Goal: Answer question/provide support: Share knowledge or assist other users

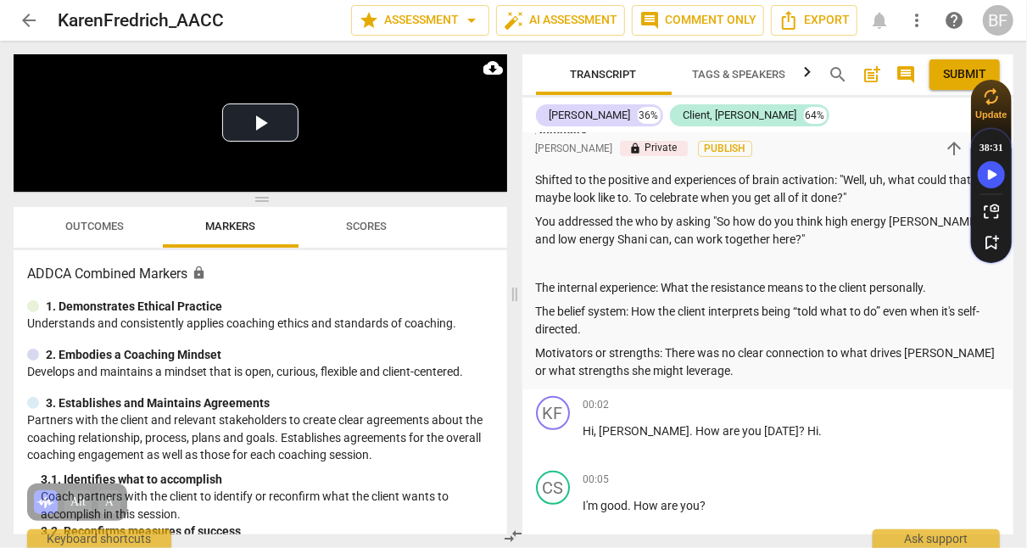
scroll to position [131, 0]
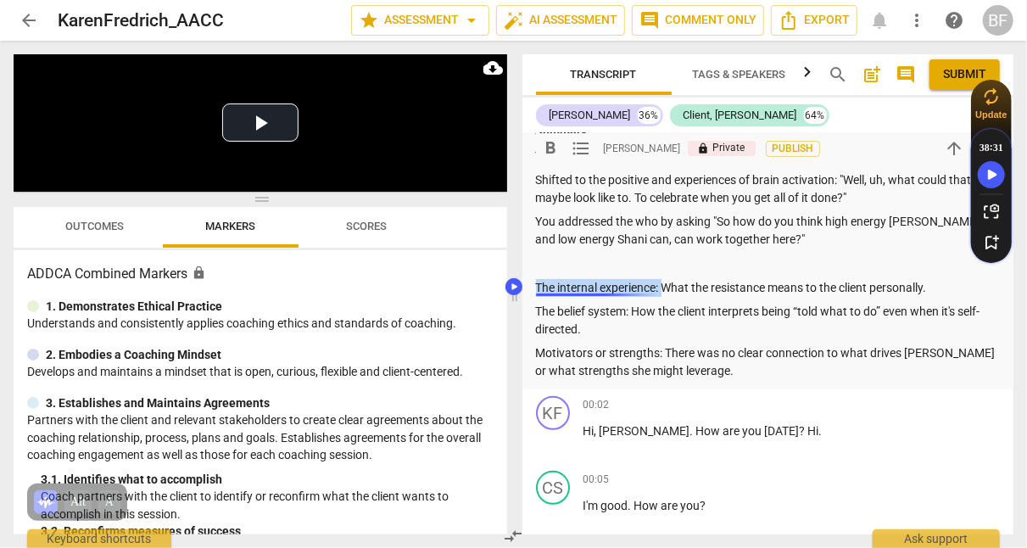
drag, startPoint x: 663, startPoint y: 288, endPoint x: 531, endPoint y: 286, distance: 132.3
click at [531, 286] on div "[PERSON_NAME] Summary: This is a client that I have had a few sessions with, sh…" at bounding box center [769, 196] width 492 height 388
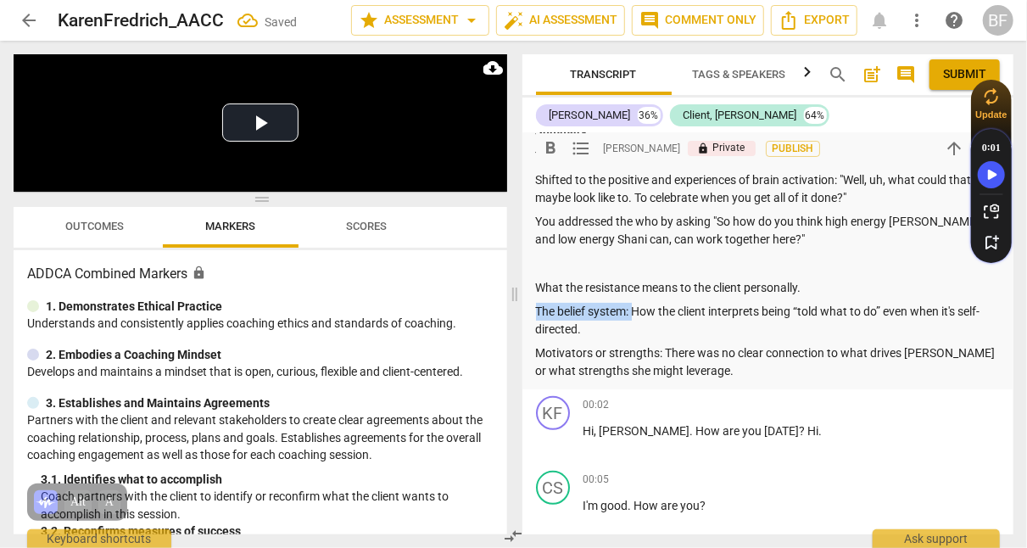
drag, startPoint x: 634, startPoint y: 309, endPoint x: 520, endPoint y: 303, distance: 114.7
click at [520, 303] on div "Transcript Tags & Speakers Analytics search post_add comment Submit [PERSON_NAM…" at bounding box center [772, 294] width 512 height 507
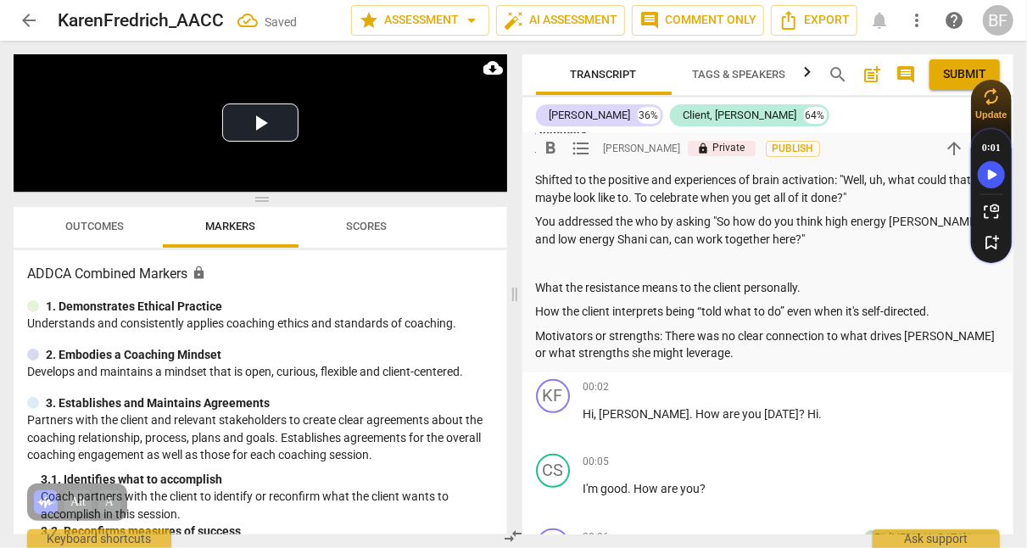
click at [664, 334] on p "Motivators or strengths: There was no clear connection to what drives [PERSON_N…" at bounding box center [768, 344] width 465 height 35
drag, startPoint x: 664, startPoint y: 334, endPoint x: 530, endPoint y: 341, distance: 134.2
click at [530, 341] on div "[PERSON_NAME] Summary: This is a client that I have had a few sessions with, sh…" at bounding box center [769, 187] width 492 height 371
click at [662, 332] on p "Motivators or strengths: There was no clear connection to what drives [PERSON_N…" at bounding box center [768, 344] width 465 height 35
click at [926, 334] on p "Motivators or strengths: There was no clear connection to what drives [PERSON_N…" at bounding box center [768, 344] width 465 height 35
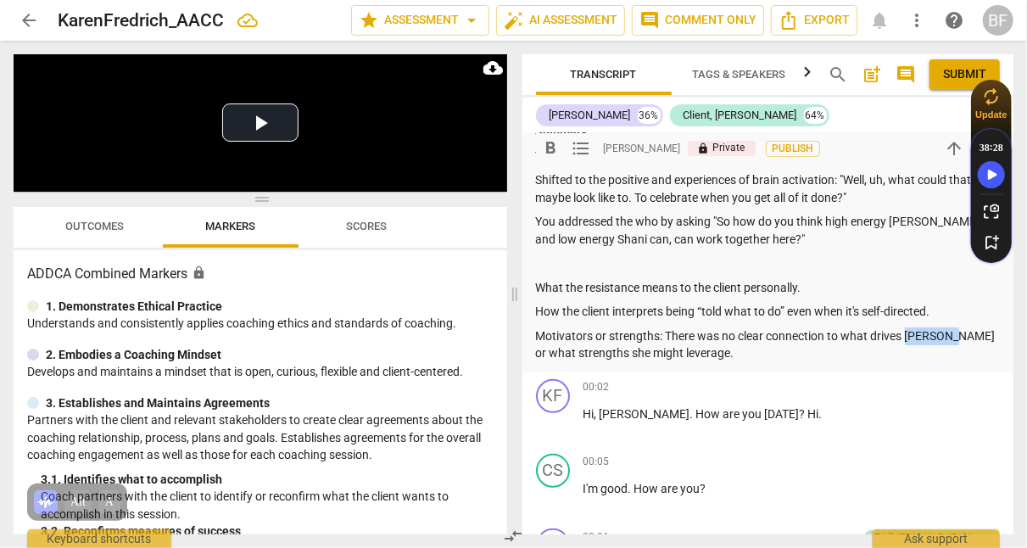
click at [926, 334] on p "Motivators or strengths: There was no clear connection to what drives [PERSON_N…" at bounding box center [768, 344] width 465 height 35
click at [563, 284] on p "What the resistance means to the client personally." at bounding box center [768, 288] width 465 height 18
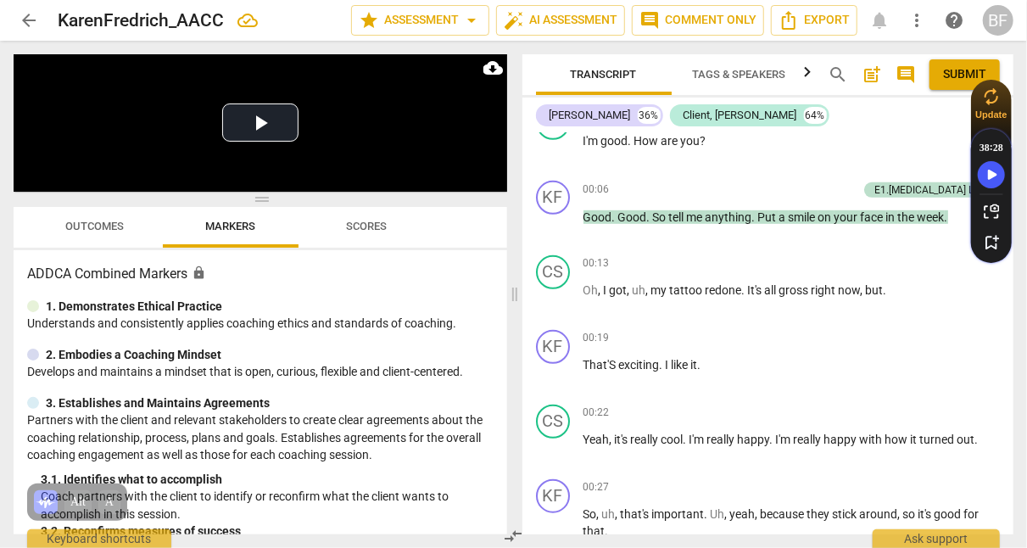
scroll to position [486, 0]
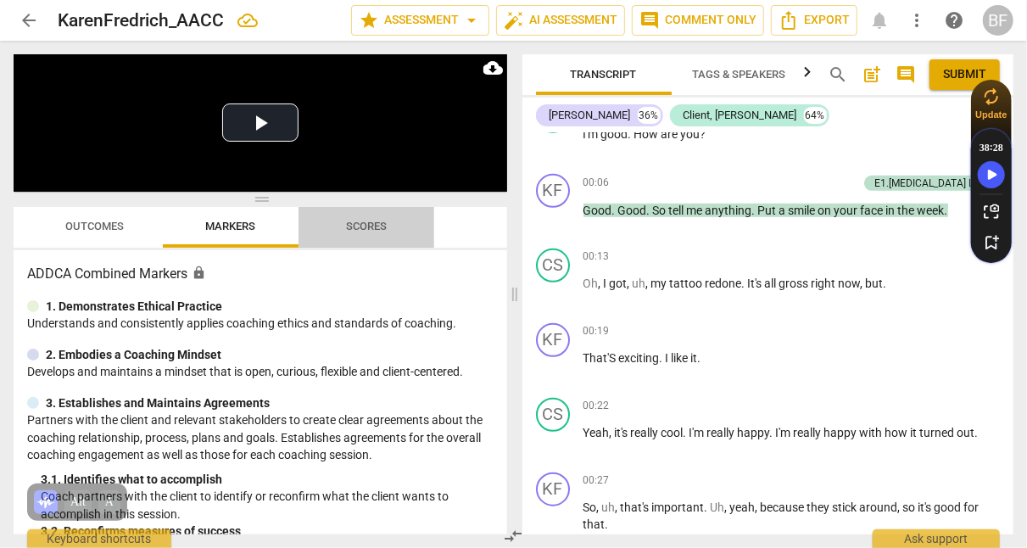
click at [366, 230] on span "Scores" at bounding box center [366, 226] width 41 height 13
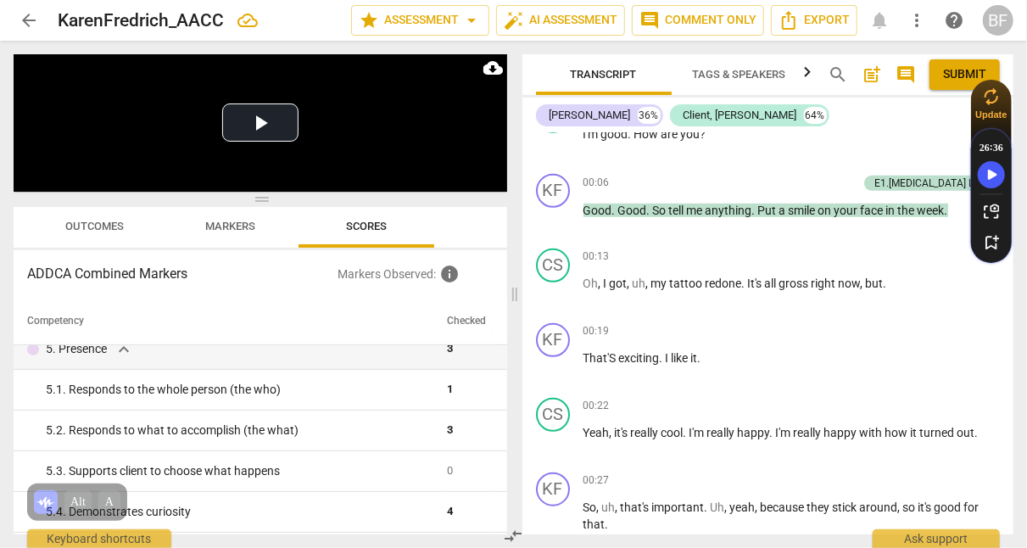
scroll to position [509, 0]
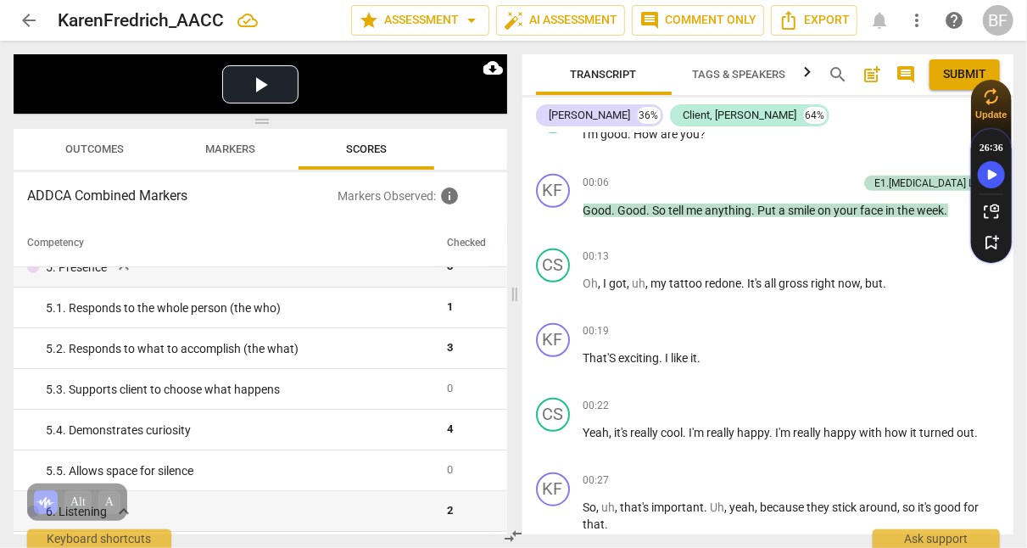
drag, startPoint x: 260, startPoint y: 197, endPoint x: 264, endPoint y: 91, distance: 106.1
click at [264, 91] on div "Play Video move_up Play Current Time 00:00 / Duration Time 38:11 Loaded : 0% Pr…" at bounding box center [261, 294] width 494 height 480
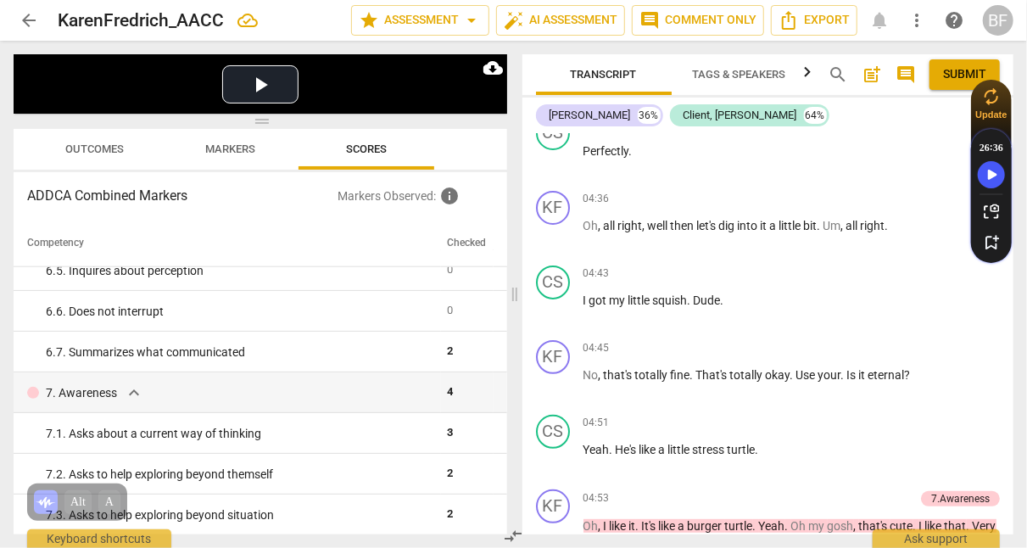
scroll to position [3144, 0]
click at [548, 307] on span "play_arrow" at bounding box center [554, 310] width 20 height 20
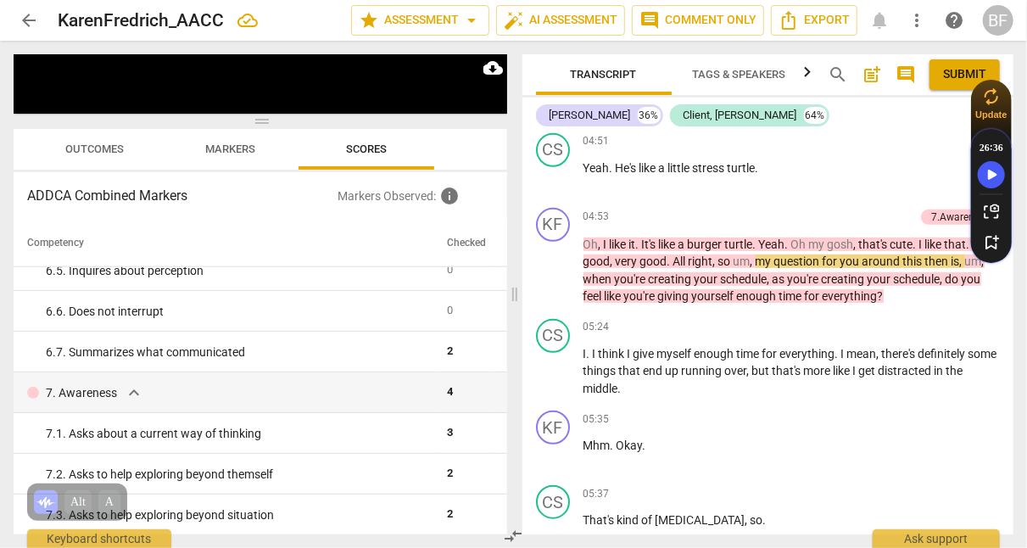
scroll to position [3426, 0]
click at [550, 267] on span "pause" at bounding box center [554, 270] width 20 height 20
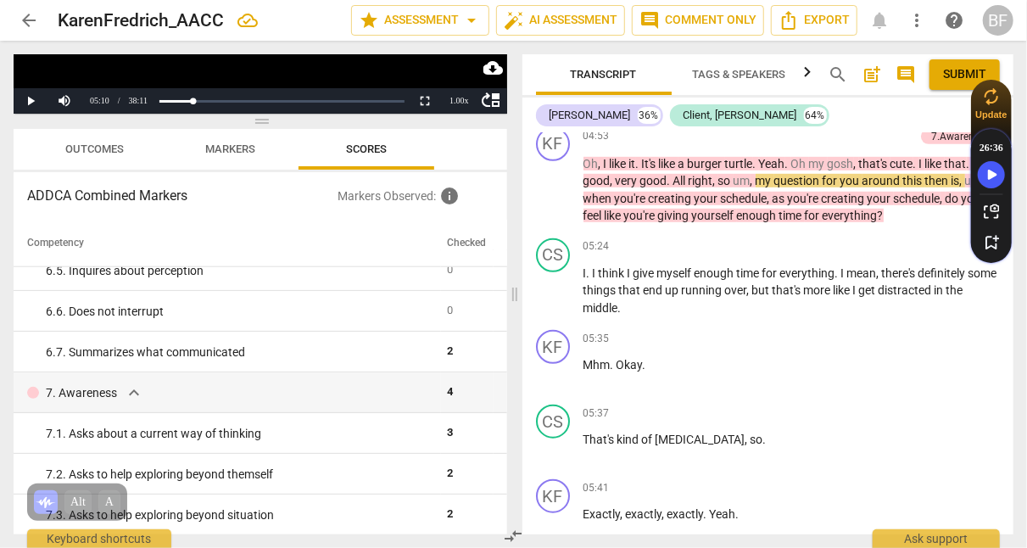
scroll to position [3512, 0]
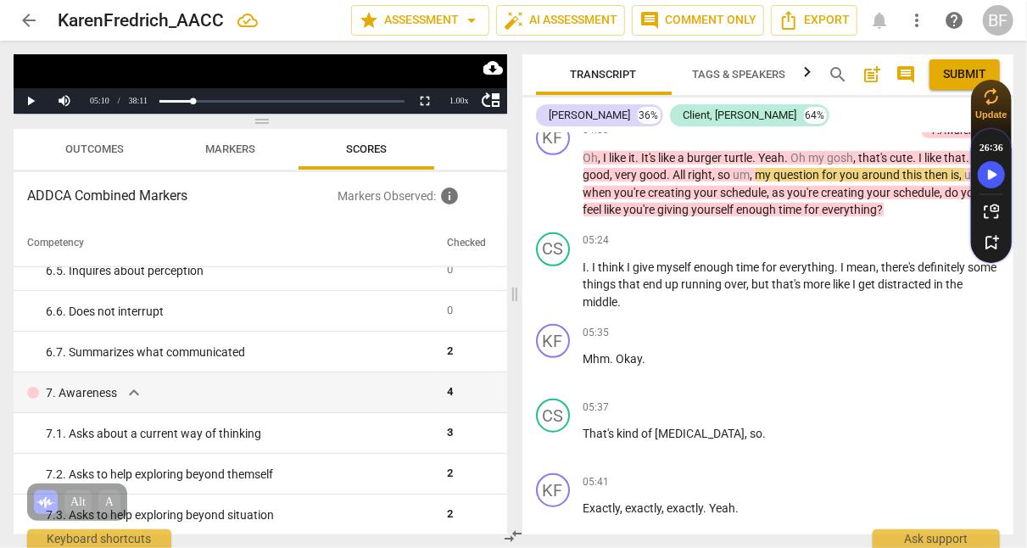
click at [556, 366] on span "play_arrow" at bounding box center [554, 369] width 20 height 20
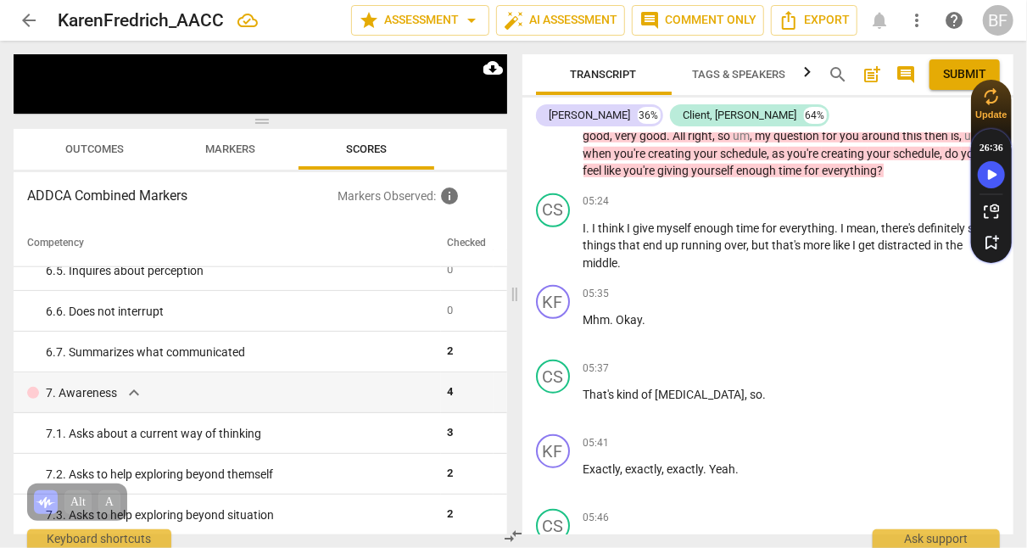
scroll to position [3556, 0]
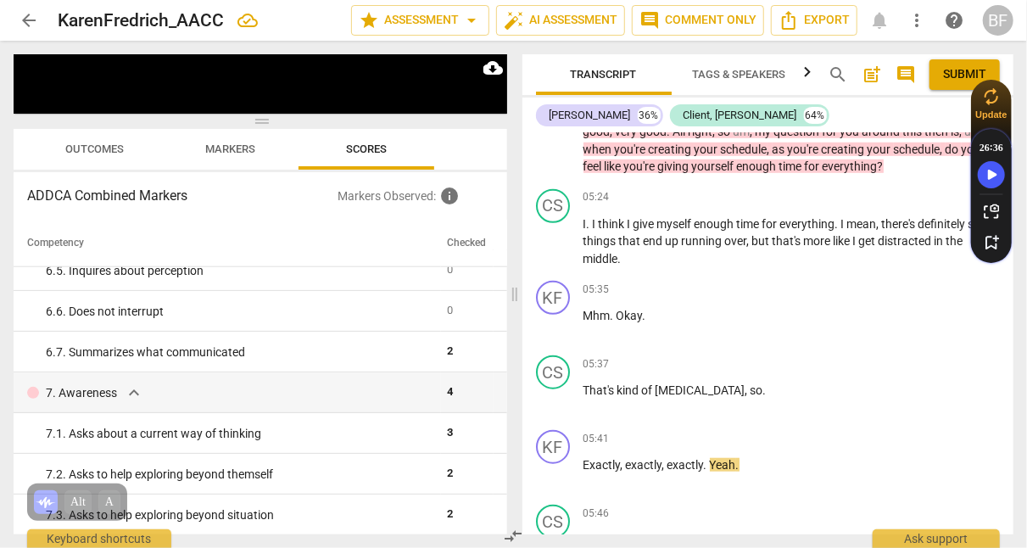
click at [550, 401] on span "pause" at bounding box center [554, 400] width 20 height 20
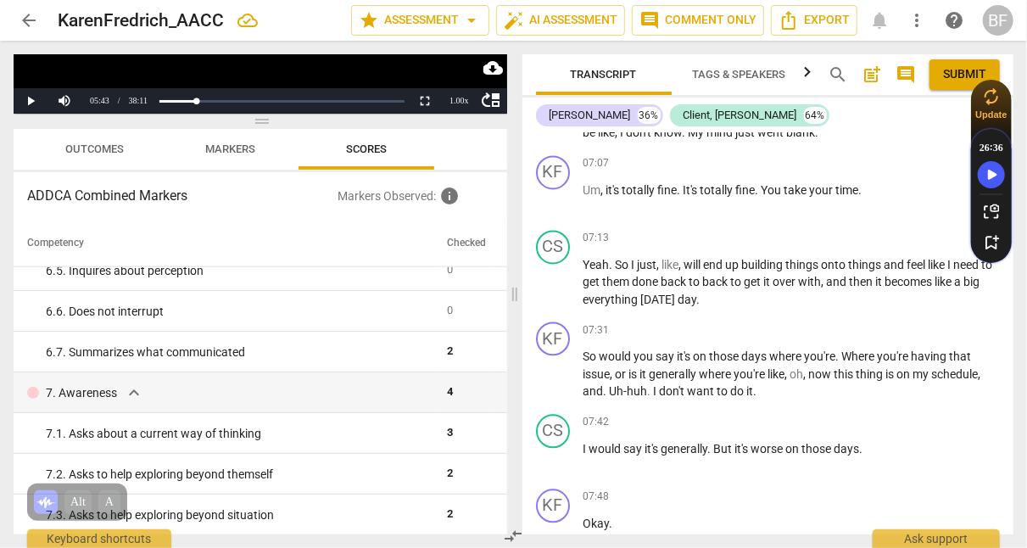
scroll to position [4656, 0]
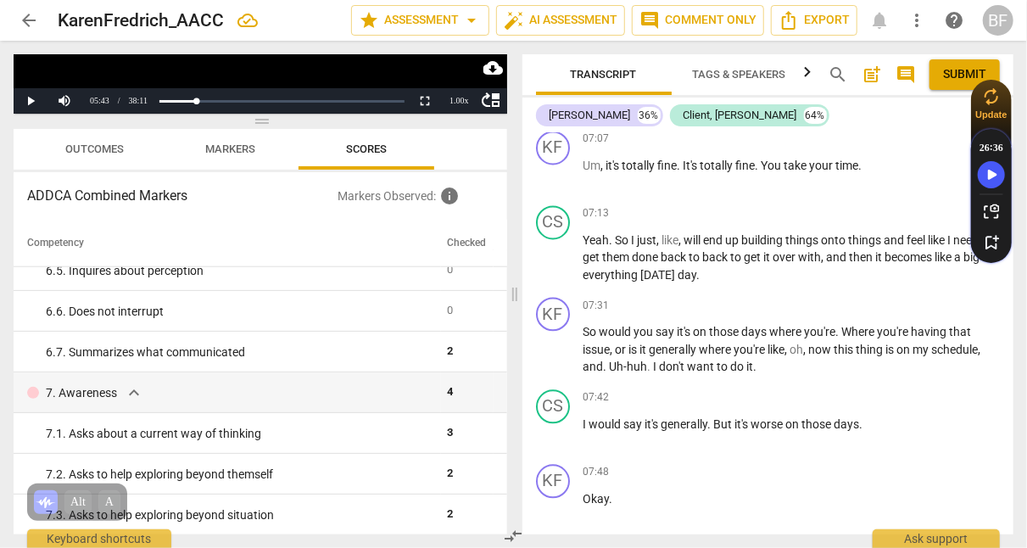
click at [677, 371] on span "don't" at bounding box center [674, 367] width 28 height 14
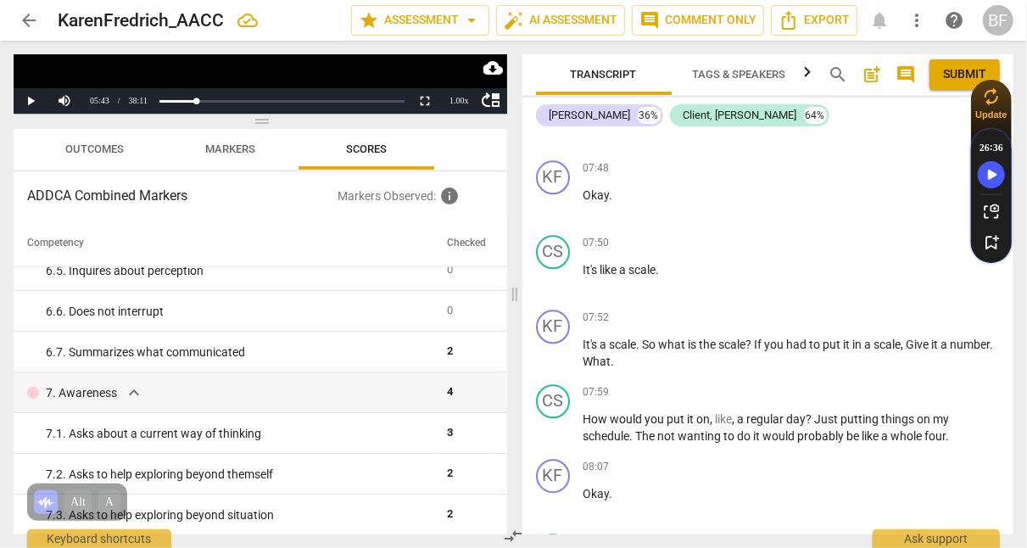
scroll to position [4958, 0]
click at [903, 321] on div "+" at bounding box center [907, 319] width 17 height 17
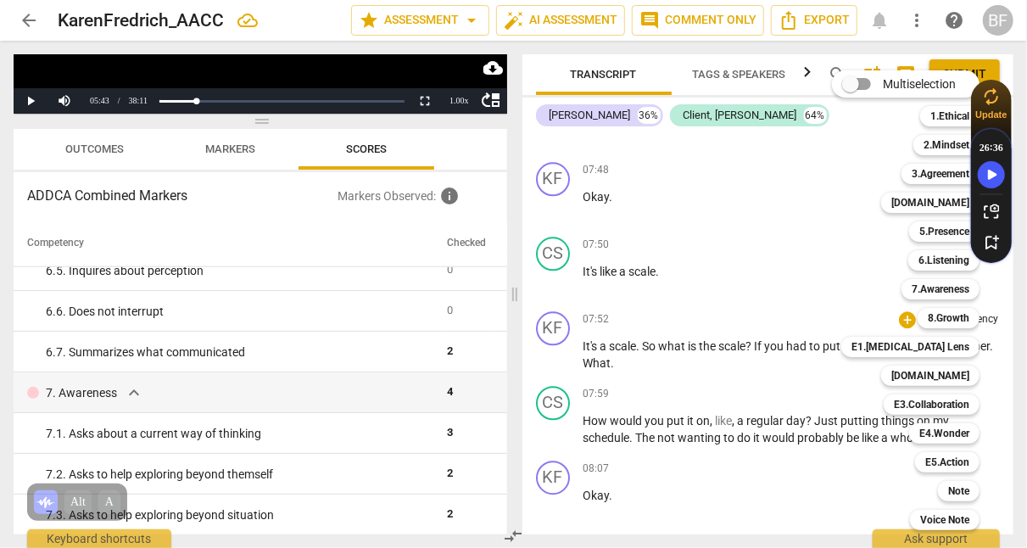
click at [911, 408] on b "E3.Collaboration" at bounding box center [931, 404] width 75 height 20
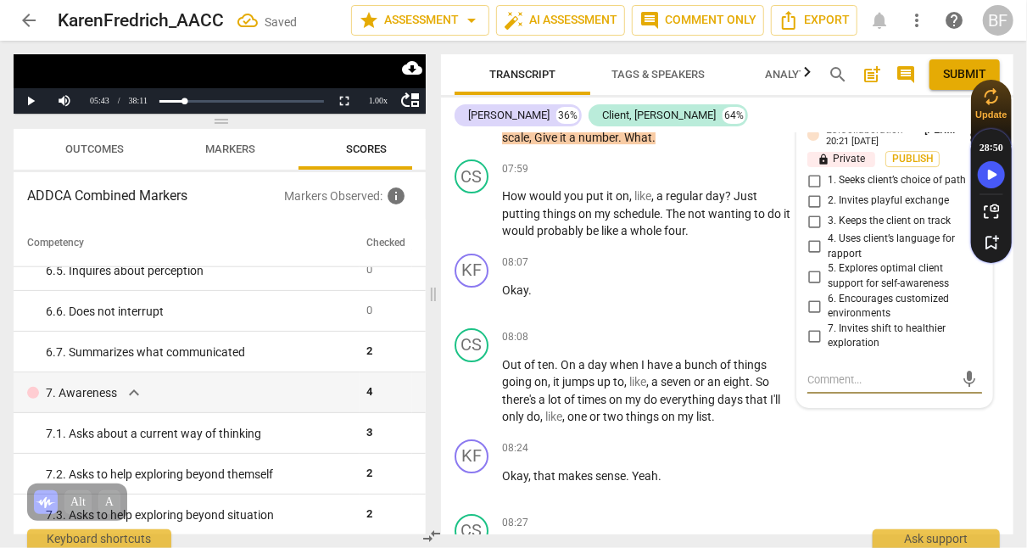
scroll to position [5658, 0]
click at [811, 258] on input "4. Uses client’s language for rapport" at bounding box center [814, 248] width 27 height 20
checkbox input "true"
click at [911, 481] on div "KF play_arrow pause 08:24 + Add competency keyboard_arrow_right Okay , that mak…" at bounding box center [727, 470] width 573 height 75
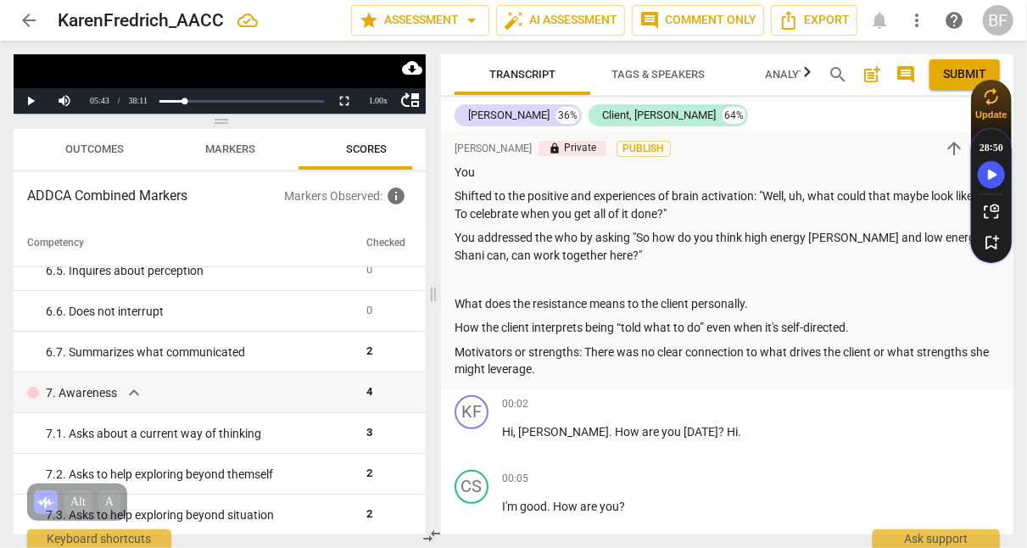
scroll to position [111, 0]
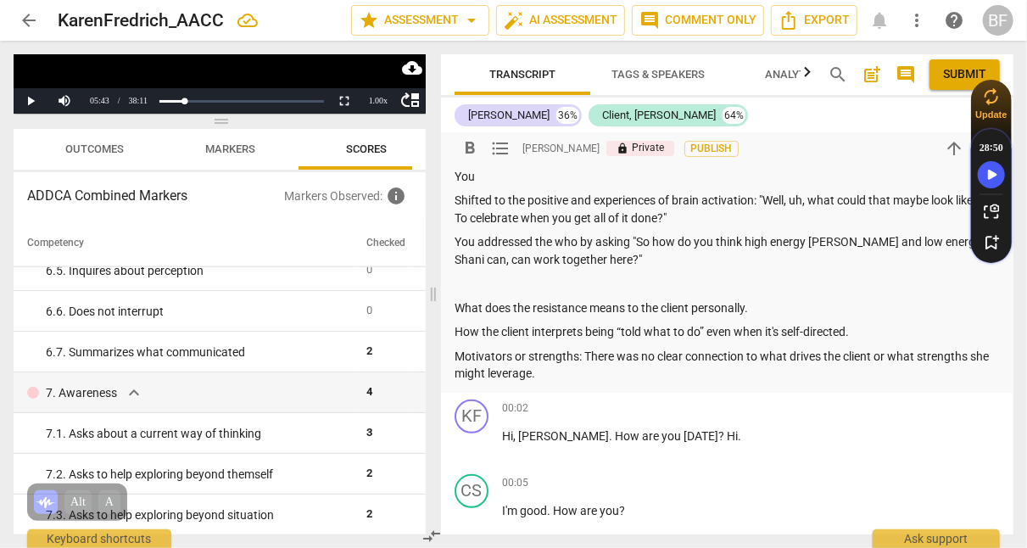
click at [695, 287] on p at bounding box center [727, 284] width 545 height 18
drag, startPoint x: 971, startPoint y: 281, endPoint x: 680, endPoint y: 287, distance: 291.0
click at [680, 287] on p "What does it mean to want to do something and not want to do something? Notice …" at bounding box center [727, 284] width 545 height 18
click at [580, 285] on p "What does it mean to want to do somethin?" at bounding box center [727, 284] width 545 height 18
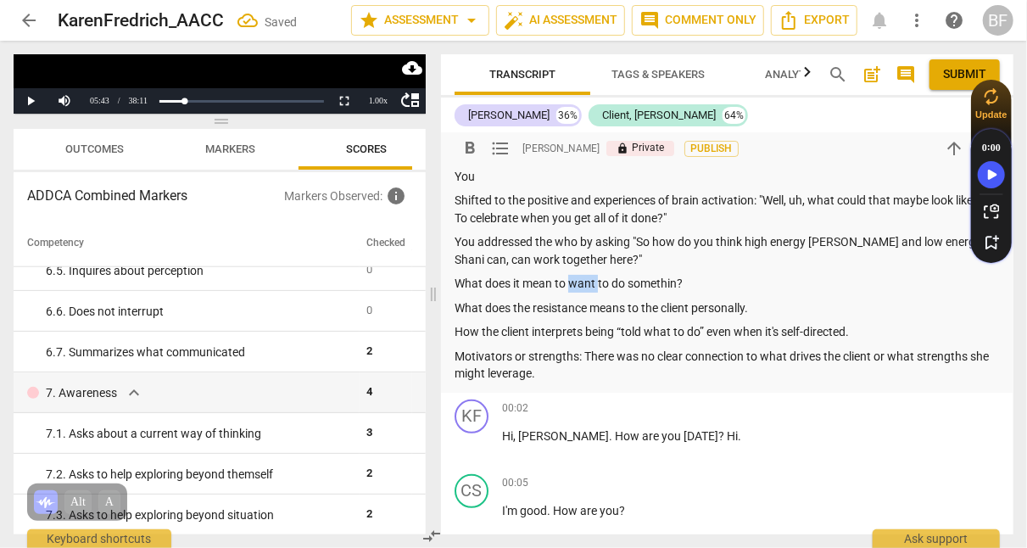
click at [580, 285] on p "What does it mean to want to do somethin?" at bounding box center [727, 284] width 545 height 18
click at [0, 0] on span "format_bold" at bounding box center [0, 0] width 0 height 0
click at [679, 283] on p "What does it mean to want to do somethin?" at bounding box center [727, 284] width 545 height 18
click at [592, 281] on strong "want" at bounding box center [579, 284] width 26 height 14
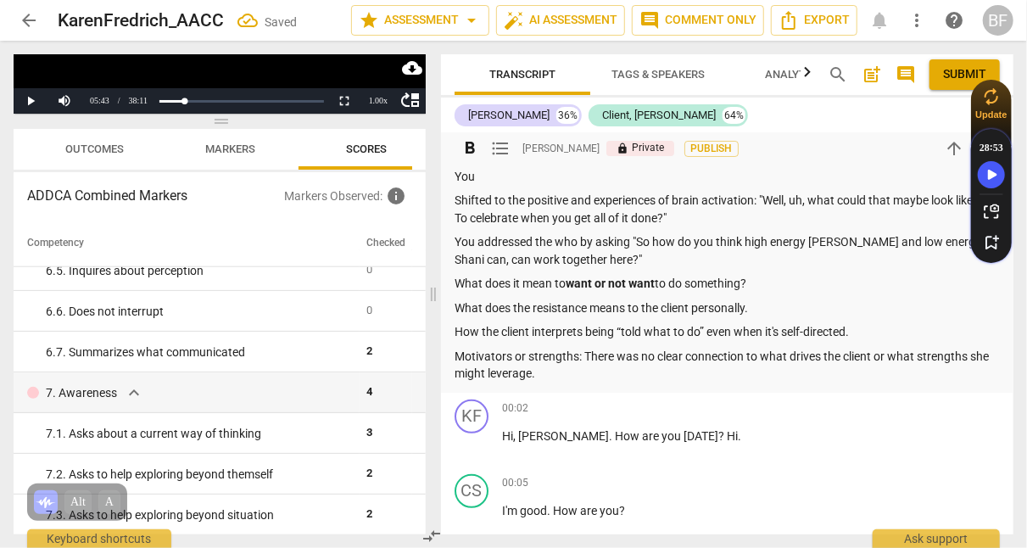
drag, startPoint x: 660, startPoint y: 280, endPoint x: 598, endPoint y: 281, distance: 61.9
click at [598, 281] on strong "want or not want" at bounding box center [610, 284] width 89 height 14
click at [0, 0] on span "format_bold" at bounding box center [0, 0] width 0 height 0
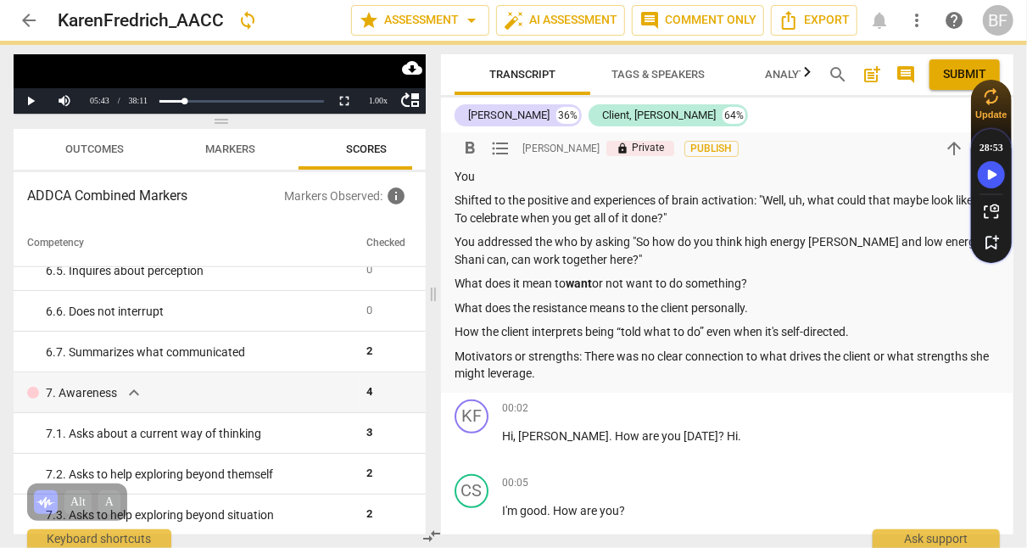
click at [638, 299] on p "What does the resistance means to the client personally." at bounding box center [727, 308] width 545 height 18
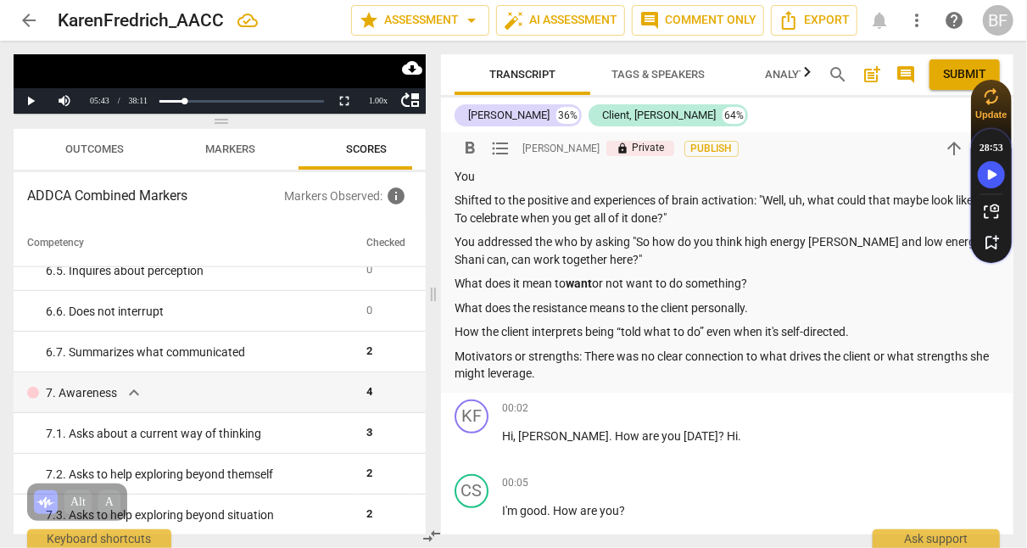
click at [776, 282] on p "What does it mean to want or not want to do something?" at bounding box center [727, 284] width 545 height 18
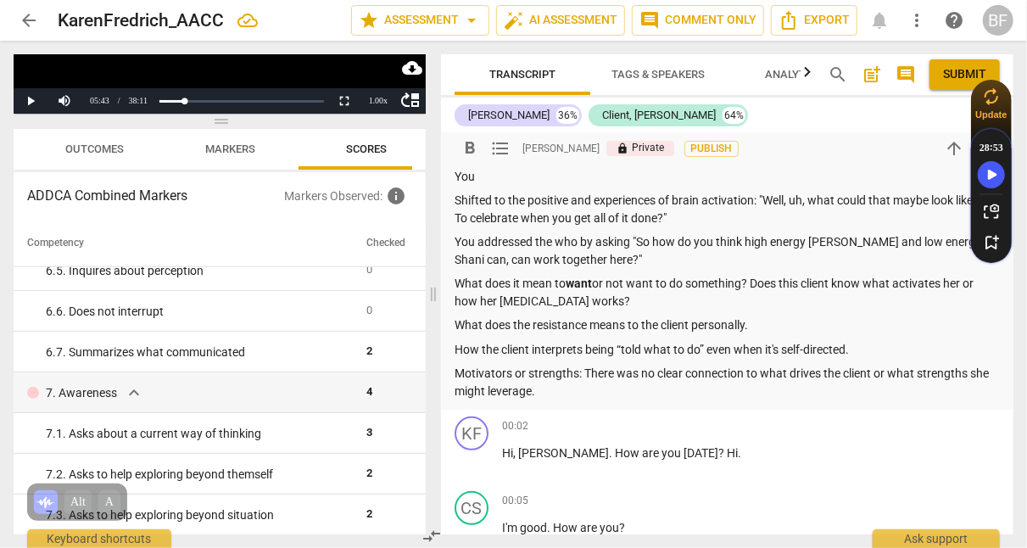
click at [757, 281] on p "What does it mean to want or not want to do something? Does this client know wh…" at bounding box center [727, 292] width 545 height 35
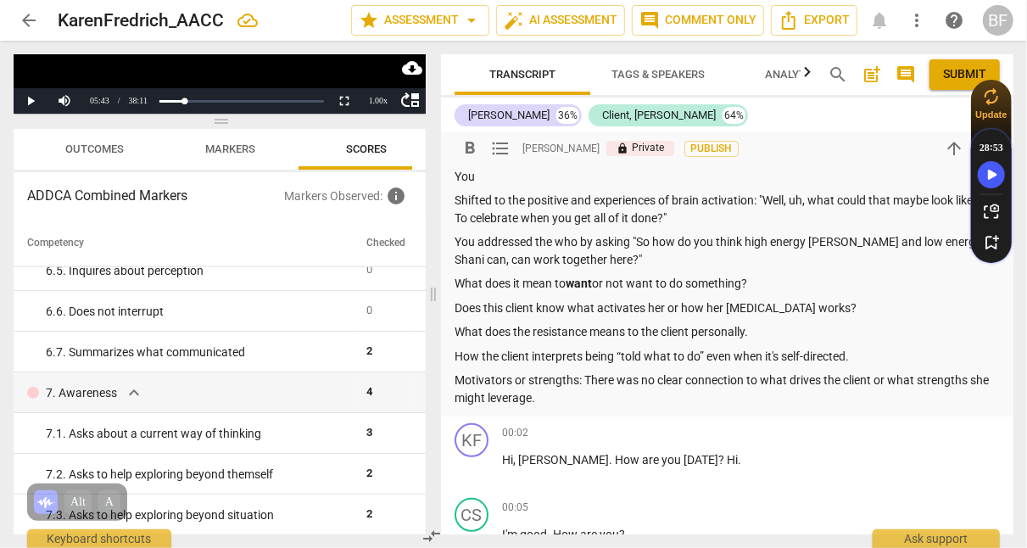
click at [825, 301] on p "Does this client know what activates her or how her [MEDICAL_DATA] works?" at bounding box center [727, 308] width 545 height 18
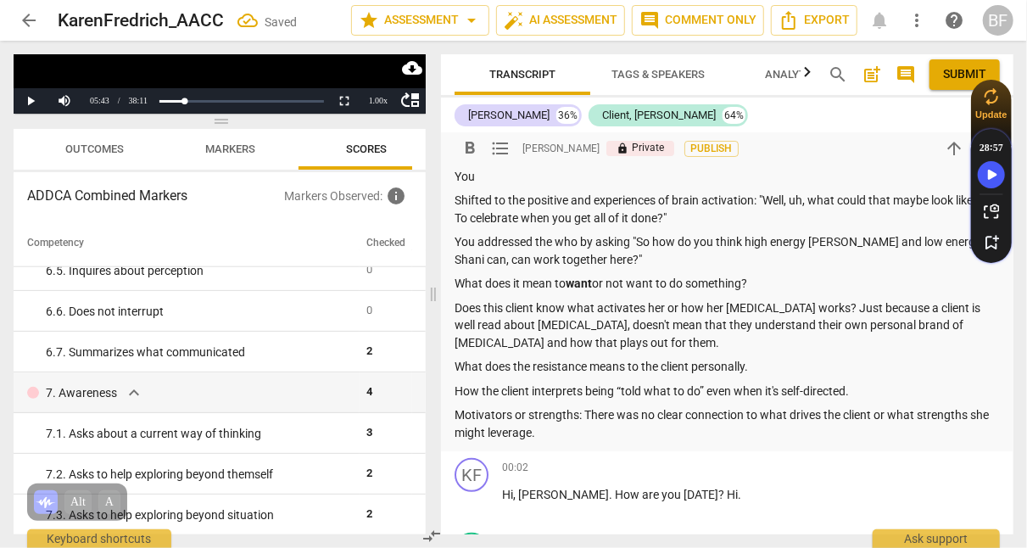
click at [662, 323] on p "Does this client know what activates her or how her [MEDICAL_DATA] works? Just …" at bounding box center [727, 325] width 545 height 53
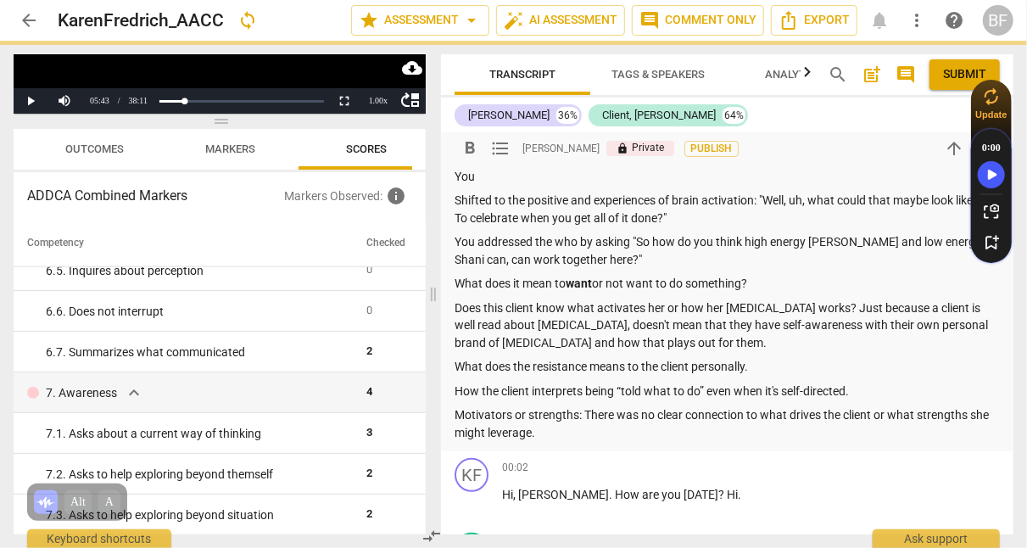
click at [707, 338] on p "Does this client know what activates her or how her [MEDICAL_DATA] works? Just …" at bounding box center [727, 325] width 545 height 53
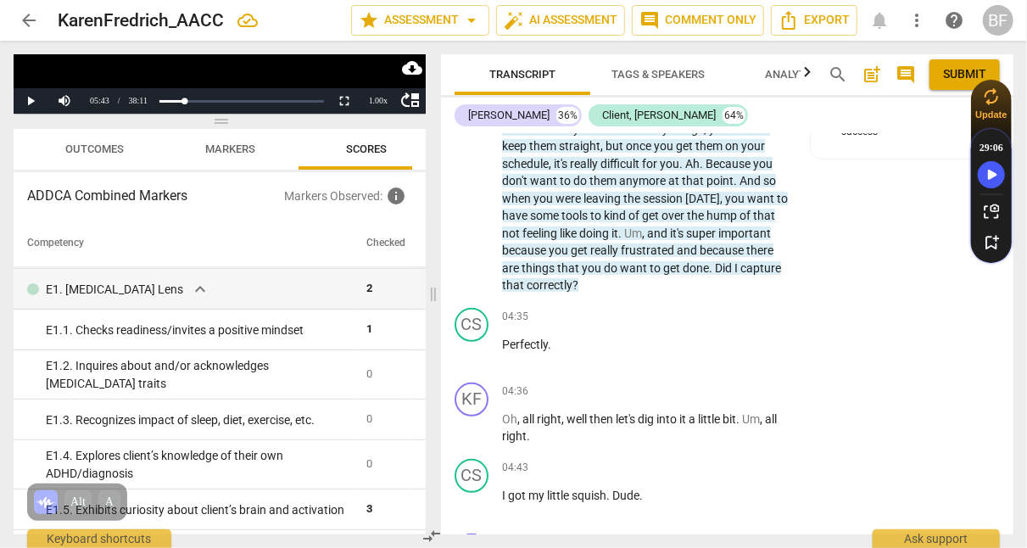
scroll to position [3296, 0]
click at [845, 244] on div "KF play_arrow pause 03:47 + Add competency 3.Agreement keyboard_arrow_right Tha…" at bounding box center [727, 158] width 573 height 285
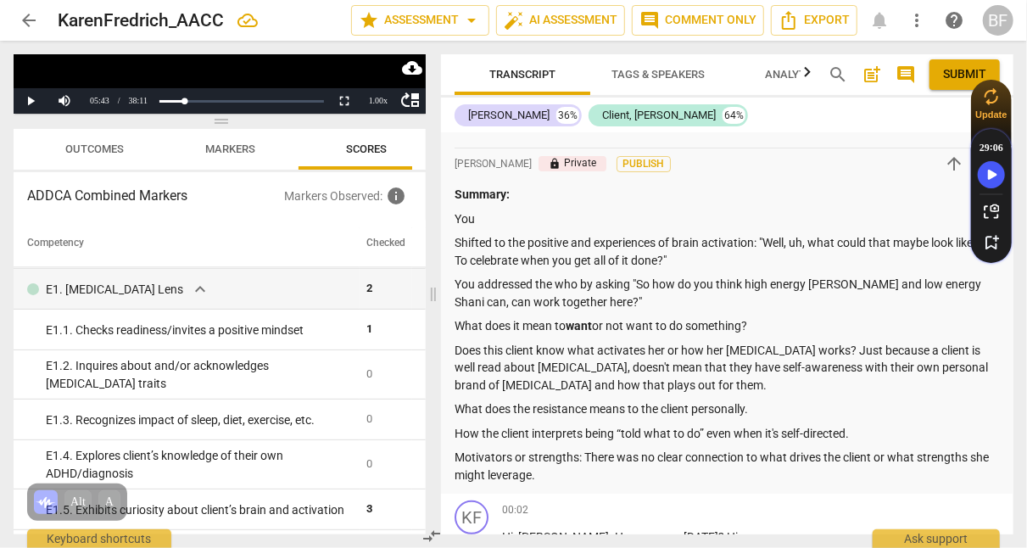
scroll to position [62, 0]
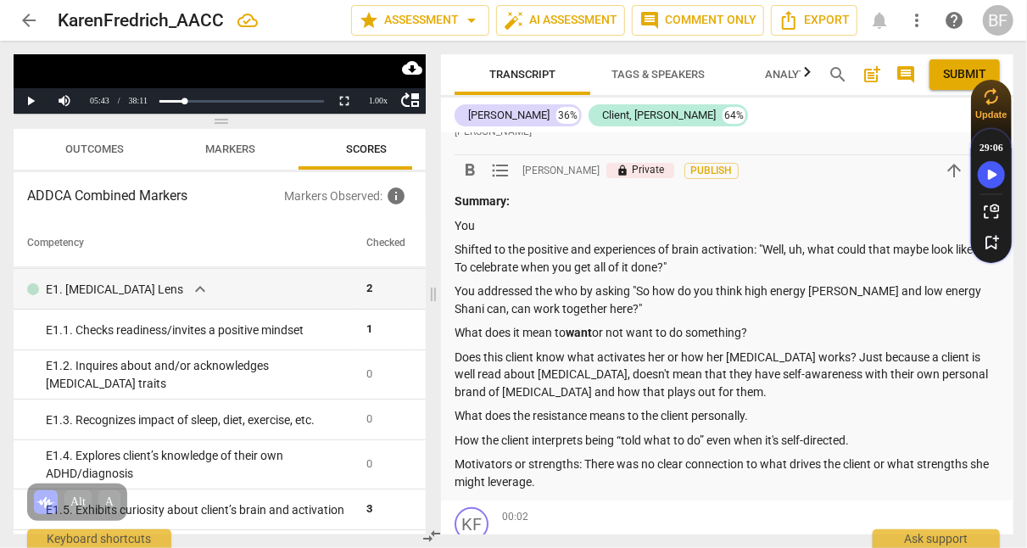
click at [780, 411] on p "What does the resistance means to the client personally." at bounding box center [727, 416] width 545 height 18
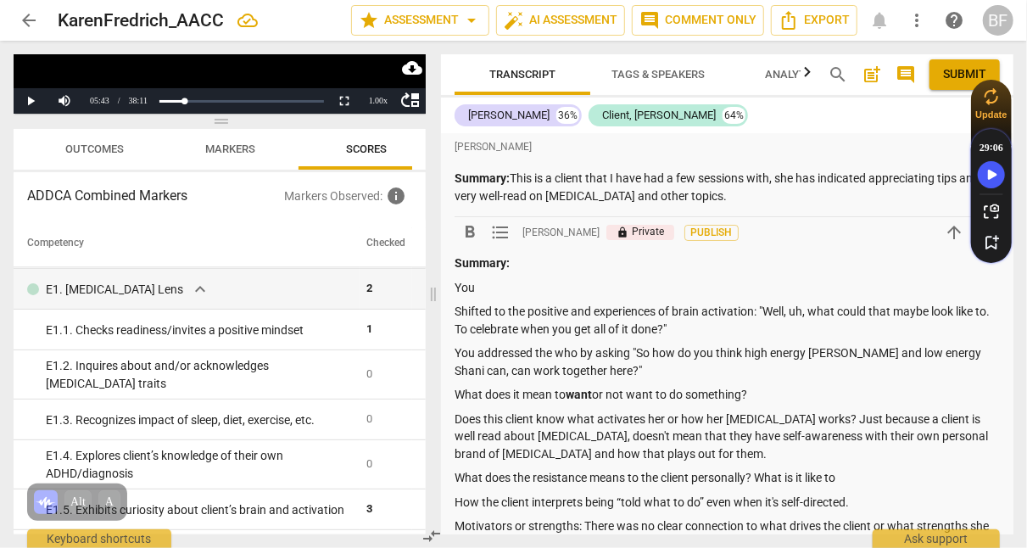
scroll to position [134, 0]
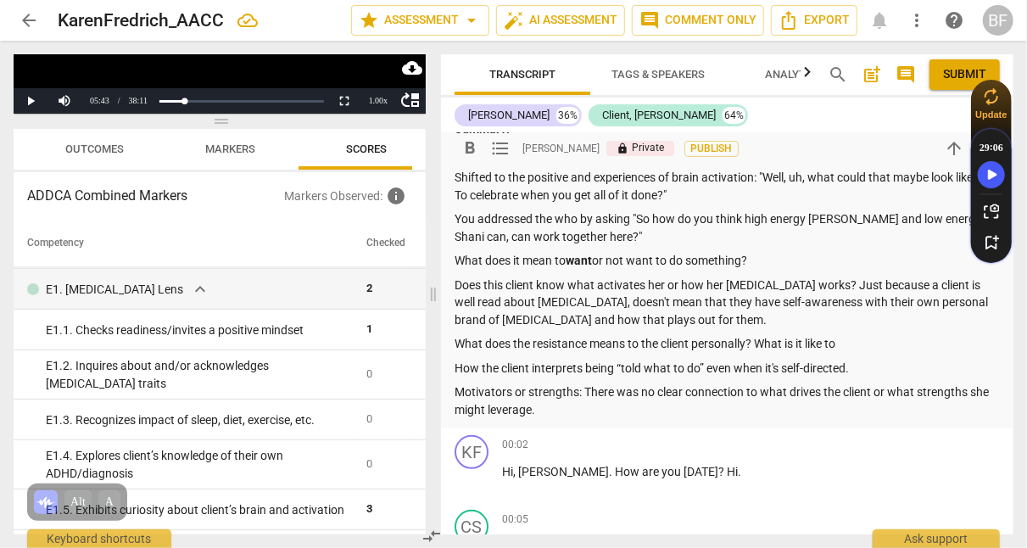
click at [701, 318] on p "Does this client know what activates her or how her [MEDICAL_DATA] works? Just …" at bounding box center [727, 303] width 545 height 53
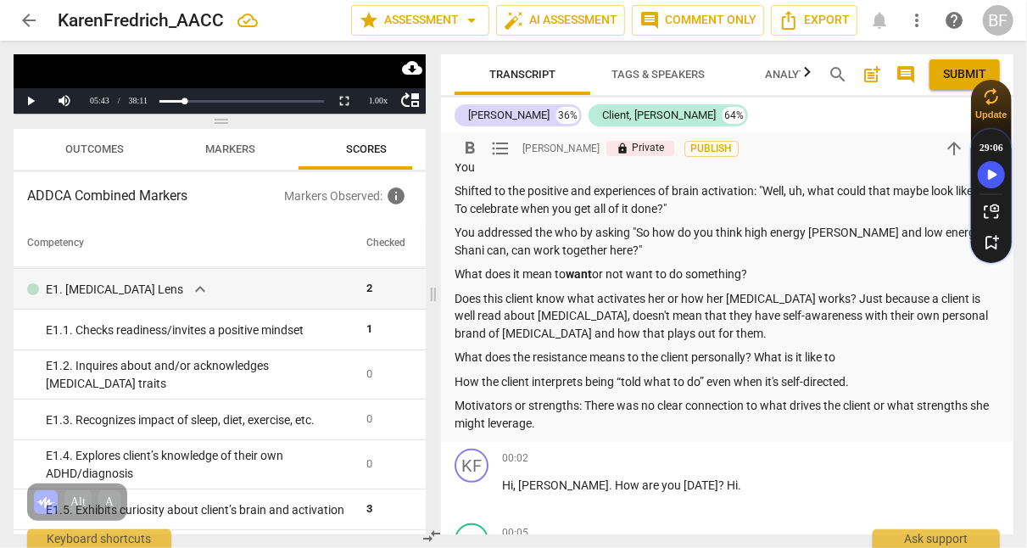
scroll to position [114, 0]
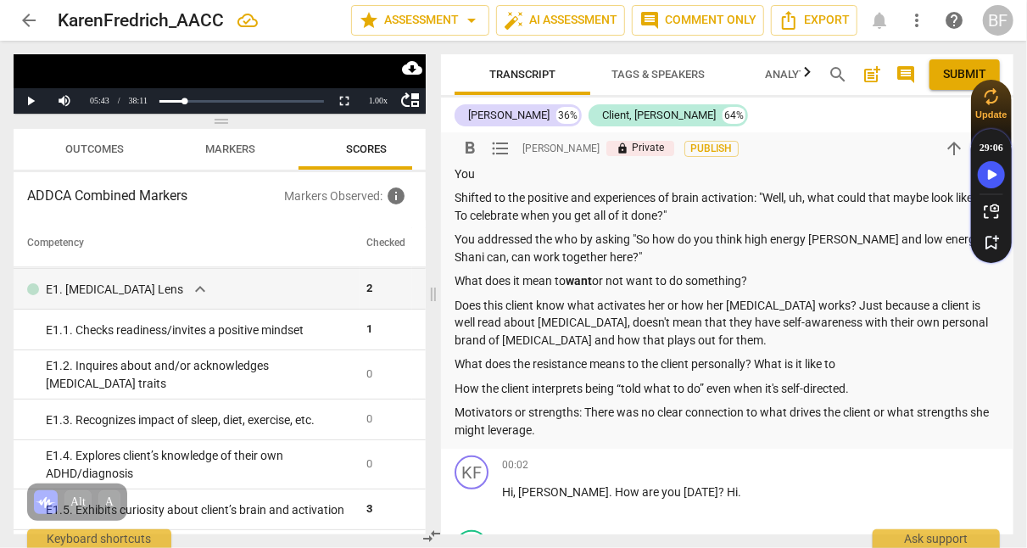
click at [872, 363] on p "What does the resistance means to the client personally? What is it like to" at bounding box center [727, 364] width 545 height 18
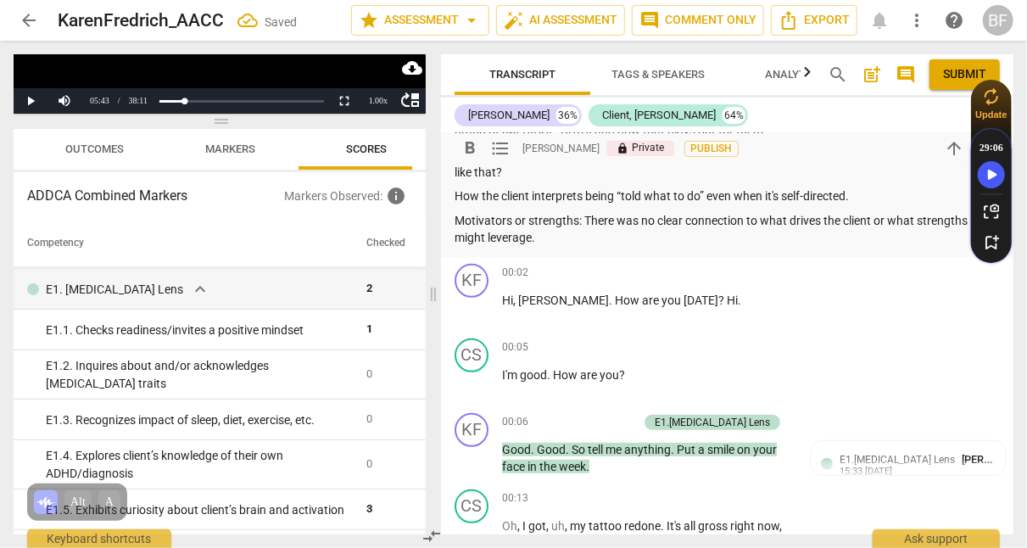
scroll to position [328, 0]
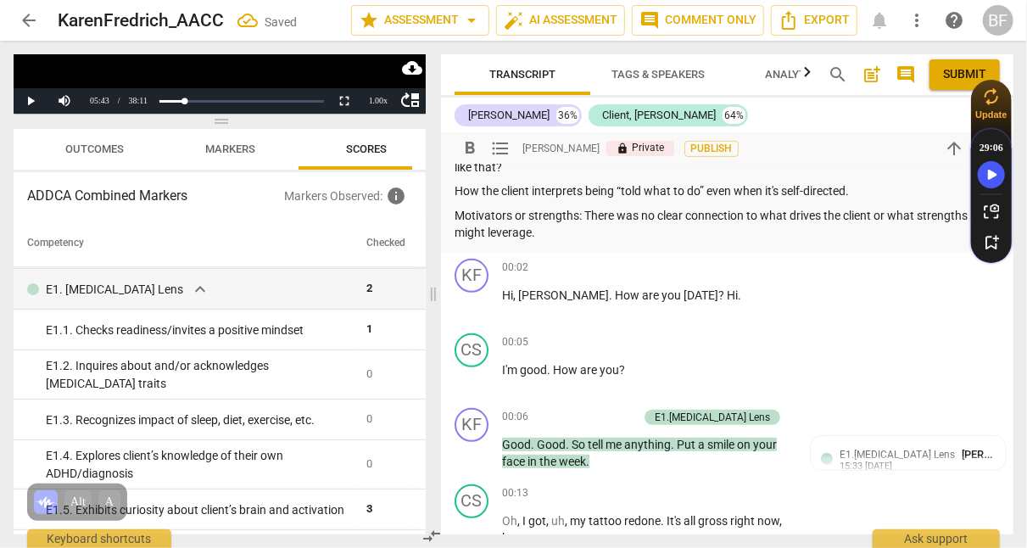
click at [867, 187] on p "How the client interprets being “told what to do” even when it's self-directed." at bounding box center [727, 191] width 545 height 18
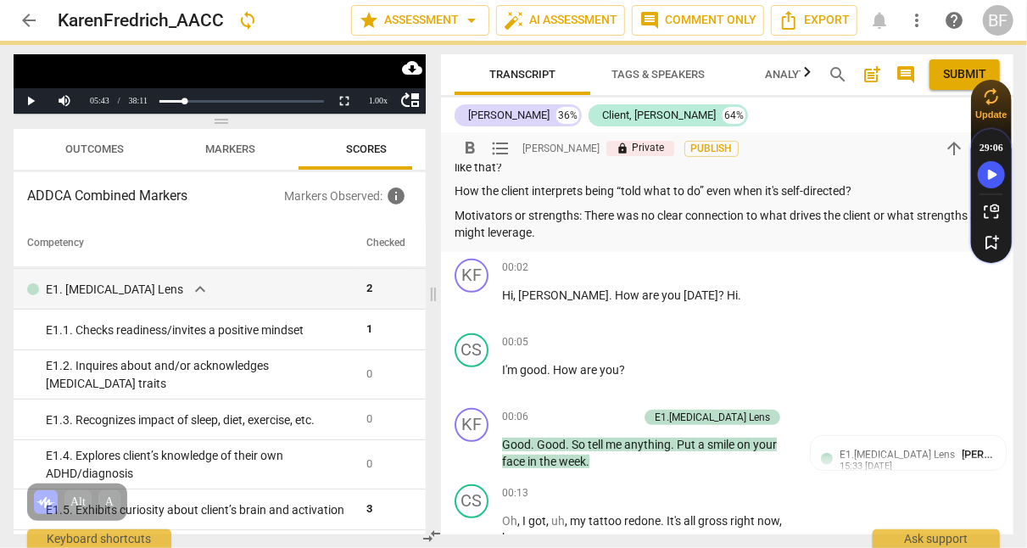
click at [581, 188] on p "How the client interprets being “told what to do” even when it's self-directed?" at bounding box center [727, 191] width 545 height 18
click at [482, 187] on p "How the client interpret being “told what to do” even when it's self-directed?" at bounding box center [727, 191] width 545 height 18
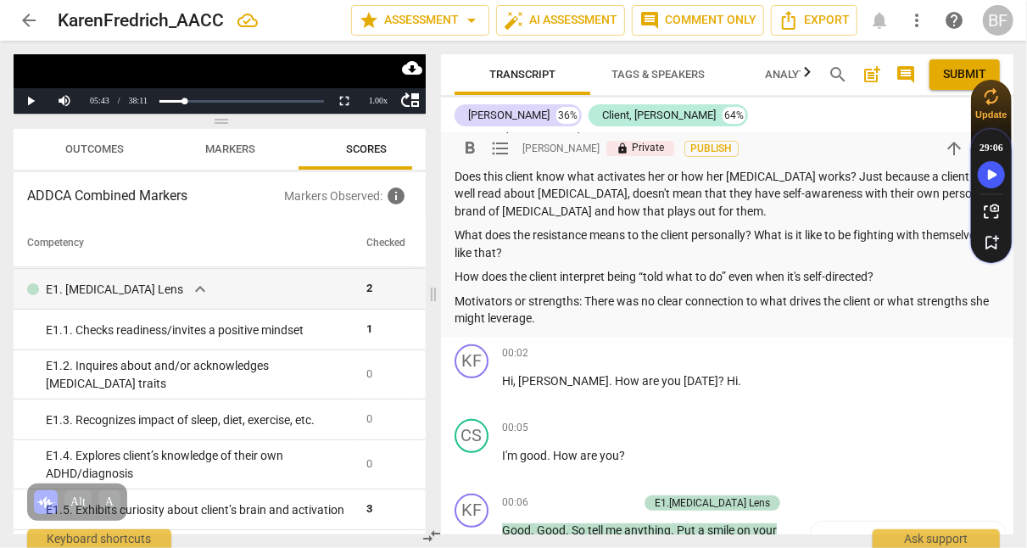
scroll to position [243, 0]
click at [636, 321] on p "Motivators or strengths: There was no clear connection to what drives the clien…" at bounding box center [727, 310] width 545 height 35
click at [821, 299] on p "Motivators or strengths: There was no clear connection to what drives the clien…" at bounding box center [727, 310] width 545 height 35
click at [611, 324] on p "Motivators or strengths: There was no clear connection to what drives the clien…" at bounding box center [727, 310] width 545 height 35
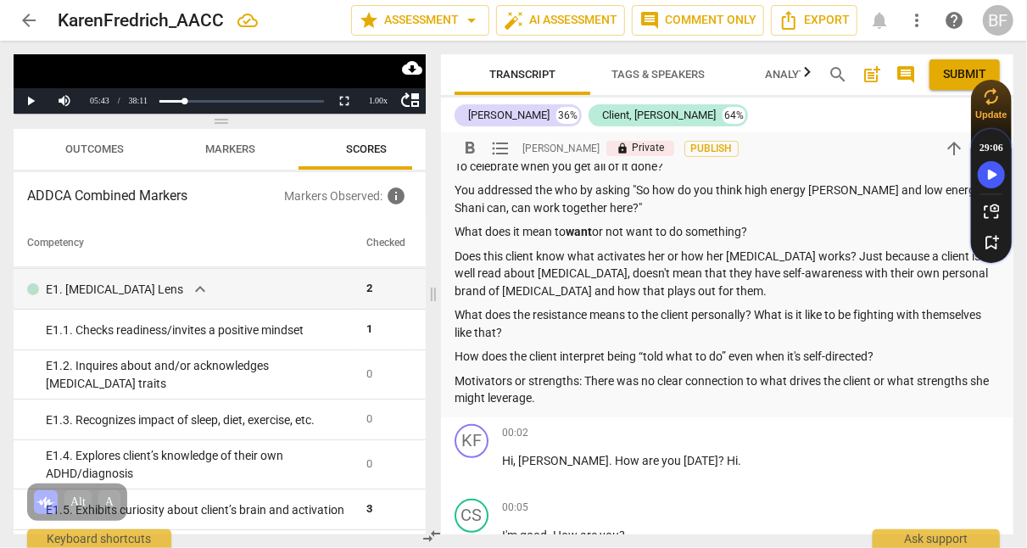
scroll to position [163, 0]
click at [567, 331] on p "What does the resistance means to the client personally? What is it like to be …" at bounding box center [727, 323] width 545 height 35
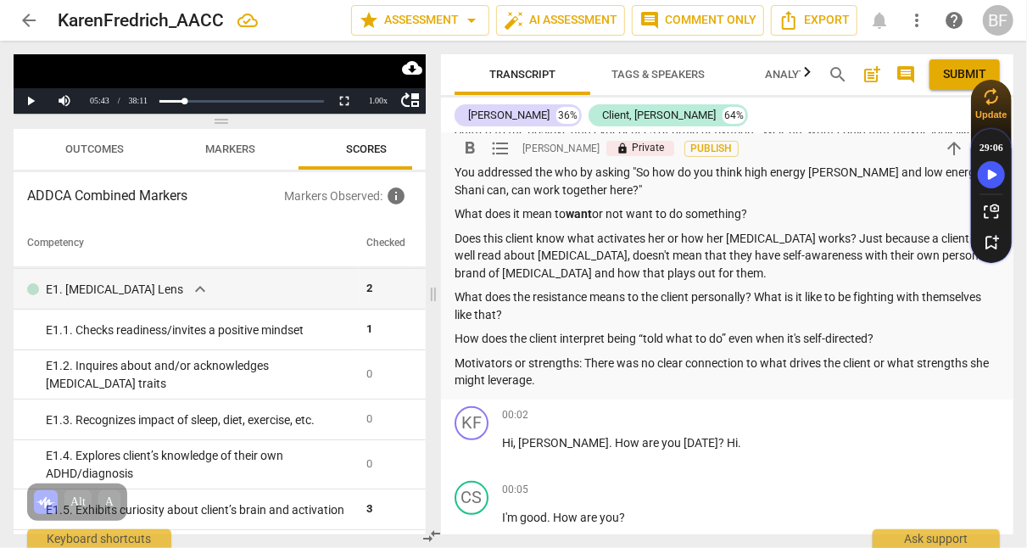
scroll to position [181, 0]
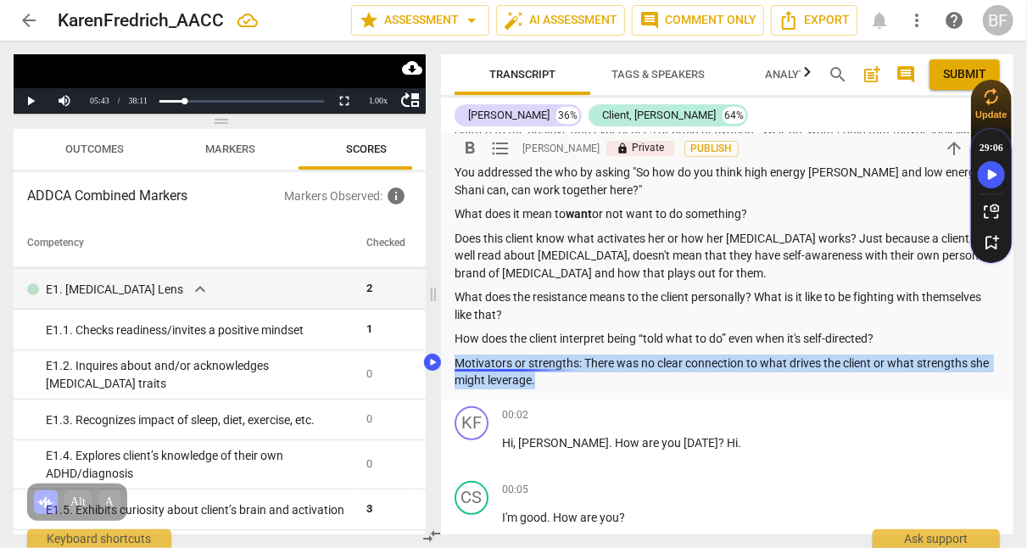
drag, startPoint x: 542, startPoint y: 380, endPoint x: 448, endPoint y: 363, distance: 95.7
click at [448, 363] on div "[PERSON_NAME] Summary: This is a client that I have had a few sessions with, sh…" at bounding box center [727, 175] width 573 height 447
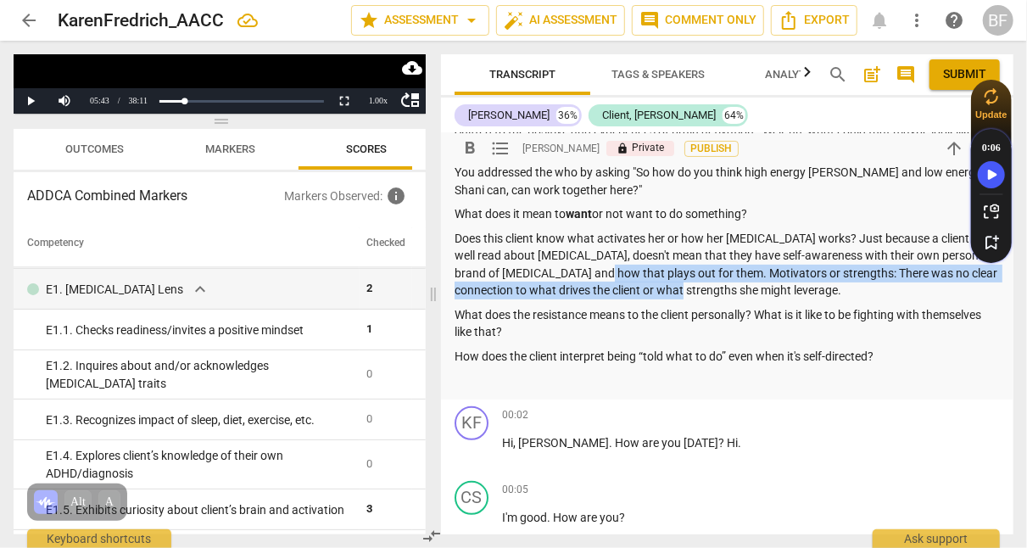
click at [606, 274] on p "Does this client know what activates her or how her [MEDICAL_DATA] works? Just …" at bounding box center [727, 265] width 545 height 70
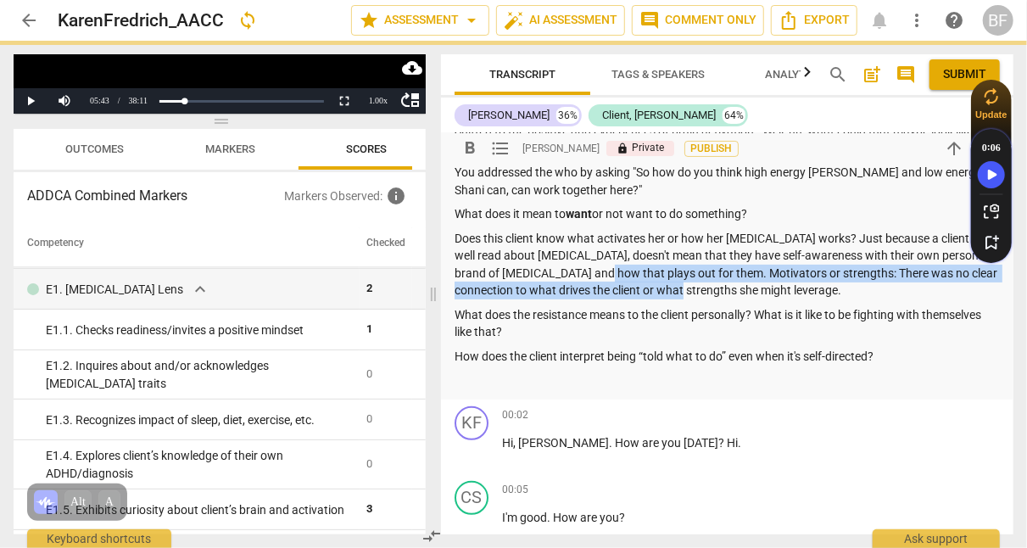
click at [606, 274] on p "Does this client know what activates her or how her [MEDICAL_DATA] works? Just …" at bounding box center [727, 265] width 545 height 70
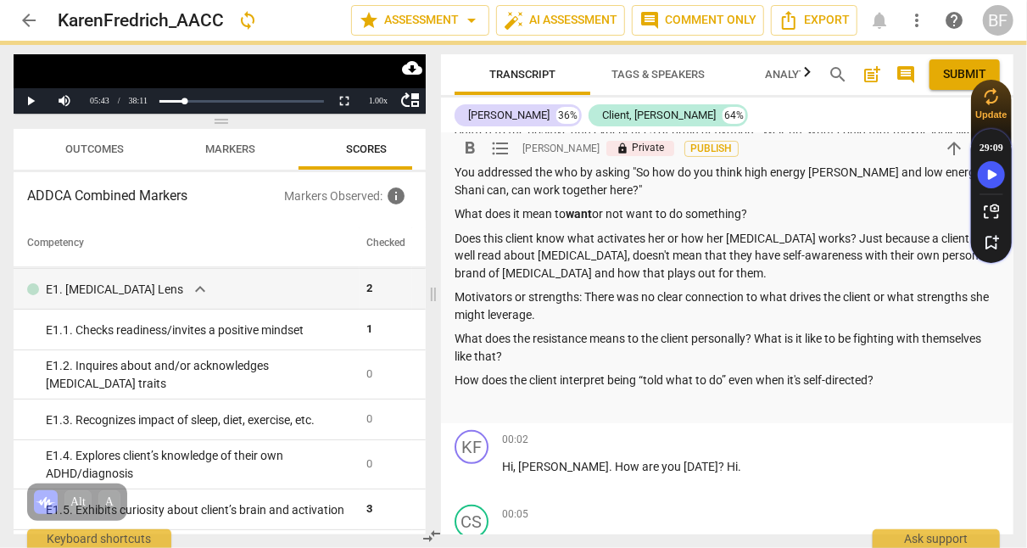
click at [568, 310] on p "Motivators or strengths: There was no clear connection to what drives the clien…" at bounding box center [727, 305] width 545 height 35
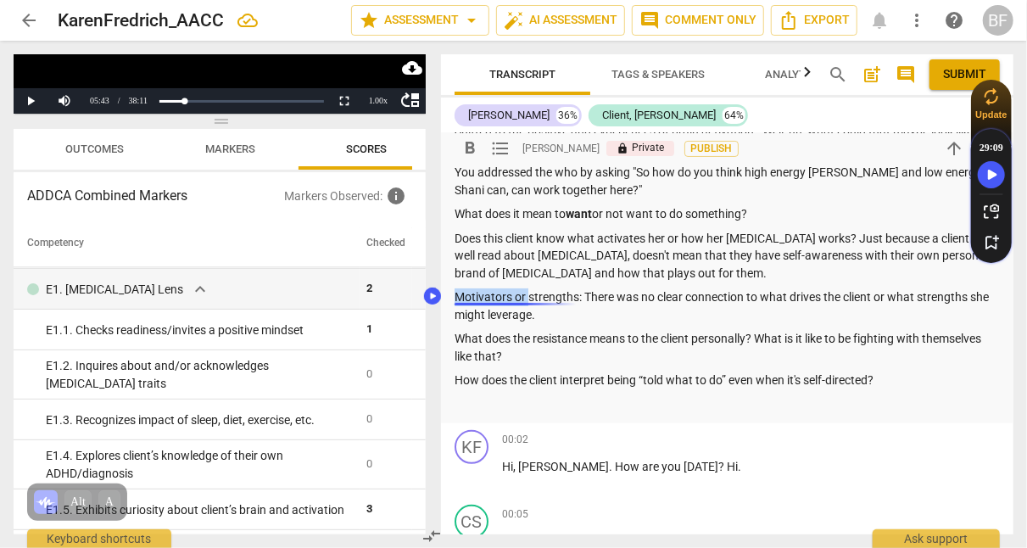
drag, startPoint x: 530, startPoint y: 292, endPoint x: 443, endPoint y: 297, distance: 87.5
click at [443, 0] on body "arrow_back KarenFredrich_AACC star Assessment arrow_drop_down auto_fix_high AI …" at bounding box center [513, 0] width 1027 height 0
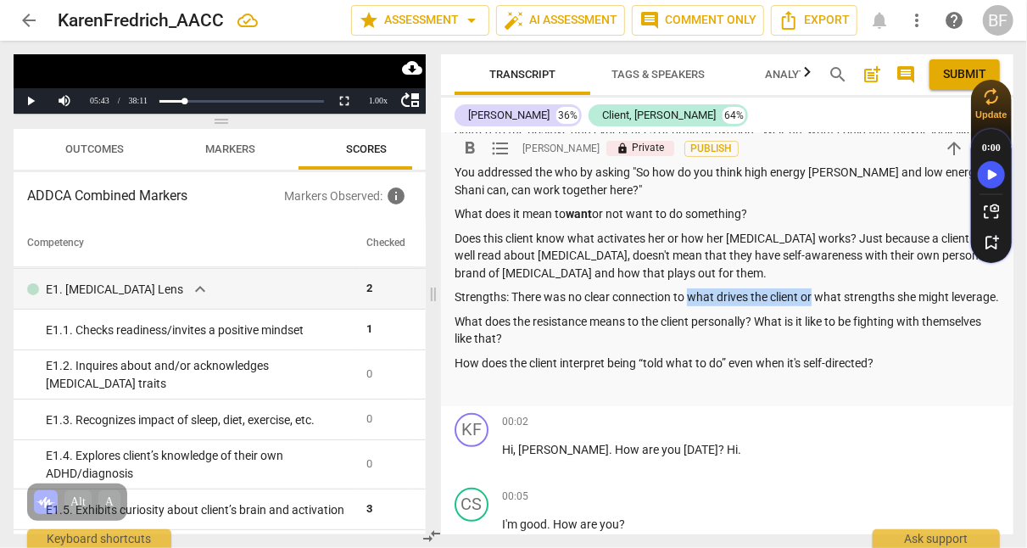
drag, startPoint x: 813, startPoint y: 296, endPoint x: 687, endPoint y: 293, distance: 126.4
click at [687, 293] on p "Strengths: There was no clear connection to what drives the client or what stre…" at bounding box center [727, 297] width 545 height 18
click at [508, 293] on p "Strengths: There was no clear connection to what strengths she might leverage." at bounding box center [727, 297] width 545 height 18
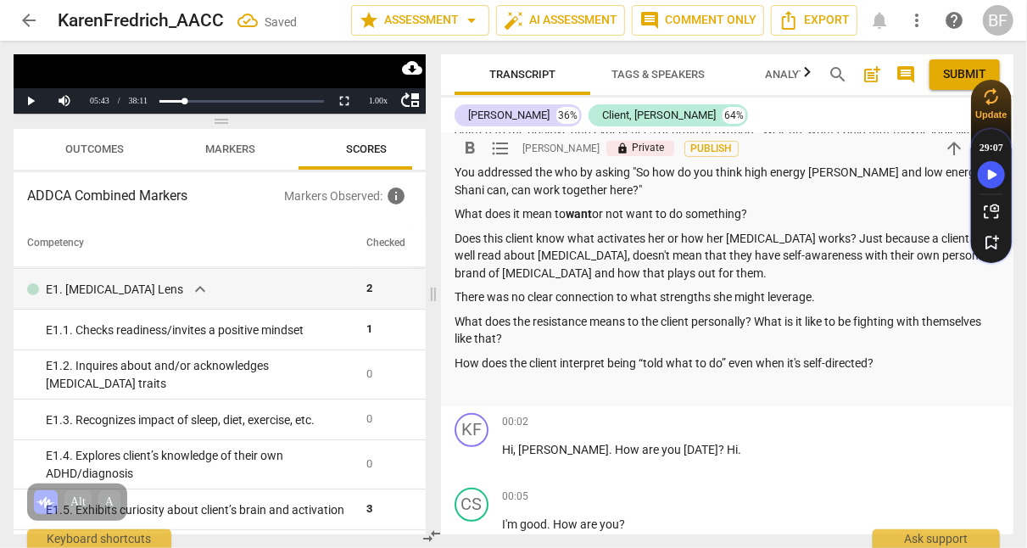
click at [618, 297] on p "There was no clear connection to what strengths she might leverage." at bounding box center [727, 297] width 545 height 18
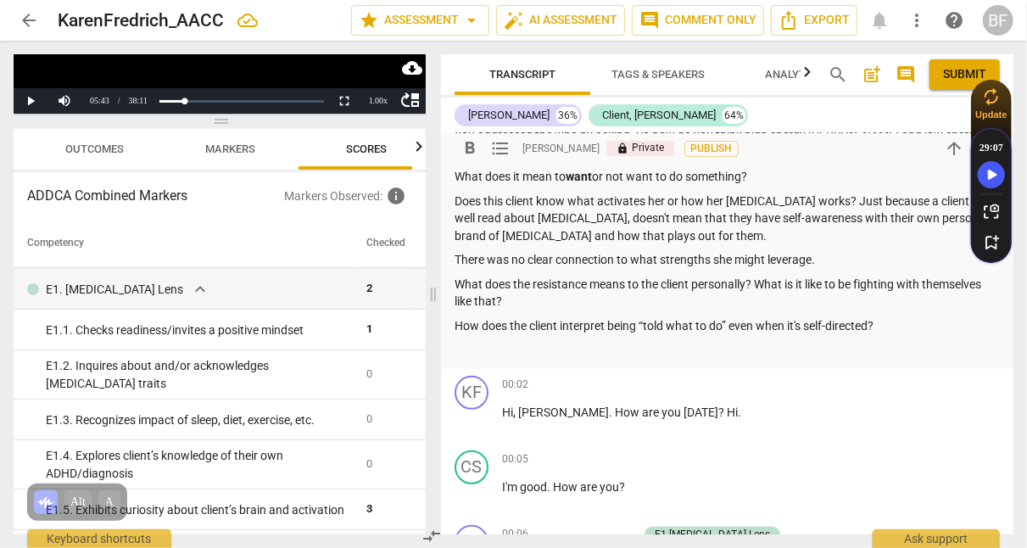
scroll to position [218, 0]
drag, startPoint x: 658, startPoint y: 260, endPoint x: 632, endPoint y: 257, distance: 26.4
click at [632, 257] on p "There was no clear connection to what strengths she might leverage." at bounding box center [727, 260] width 545 height 18
click at [707, 259] on p "There was no clear connection to her strengths she might leverage." at bounding box center [727, 260] width 545 height 18
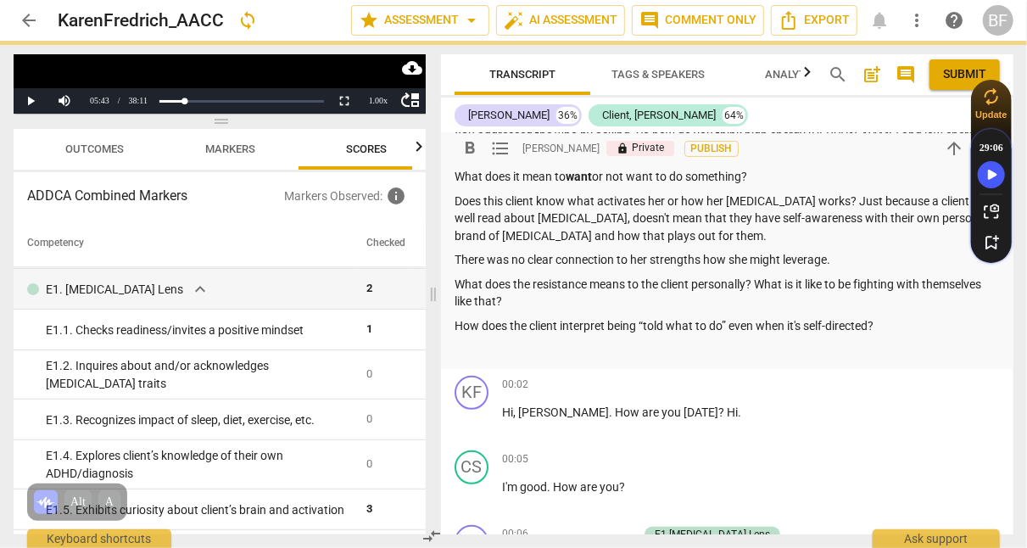
click at [830, 258] on p "There was no clear connection to her strengths how she might leverage." at bounding box center [727, 260] width 545 height 18
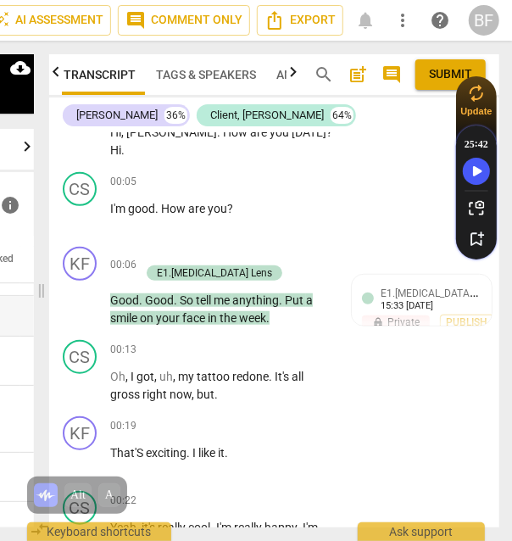
scroll to position [2057, 0]
drag, startPoint x: 184, startPoint y: 286, endPoint x: 42, endPoint y: 292, distance: 141.8
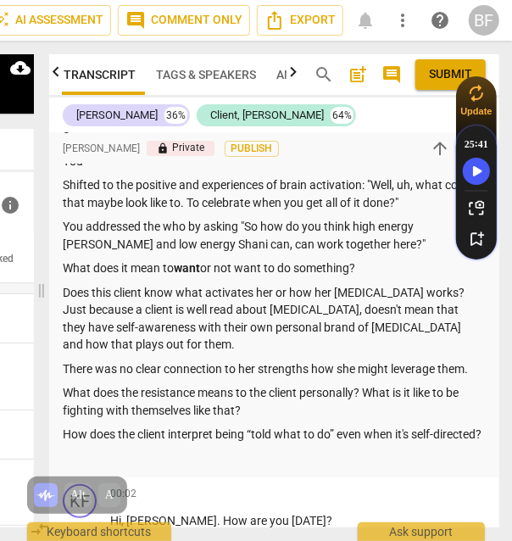
scroll to position [0, 0]
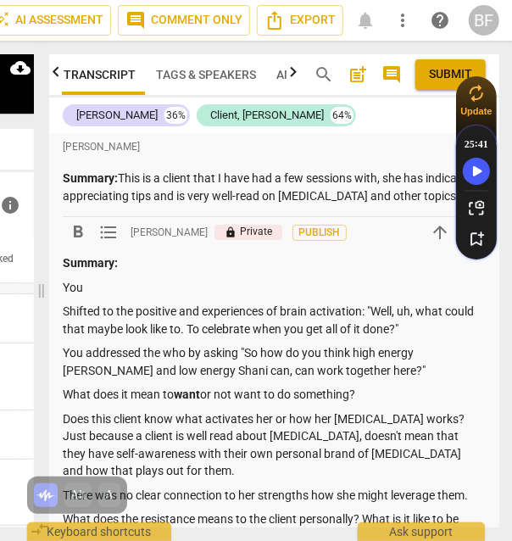
click at [136, 283] on p "You" at bounding box center [274, 288] width 423 height 18
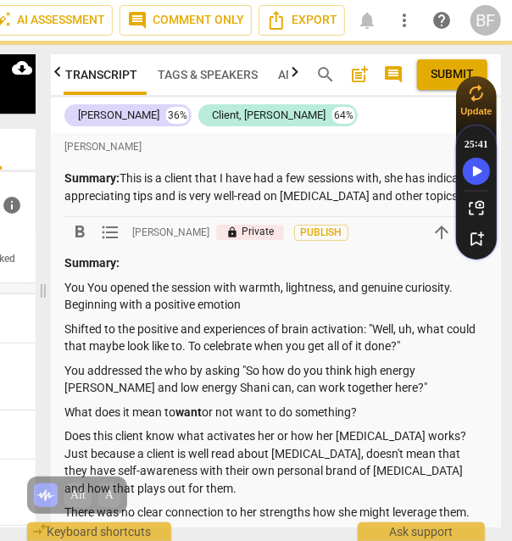
click at [88, 287] on p "You You opened the session with warmth, lightness, and genuine curiosity. Begin…" at bounding box center [275, 296] width 423 height 35
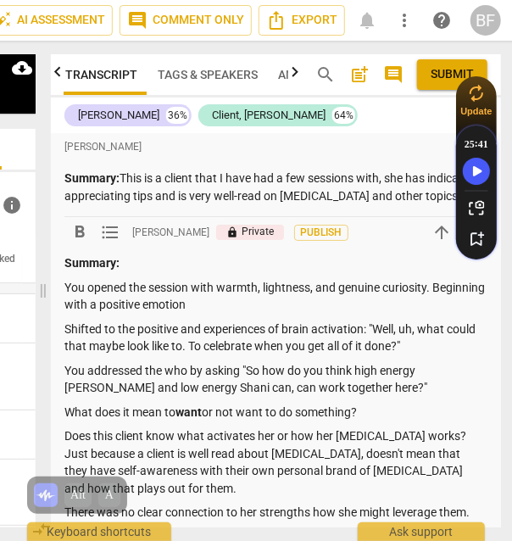
click at [261, 305] on p "You opened the session with warmth, lightness, and genuine curiosity. Beginning…" at bounding box center [275, 296] width 423 height 35
click at [68, 300] on p "You opened the session with warmth, lightness, and genuine curiosity. Beginning…" at bounding box center [275, 296] width 423 height 35
click at [371, 306] on p "You opened the session with warmth, lightness, and genuine curiosity. You began…" at bounding box center [275, 296] width 423 height 35
click at [370, 300] on p "You opened the session with warmth, lightness, and genuine curiosity. You began…" at bounding box center [275, 296] width 423 height 35
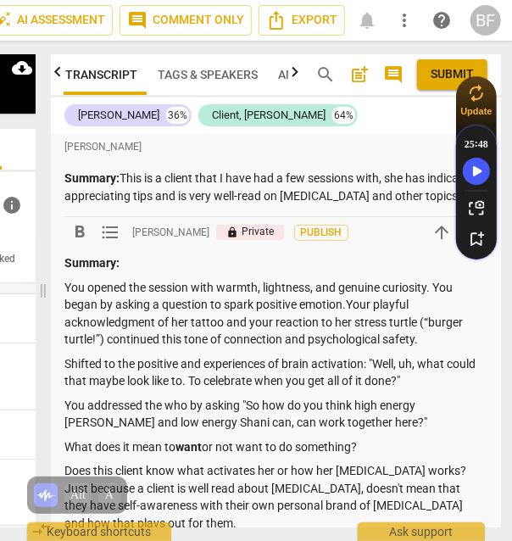
click at [349, 301] on p "You opened the session with warmth, lightness, and genuine curiosity. You began…" at bounding box center [275, 314] width 423 height 70
click at [92, 337] on p "You opened the session with warmth, lightness, and genuine curiosity. You began…" at bounding box center [275, 314] width 423 height 70
click at [98, 341] on p "You opened the session with warmth, lightness, and genuine curiosity. You began…" at bounding box center [275, 314] width 423 height 70
click at [244, 338] on p "You opened the session with warmth, lightness, and genuine curiosity. You began…" at bounding box center [275, 314] width 423 height 70
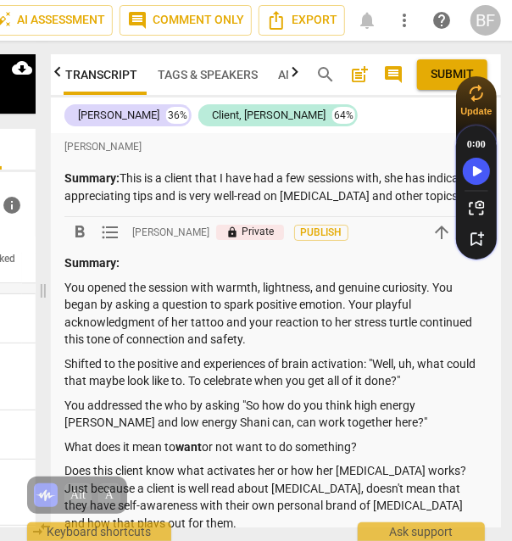
click at [275, 338] on p "You opened the session with warmth, lightness, and genuine curiosity. You began…" at bounding box center [275, 314] width 423 height 70
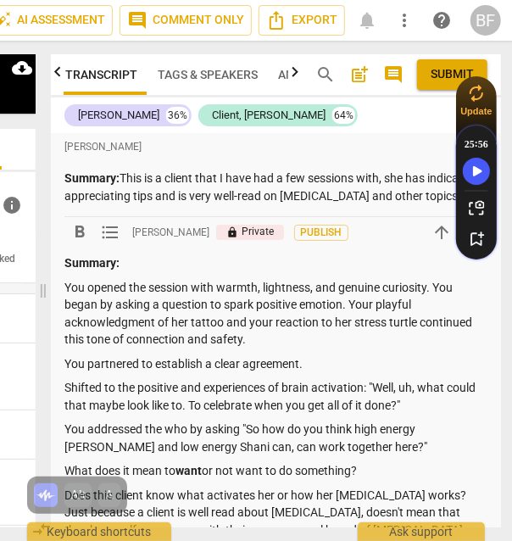
click at [65, 361] on p "You partnered to establish a clear agreement." at bounding box center [275, 364] width 423 height 18
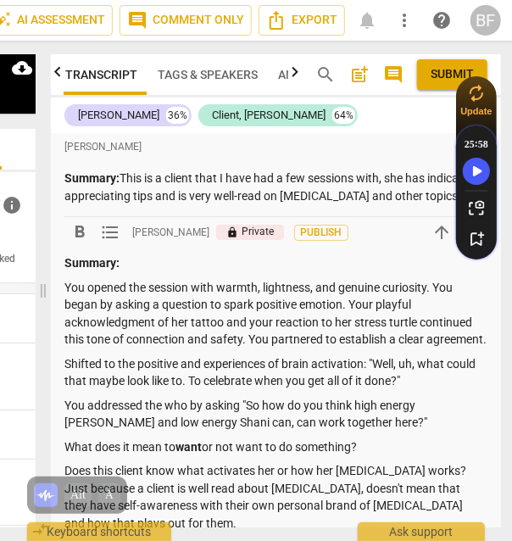
click at [160, 349] on p "You opened the session with warmth, lightness, and genuine curiosity. You began…" at bounding box center [275, 314] width 423 height 70
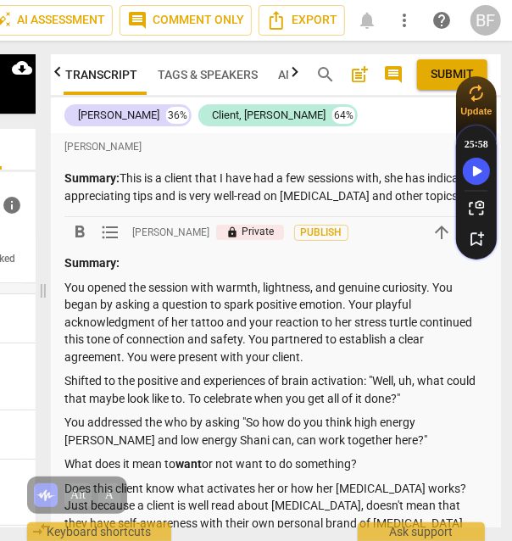
click at [320, 357] on p "You opened the session with warmth, lightness, and genuine curiosity. You began…" at bounding box center [275, 322] width 423 height 87
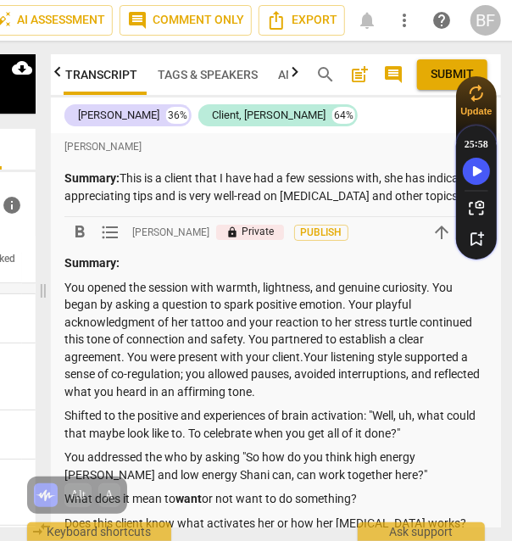
click at [305, 355] on p "You opened the session with warmth, lightness, and genuine curiosity. You began…" at bounding box center [275, 340] width 423 height 122
click at [411, 356] on p "You opened the session with warmth, lightness, and genuine curiosity. You began…" at bounding box center [275, 340] width 423 height 122
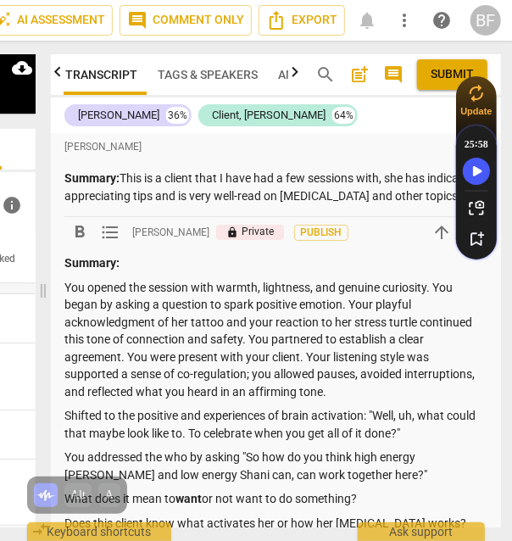
click at [120, 365] on p "You opened the session with warmth, lightness, and genuine curiosity. You began…" at bounding box center [275, 340] width 423 height 122
click at [243, 371] on p "You opened the session with warmth, lightness, and genuine curiosity. You began…" at bounding box center [275, 340] width 423 height 122
drag, startPoint x: 243, startPoint y: 371, endPoint x: 105, endPoint y: 372, distance: 137.4
click at [105, 372] on p "You opened the session with warmth, lightness, and genuine curiosity. You began…" at bounding box center [275, 340] width 423 height 122
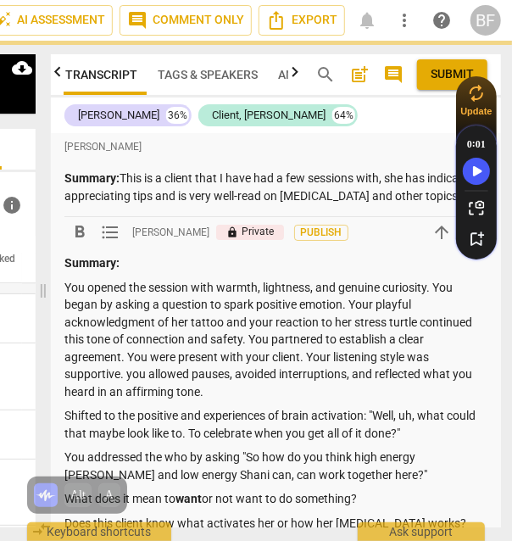
click at [130, 373] on p "You opened the session with warmth, lightness, and genuine curiosity. You began…" at bounding box center [275, 340] width 423 height 122
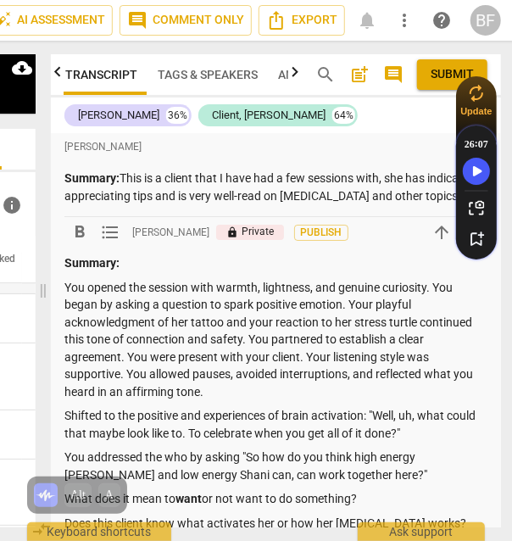
click at [265, 383] on p "You opened the session with warmth, lightness, and genuine curiosity. You began…" at bounding box center [275, 340] width 423 height 122
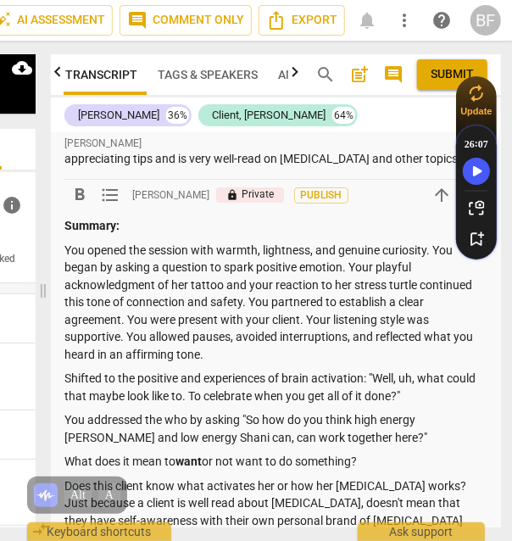
scroll to position [40, 0]
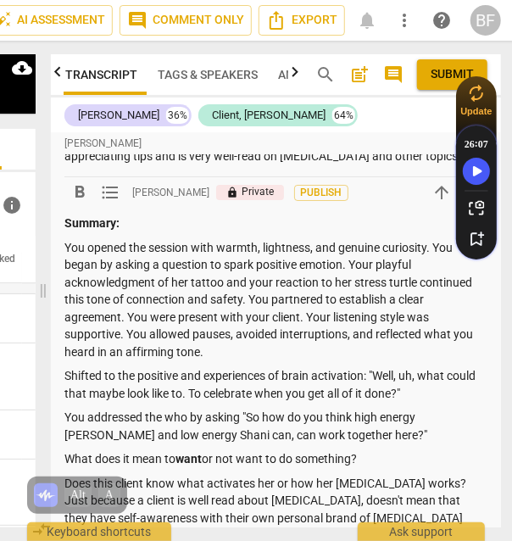
click at [223, 350] on p "You opened the session with warmth, lightness, and genuine curiosity. You began…" at bounding box center [275, 300] width 423 height 122
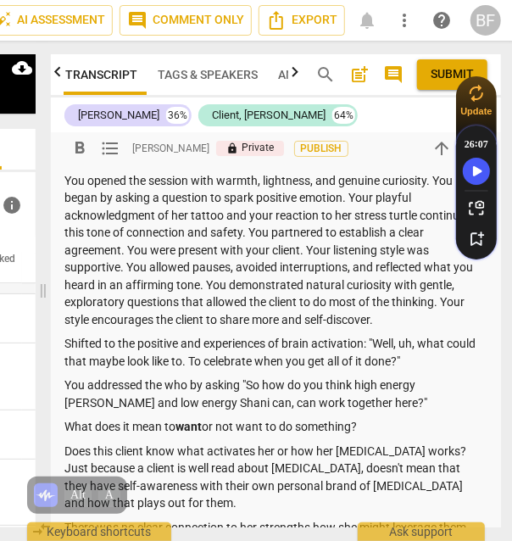
scroll to position [106, 0]
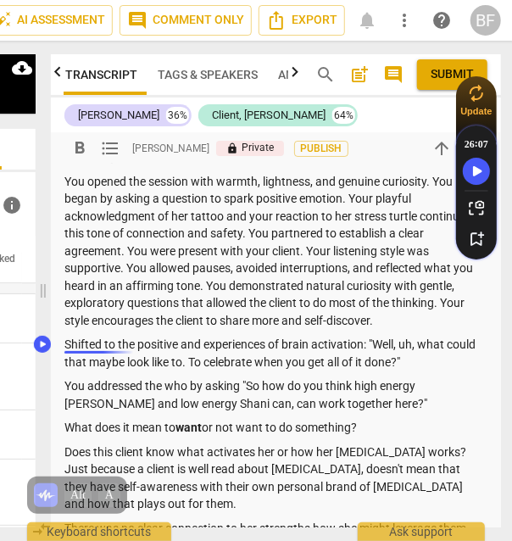
click at [69, 338] on p "Shifted to the positive and experiences of brain activation: "Well, uh, what co…" at bounding box center [275, 353] width 423 height 35
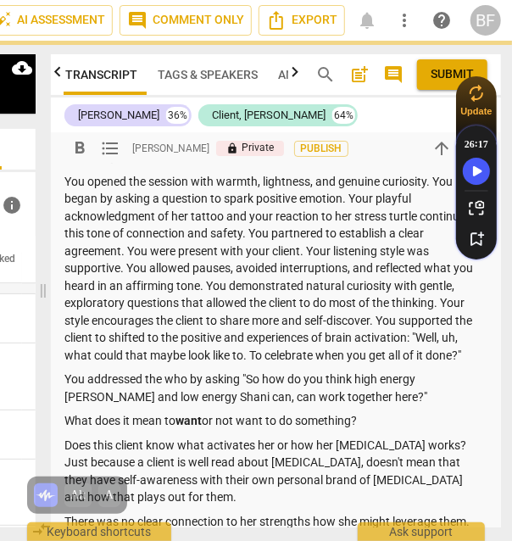
click at [143, 338] on p "You opened the session with warmth, lightness, and genuine curiosity. You began…" at bounding box center [275, 269] width 423 height 192
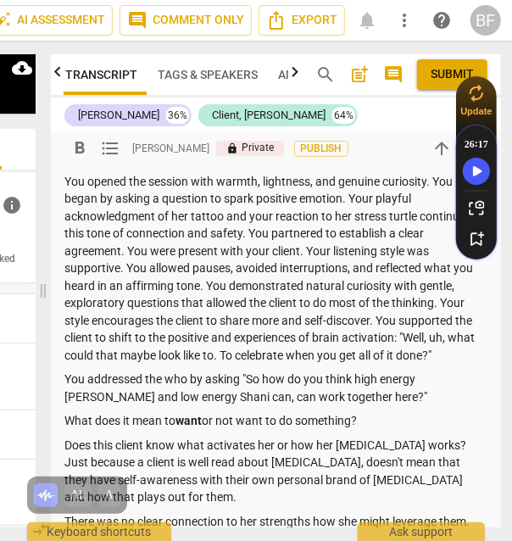
click at [160, 337] on p "You opened the session with warmth, lightness, and genuine curiosity. You began…" at bounding box center [275, 269] width 423 height 192
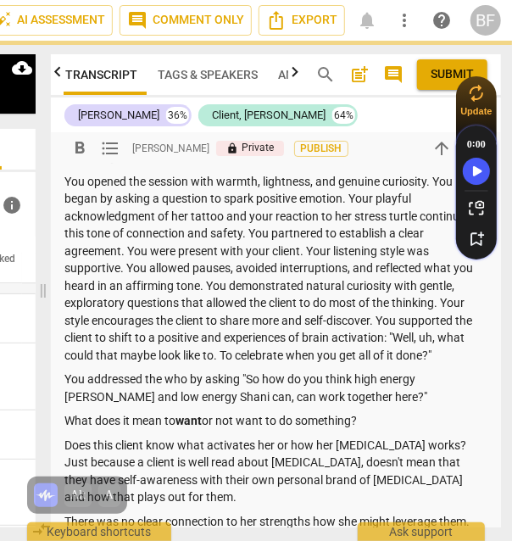
click at [203, 337] on p "You opened the session with warmth, lightness, and genuine curiosity. You began…" at bounding box center [275, 269] width 423 height 192
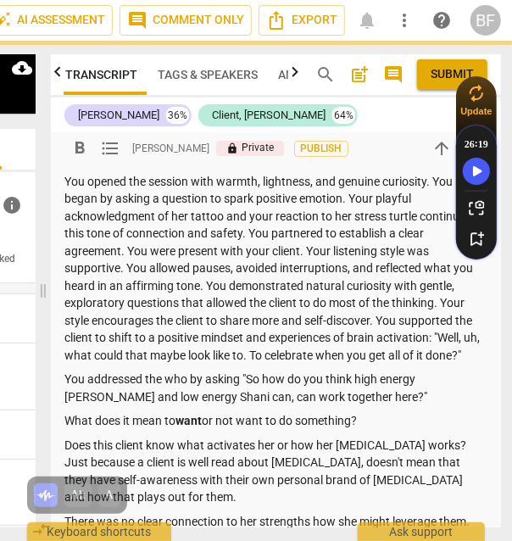
click at [271, 337] on p "You opened the session with warmth, lightness, and genuine curiosity. You began…" at bounding box center [275, 269] width 423 height 192
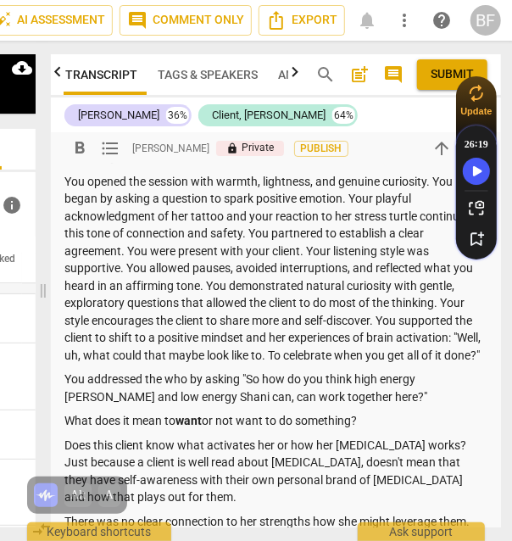
click at [358, 363] on p "You opened the session with warmth, lightness, and genuine curiosity. You began…" at bounding box center [275, 269] width 423 height 192
click at [458, 338] on p "You opened the session with warmth, lightness, and genuine curiosity. You began…" at bounding box center [275, 269] width 423 height 192
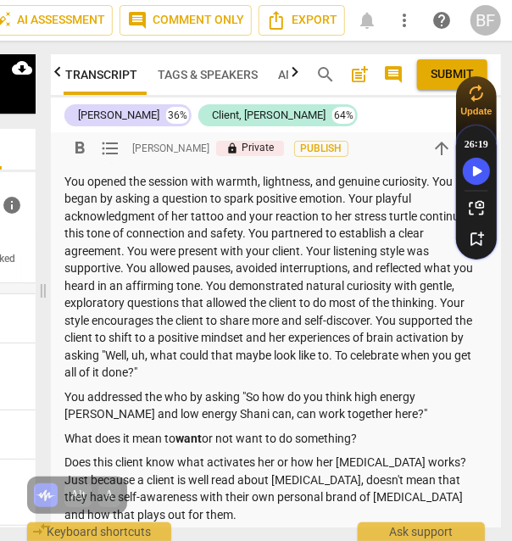
click at [107, 355] on p "You opened the session with warmth, lightness, and genuine curiosity. You began…" at bounding box center [275, 277] width 423 height 209
click at [297, 349] on p "You opened the session with warmth, lightness, and genuine curiosity. You began…" at bounding box center [275, 277] width 423 height 209
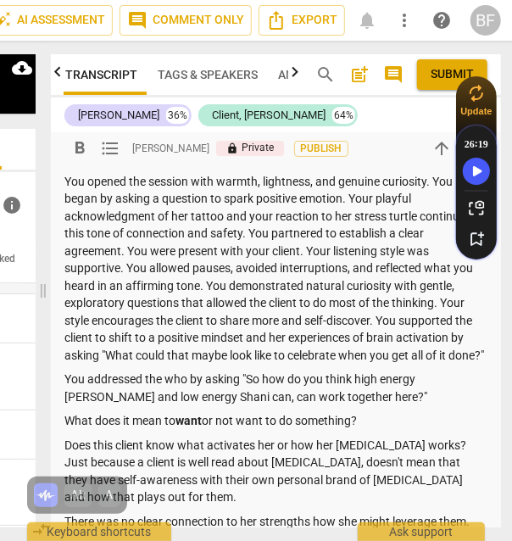
click at [316, 358] on p "You opened the session with warmth, lightness, and genuine curiosity. You began…" at bounding box center [275, 269] width 423 height 192
click at [249, 365] on p "You opened the session with warmth, lightness, and genuine curiosity. You began…" at bounding box center [275, 269] width 423 height 192
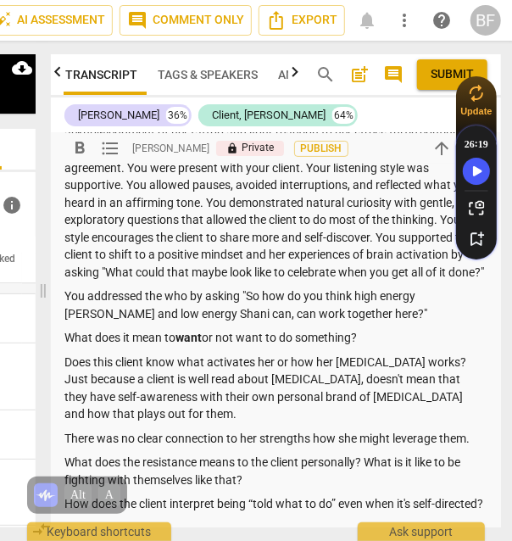
scroll to position [191, 0]
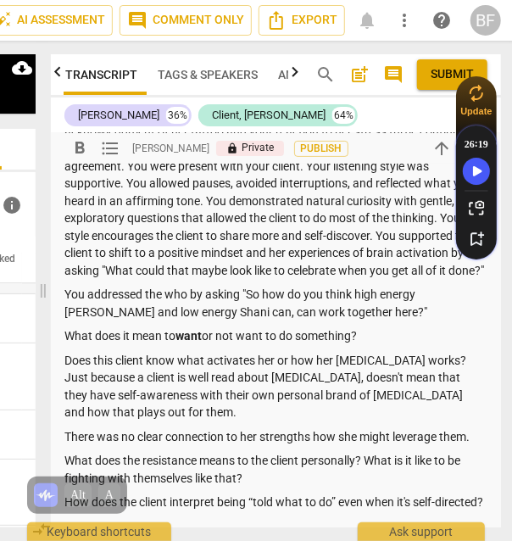
click at [254, 280] on p "You opened the session with warmth, lightness, and genuine curiosity. You began…" at bounding box center [275, 184] width 423 height 192
click at [348, 321] on p "You addressed the who by asking "So how do you think high energy [PERSON_NAME] …" at bounding box center [275, 303] width 423 height 35
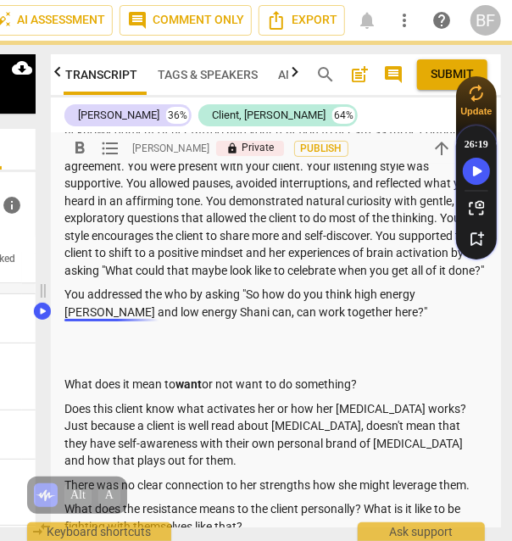
click at [64, 310] on p "You addressed the who by asking "So how do you think high energy [PERSON_NAME] …" at bounding box center [275, 303] width 423 height 35
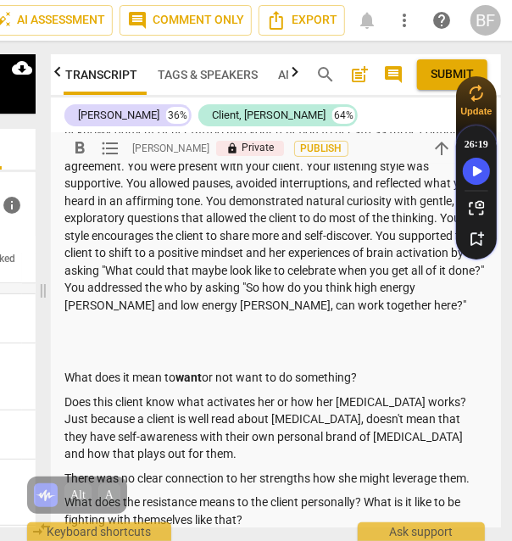
click at [379, 303] on p "You opened the session with warmth, lightness, and genuine curiosity. You began…" at bounding box center [275, 201] width 423 height 226
click at [223, 285] on p "You opened the session with warmth, lightness, and genuine curiosity. You began…" at bounding box center [275, 201] width 423 height 226
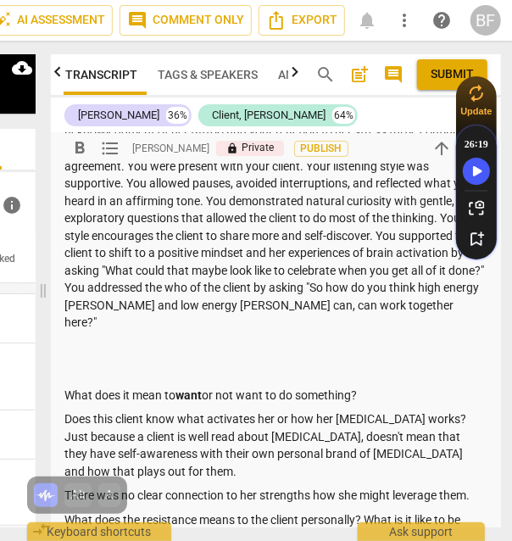
click at [299, 288] on p "You opened the session with warmth, lightness, and genuine curiosity. You began…" at bounding box center [275, 209] width 423 height 243
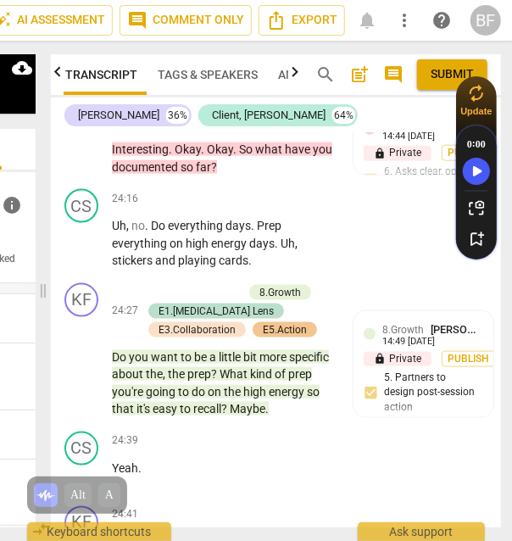
scroll to position [18719, 0]
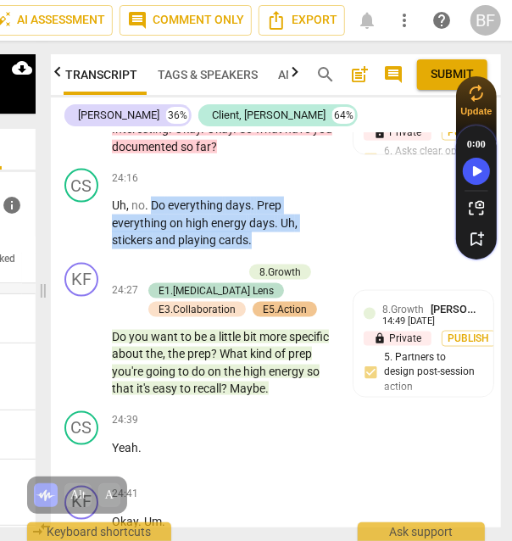
drag, startPoint x: 263, startPoint y: 214, endPoint x: 153, endPoint y: 180, distance: 115.4
click at [153, 197] on p "Uh , no . Do everything days . Prep everything on high energy days . Uh , stick…" at bounding box center [223, 223] width 222 height 53
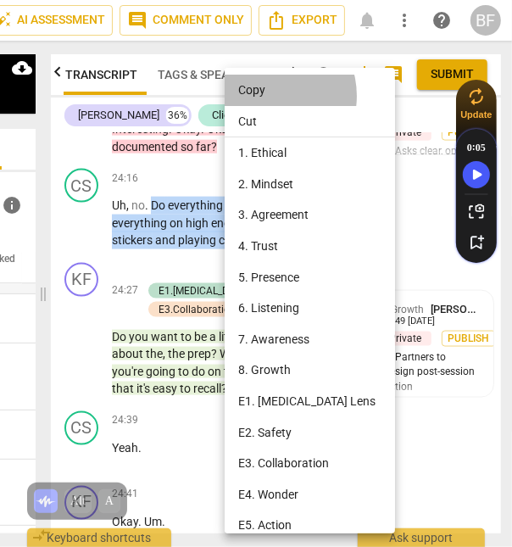
click at [266, 96] on li "Copy" at bounding box center [313, 90] width 176 height 31
copy p "Do everything days . Prep everything on high energy days . Uh , stickers and pl…"
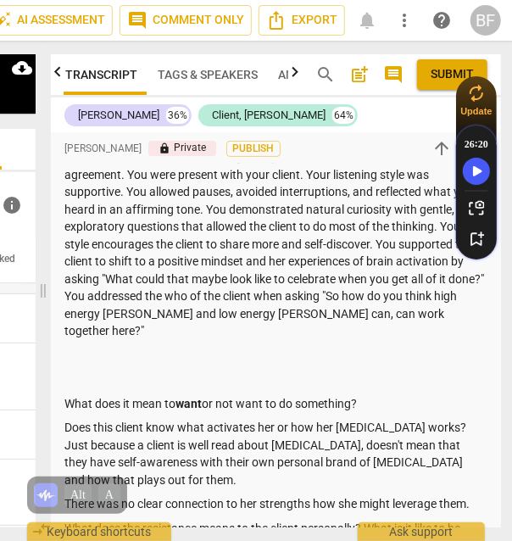
scroll to position [183, 0]
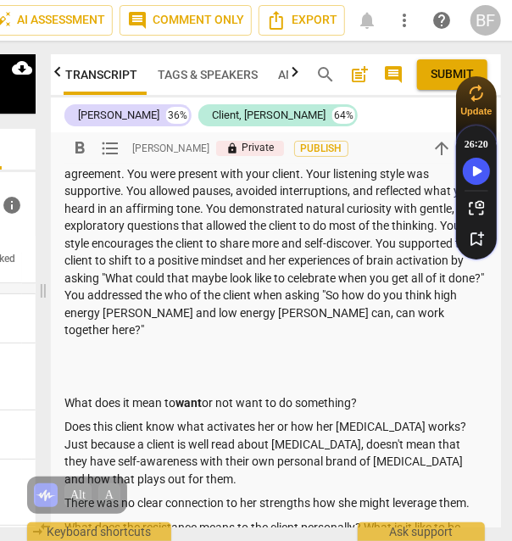
click at [446, 308] on p "You opened the session with warmth, lightness, and genuine curiosity. You began…" at bounding box center [275, 217] width 423 height 243
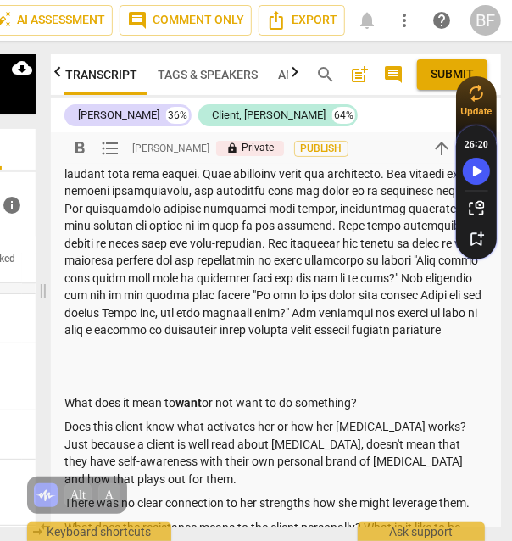
click at [265, 339] on p at bounding box center [275, 217] width 423 height 243
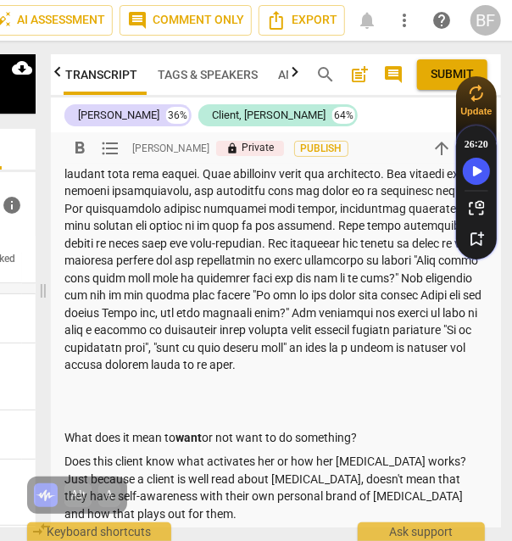
click at [234, 329] on p at bounding box center [275, 235] width 423 height 278
click at [445, 356] on p at bounding box center [275, 235] width 423 height 278
click at [441, 307] on p at bounding box center [275, 235] width 423 height 278
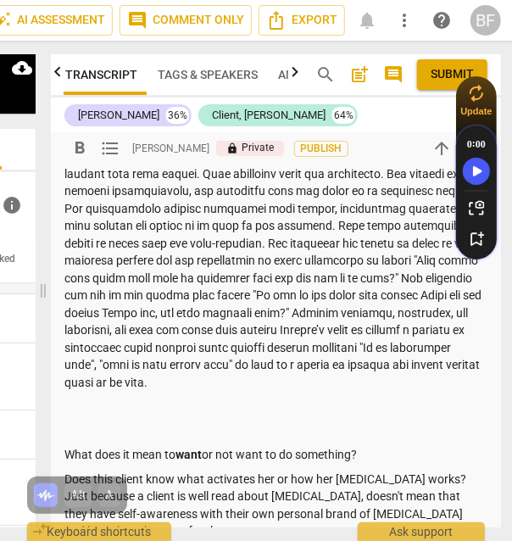
click at [386, 377] on p at bounding box center [275, 244] width 423 height 296
click at [404, 386] on p at bounding box center [275, 244] width 423 height 296
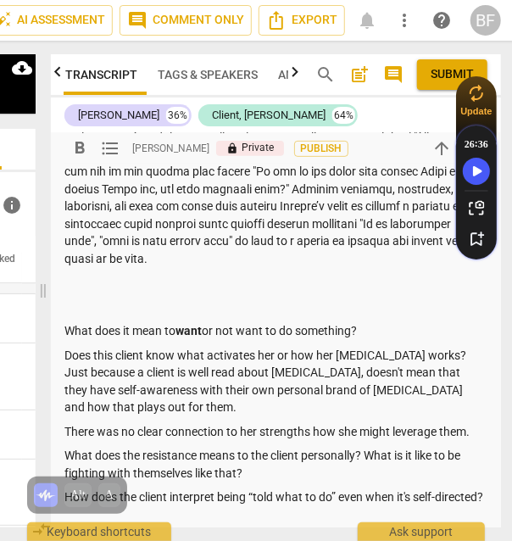
scroll to position [308, 0]
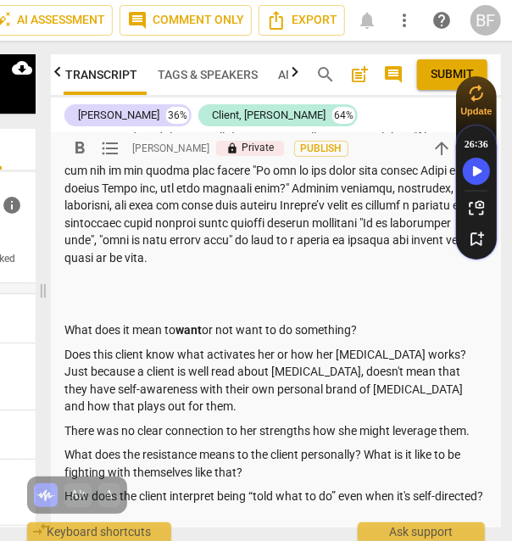
click at [116, 301] on p at bounding box center [275, 307] width 423 height 18
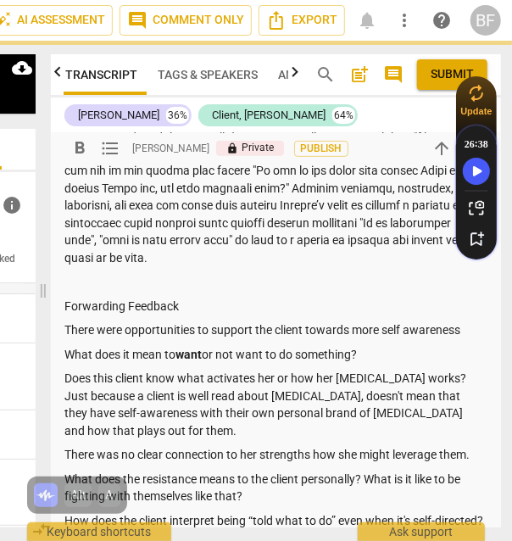
click at [368, 327] on p "There were opportunities to support the client towards more self awareness" at bounding box center [275, 330] width 423 height 18
click at [454, 336] on p "There were opportunities to support the client towards self awareness" at bounding box center [275, 330] width 423 height 18
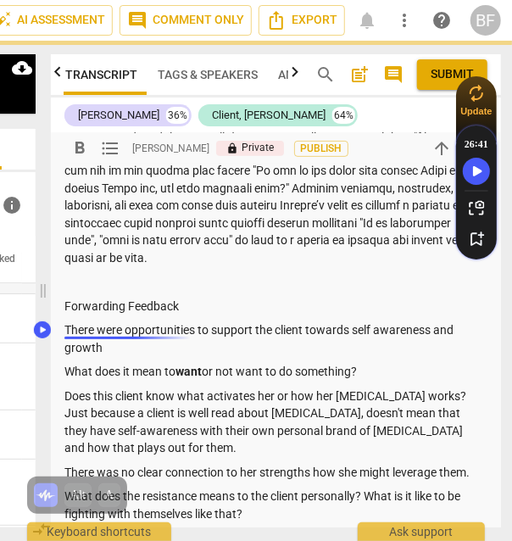
click at [95, 328] on p "There were opportunities to support the client towards self awareness and growth" at bounding box center [275, 338] width 423 height 35
click at [154, 343] on p "There were opportunities to support the client towards self awareness and growth" at bounding box center [275, 338] width 423 height 35
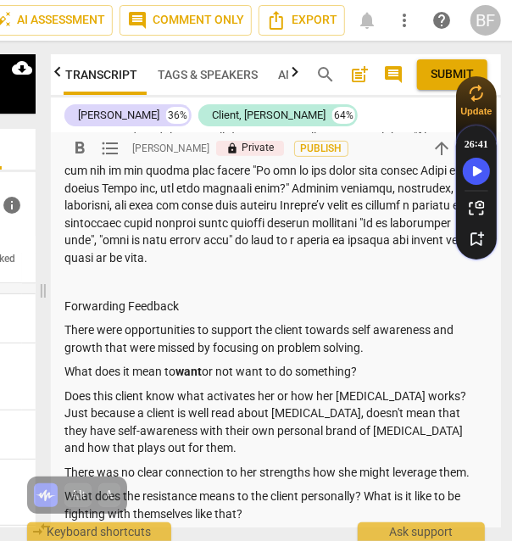
click at [102, 344] on p "There were opportunities to support the client towards self awareness and growt…" at bounding box center [275, 338] width 423 height 35
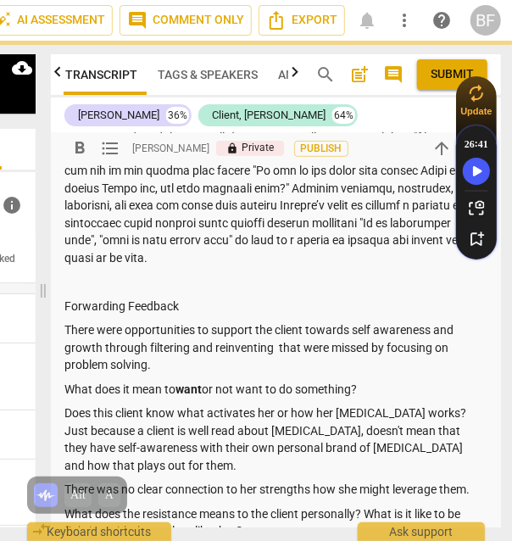
click at [143, 346] on p "There were opportunities to support the client towards self awareness and growt…" at bounding box center [275, 347] width 423 height 53
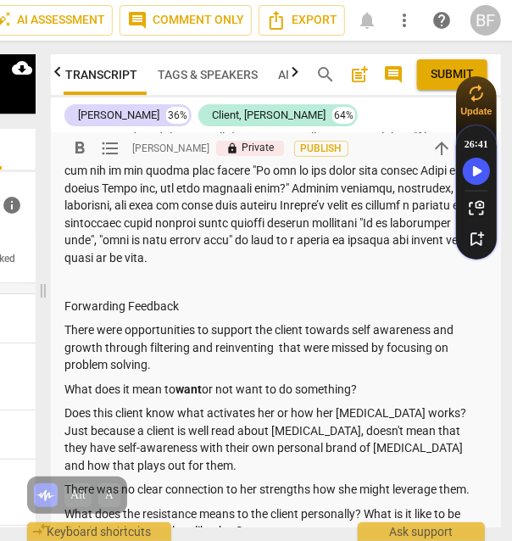
click at [143, 346] on p "There were opportunities to support the client towards self awareness and growt…" at bounding box center [275, 347] width 423 height 53
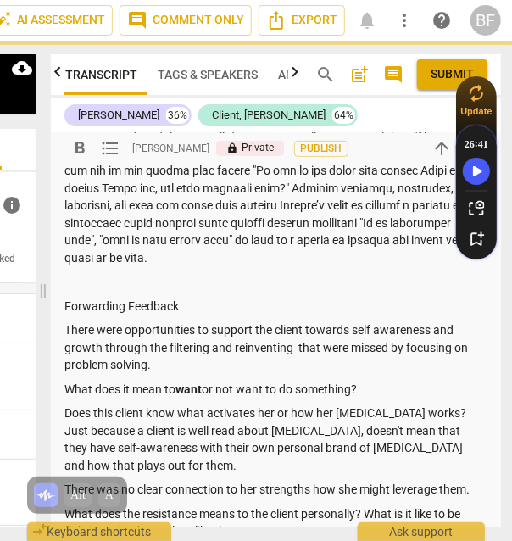
click at [294, 346] on p "There were opportunities to support the client towards self awareness and growt…" at bounding box center [275, 347] width 423 height 53
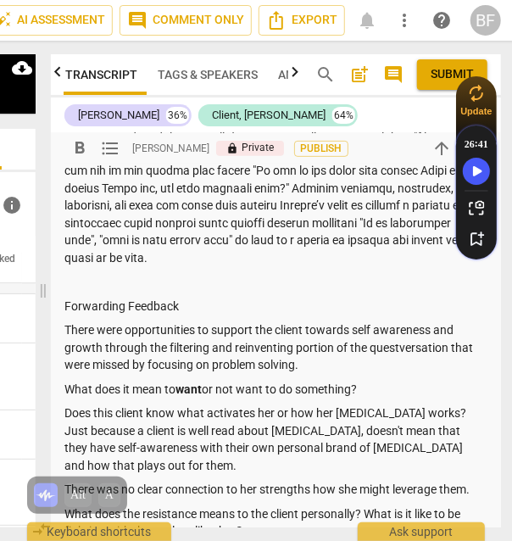
click at [297, 366] on p "There were opportunities to support the client towards self awareness and growt…" at bounding box center [275, 347] width 423 height 53
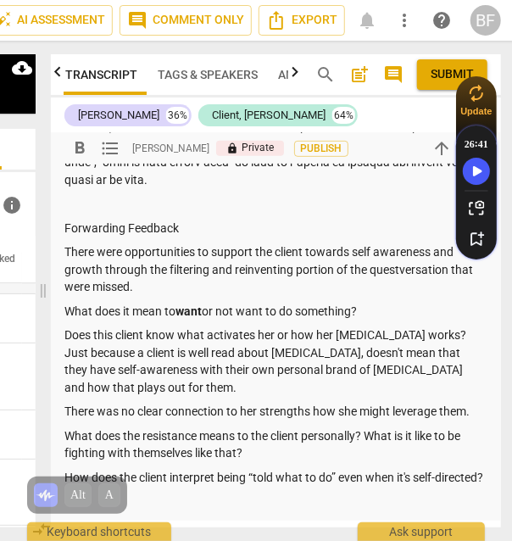
scroll to position [385, 0]
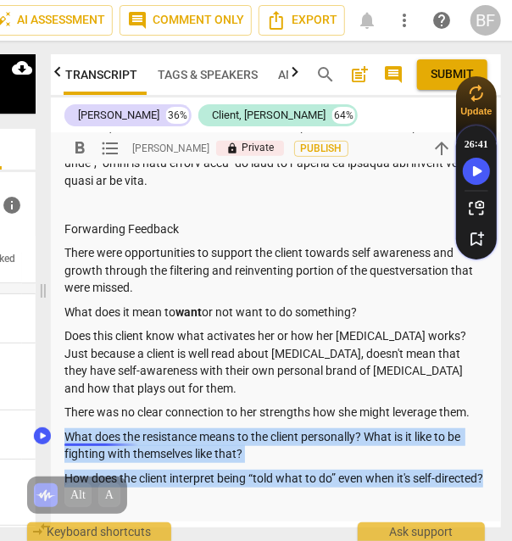
drag, startPoint x: 166, startPoint y: 495, endPoint x: 54, endPoint y: 439, distance: 125.6
click at [54, 439] on div "[PERSON_NAME] Summary: This is a client that I have had a few sessions with, sh…" at bounding box center [276, 135] width 450 height 774
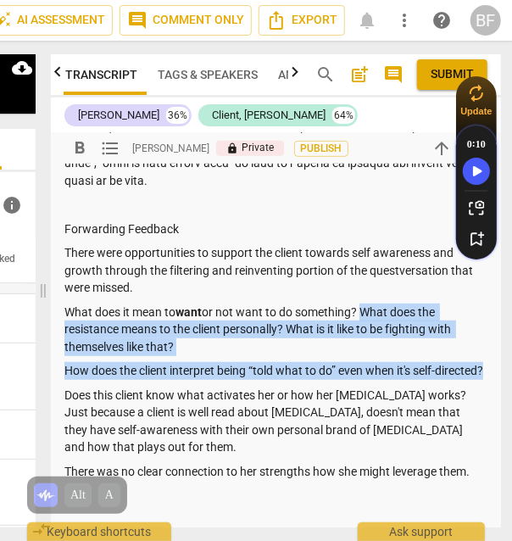
click at [380, 310] on p "What does it mean to want or not want to do something? What does the resistance…" at bounding box center [275, 330] width 423 height 53
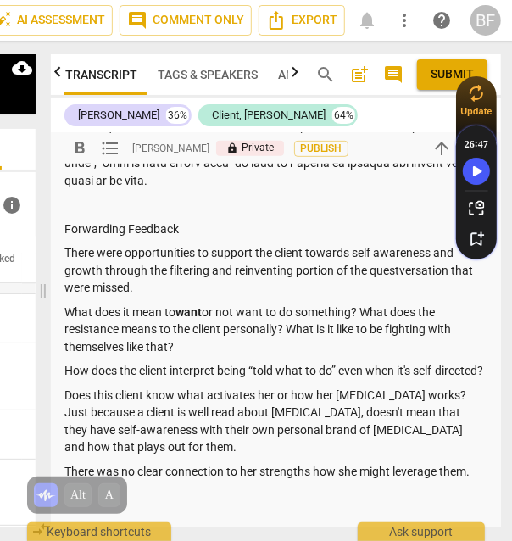
click at [196, 237] on p "Forwarding Feedback" at bounding box center [275, 230] width 423 height 18
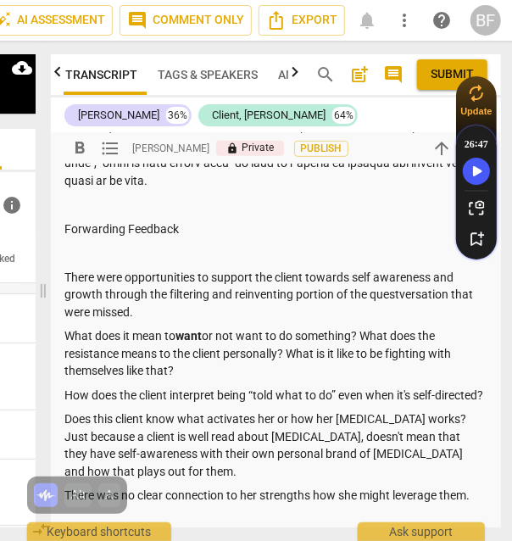
scroll to position [502, 0]
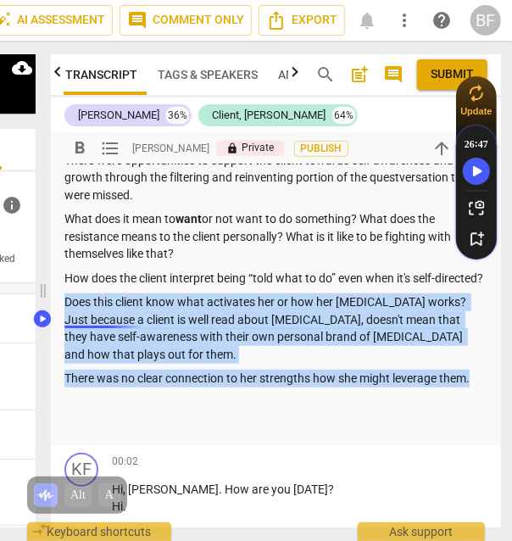
drag, startPoint x: 476, startPoint y: 393, endPoint x: 64, endPoint y: 316, distance: 419.4
click at [64, 316] on div "Summary: Forwarding Feedback There were opportunities to support the client tow…" at bounding box center [275, 94] width 423 height 684
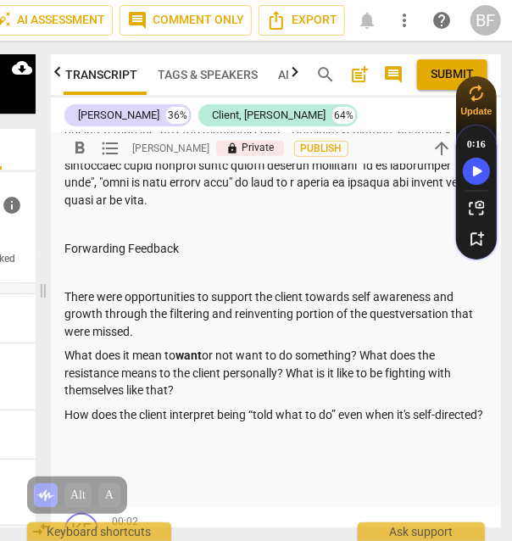
scroll to position [364, 0]
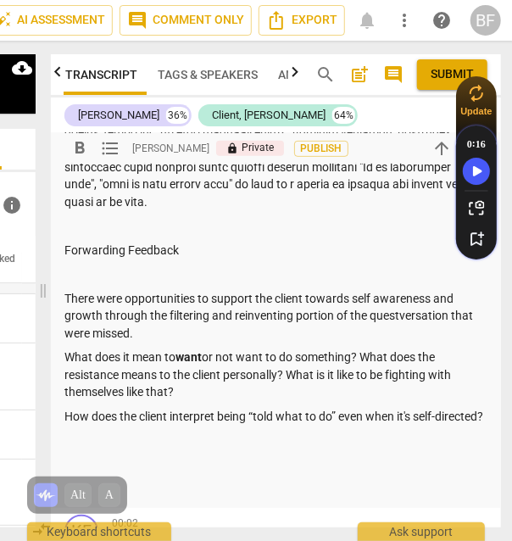
click at [111, 271] on p at bounding box center [275, 274] width 423 height 18
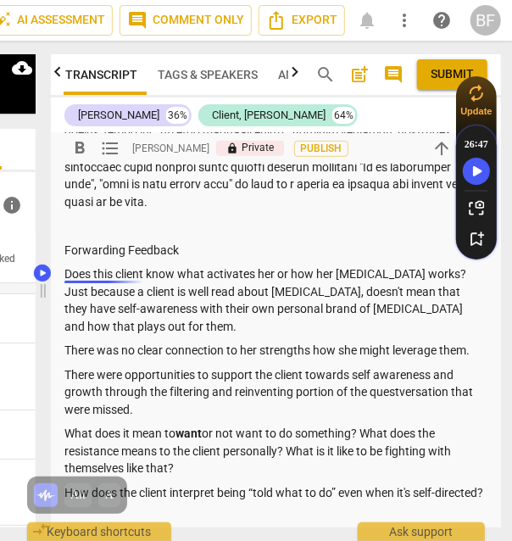
click at [73, 271] on p "Does this client know what activates her or how her [MEDICAL_DATA] works? Just …" at bounding box center [275, 300] width 423 height 70
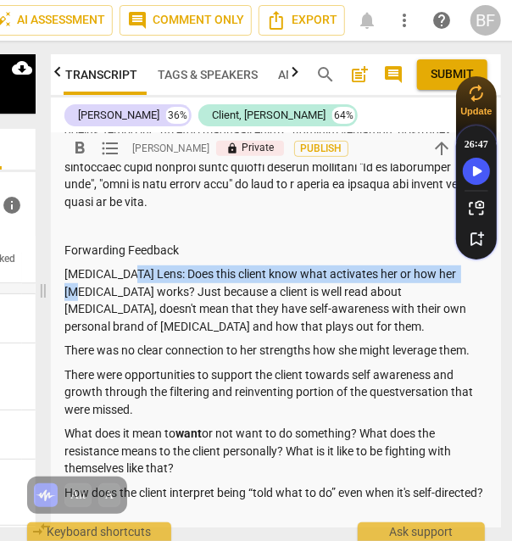
drag, startPoint x: 131, startPoint y: 271, endPoint x: 479, endPoint y: 277, distance: 347.8
click at [479, 277] on p "[MEDICAL_DATA] Lens: Does this client know what activates her or how her [MEDIC…" at bounding box center [275, 300] width 423 height 70
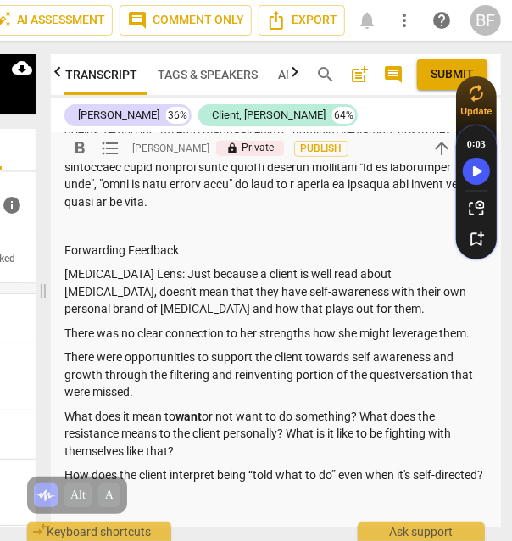
click at [353, 303] on p "[MEDICAL_DATA] Lens: Just because a client is well read about [MEDICAL_DATA], d…" at bounding box center [275, 291] width 423 height 53
click at [209, 291] on p "[MEDICAL_DATA] Lens: Just because a client is well read about [MEDICAL_DATA], d…" at bounding box center [275, 291] width 423 height 53
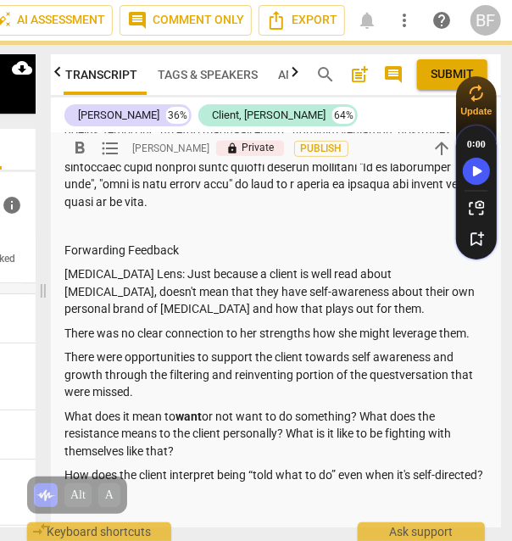
click at [290, 310] on p "[MEDICAL_DATA] Lens: Just because a client is well read about [MEDICAL_DATA], d…" at bounding box center [275, 291] width 423 height 53
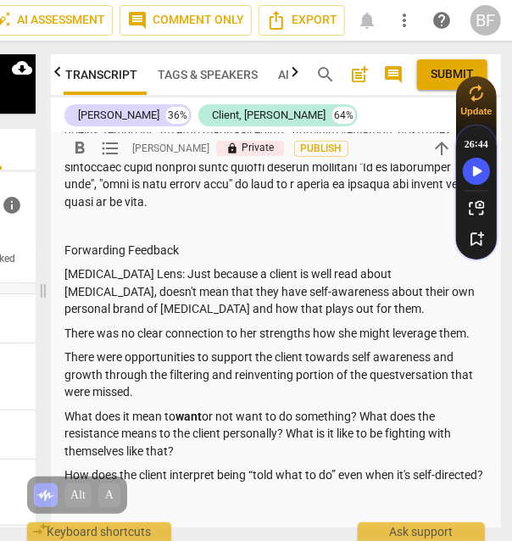
click at [72, 308] on p "[MEDICAL_DATA] Lens: Just because a client is well read about [MEDICAL_DATA], d…" at bounding box center [275, 291] width 423 height 53
click at [178, 305] on p "[MEDICAL_DATA] Lens: Just because a client is well read about [MEDICAL_DATA], d…" at bounding box center [275, 291] width 423 height 53
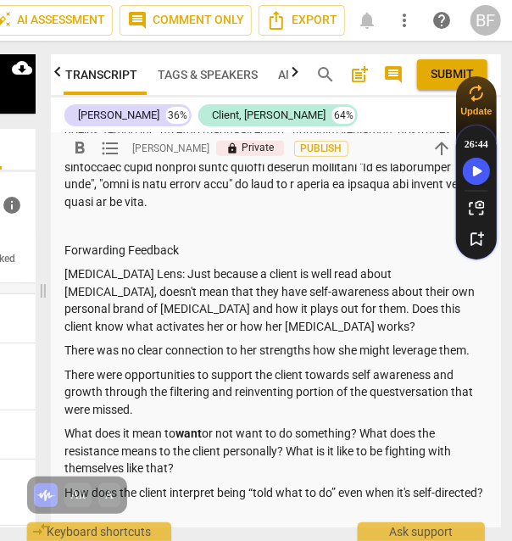
drag, startPoint x: 345, startPoint y: 321, endPoint x: 377, endPoint y: 306, distance: 34.5
drag, startPoint x: 377, startPoint y: 306, endPoint x: 422, endPoint y: 310, distance: 45.2
click at [422, 310] on p "[MEDICAL_DATA] Lens: Just because a client is well read about [MEDICAL_DATA], d…" at bounding box center [275, 300] width 423 height 70
click at [381, 317] on p "[MEDICAL_DATA] Lens: Just because a client is well read about [MEDICAL_DATA], d…" at bounding box center [275, 300] width 423 height 70
drag, startPoint x: 381, startPoint y: 317, endPoint x: 377, endPoint y: 306, distance: 11.5
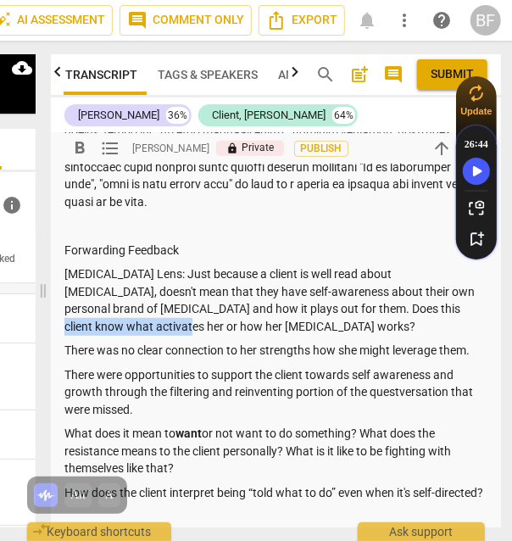
click at [377, 306] on p "[MEDICAL_DATA] Lens: Just because a client is well read about [MEDICAL_DATA], d…" at bounding box center [275, 300] width 423 height 70
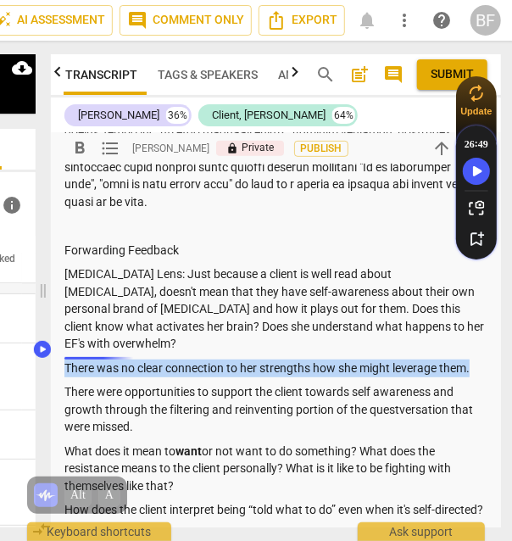
drag, startPoint x: 477, startPoint y: 350, endPoint x: 64, endPoint y: 352, distance: 413.1
click at [64, 360] on p "There was no clear connection to her strengths how she might leverage them." at bounding box center [275, 369] width 423 height 18
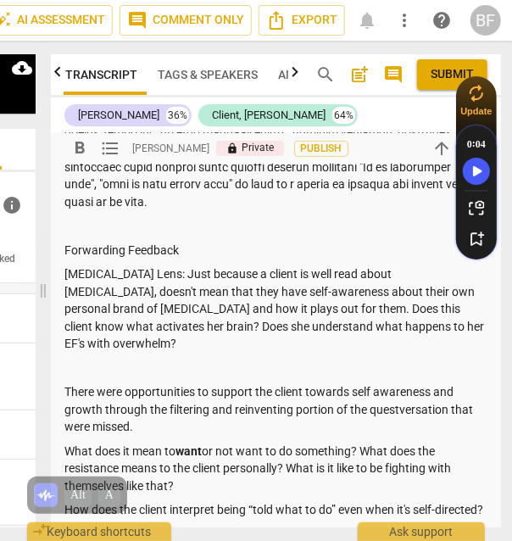
click at [127, 272] on p "[MEDICAL_DATA] Lens: Just because a client is well read about [MEDICAL_DATA], d…" at bounding box center [275, 308] width 423 height 87
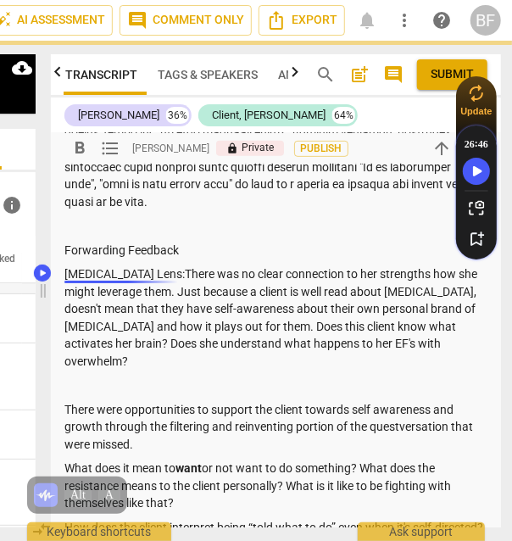
click at [127, 273] on p "[MEDICAL_DATA] Lens:There was no clear connection to her strengths how she migh…" at bounding box center [275, 317] width 423 height 104
click at [315, 270] on p "[MEDICAL_DATA] Lens: There was no clear connection to her strengths how she mig…" at bounding box center [275, 317] width 423 height 104
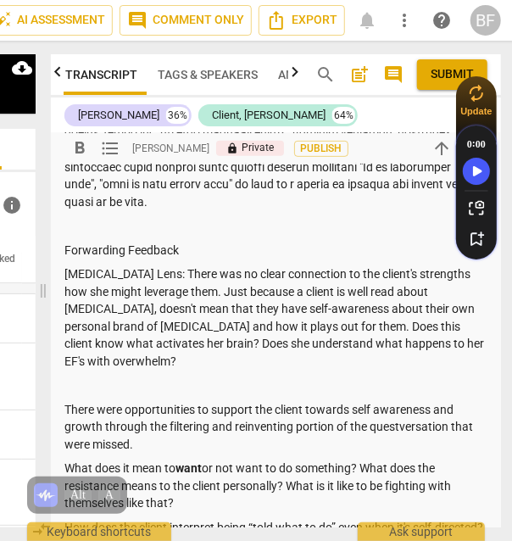
click at [176, 288] on p "[MEDICAL_DATA] Lens: There was no clear connection to the client's strengths ho…" at bounding box center [275, 317] width 423 height 104
click at [431, 333] on p "[MEDICAL_DATA] Lens: There was no clear connection to the client's strengths ho…" at bounding box center [275, 317] width 423 height 104
click at [429, 337] on p "[MEDICAL_DATA] Lens: There was no clear connection to the client's strengths ho…" at bounding box center [275, 317] width 423 height 104
click at [328, 356] on div "Summary: Forwarding Feedback [MEDICAL_DATA] Lens: There was no clear connection…" at bounding box center [275, 250] width 423 height 718
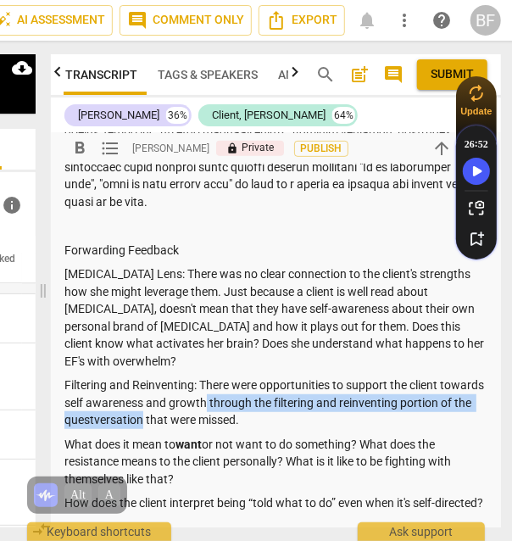
drag, startPoint x: 252, startPoint y: 382, endPoint x: 216, endPoint y: 400, distance: 39.8
click at [216, 400] on p "Filtering and Reinventing: There were opportunities to support the client towar…" at bounding box center [275, 403] width 423 height 53
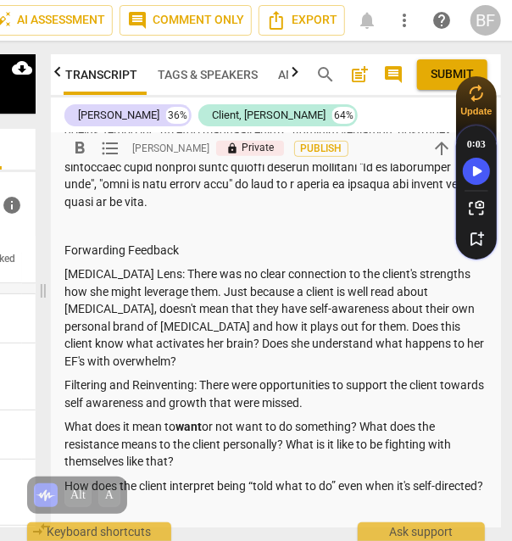
click at [369, 377] on p "Filtering and Reinventing: There were opportunities to support the client towar…" at bounding box center [275, 394] width 423 height 35
click at [107, 385] on p "Filtering and Reinventing: There were opportunities to support the client towar…" at bounding box center [275, 394] width 423 height 35
click at [114, 400] on div "Summary: Forwarding Feedback [MEDICAL_DATA] Lens: There was no clear connection…" at bounding box center [275, 229] width 423 height 677
click at [412, 387] on p "Filtering and Reinventing: There were opportunities to support the client towar…" at bounding box center [275, 394] width 423 height 35
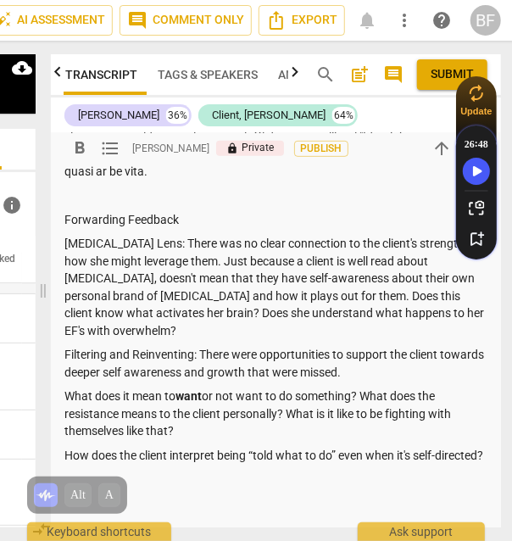
scroll to position [394, 0]
click at [415, 238] on p "[MEDICAL_DATA] Lens: There was no clear connection to the client's strengths ho…" at bounding box center [275, 287] width 423 height 104
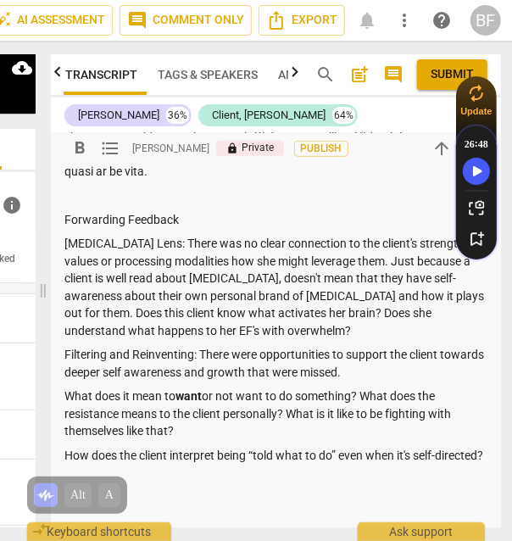
click at [320, 258] on p "[MEDICAL_DATA] Lens: There was no clear connection to the client's strengths, v…" at bounding box center [275, 287] width 423 height 104
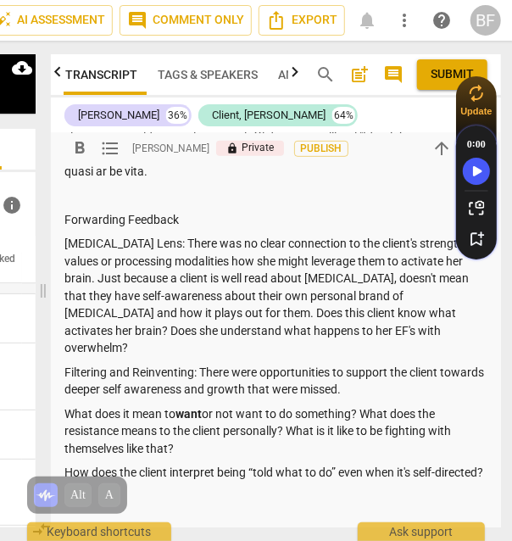
click at [312, 364] on p "Filtering and Reinventing: There were opportunities to support the client towar…" at bounding box center [275, 381] width 423 height 35
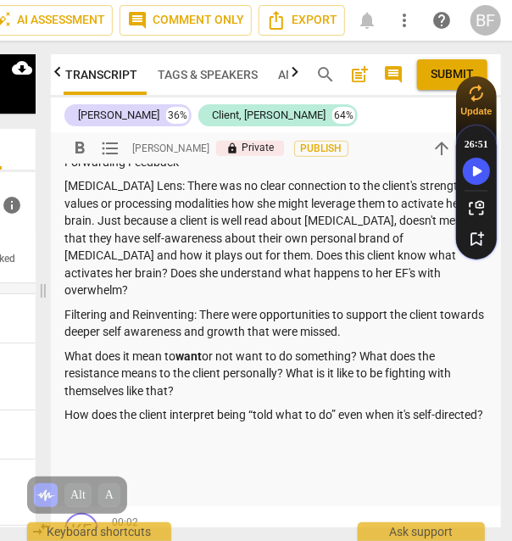
click at [304, 437] on p at bounding box center [275, 440] width 423 height 18
click at [192, 349] on strong "want" at bounding box center [189, 356] width 26 height 14
click at [78, 146] on span "format_bold" at bounding box center [80, 148] width 20 height 20
click at [248, 366] on p "What does it mean to want or not want to do something? What does the resistance…" at bounding box center [275, 374] width 423 height 53
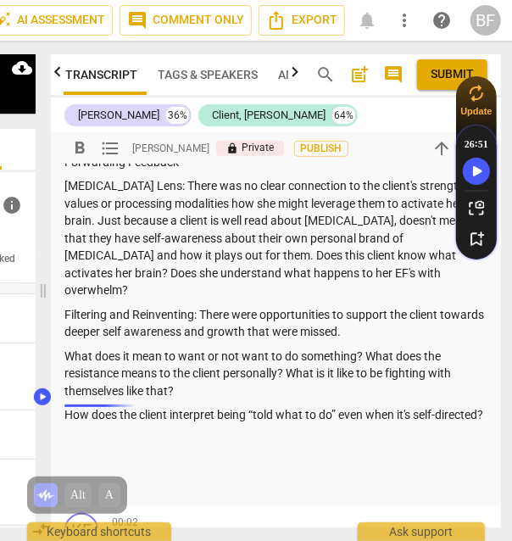
click at [66, 406] on p "How does the client interpret being “told what to do” even when it's self-direc…" at bounding box center [275, 415] width 423 height 18
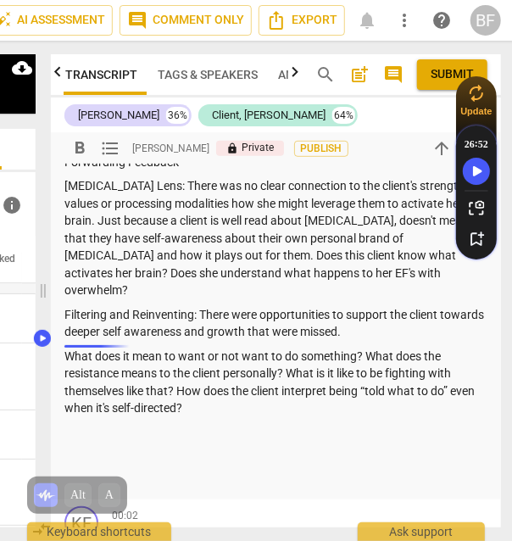
click at [64, 348] on p "What does it mean to want or not want to do something? What does the resistance…" at bounding box center [275, 383] width 423 height 70
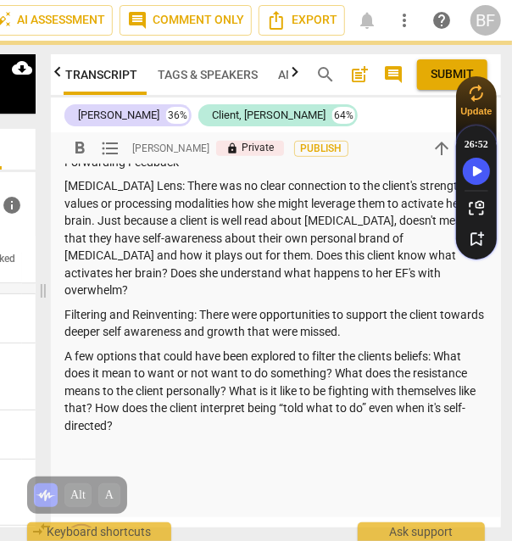
click at [178, 419] on div "Summary: Forwarding Feedback [MEDICAL_DATA] Lens: There was no clear connection…" at bounding box center [275, 154] width 423 height 705
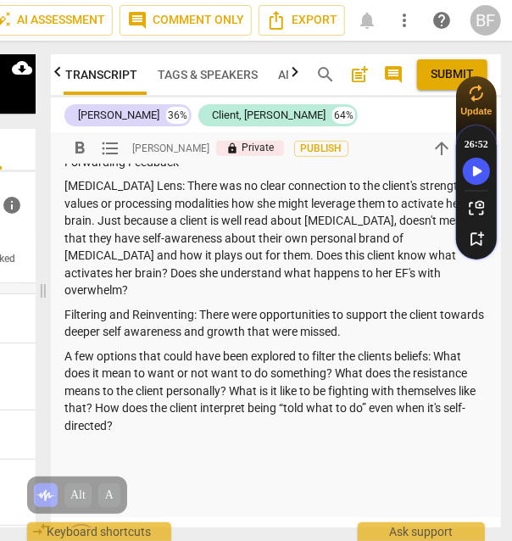
click at [283, 418] on div "Summary: Forwarding Feedback [MEDICAL_DATA] Lens: There was no clear connection…" at bounding box center [275, 154] width 423 height 705
click at [210, 441] on p at bounding box center [275, 450] width 423 height 18
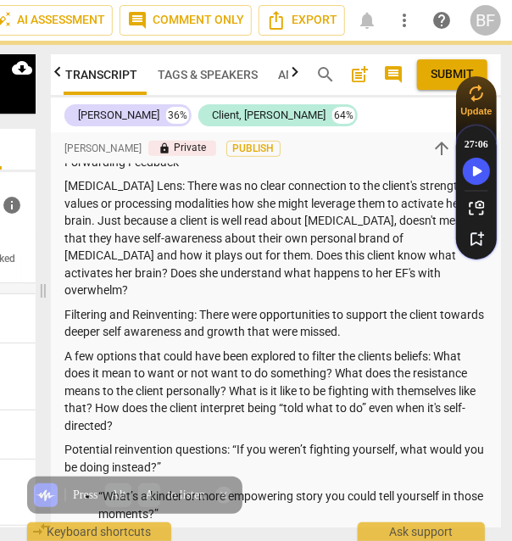
click at [96, 474] on div "Press Alt A to listen" at bounding box center [135, 496] width 226 height 48
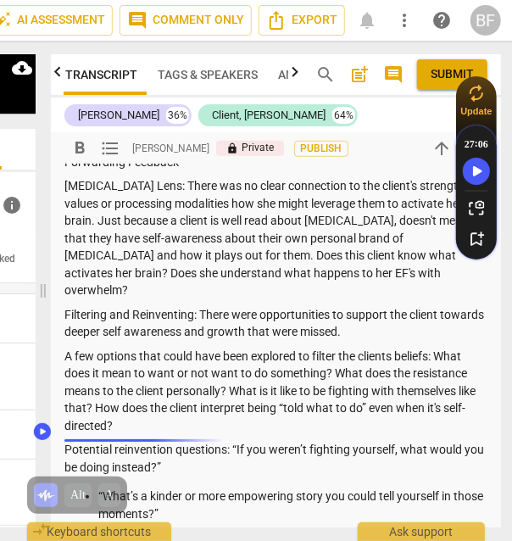
click at [141, 441] on p "Potential reinvention questions: “If you weren’t fighting yourself, what would …" at bounding box center [275, 458] width 423 height 35
click at [98, 469] on div "Summary: Forwarding Feedback [MEDICAL_DATA] Lens: There was no clear connection…" at bounding box center [275, 189] width 423 height 774
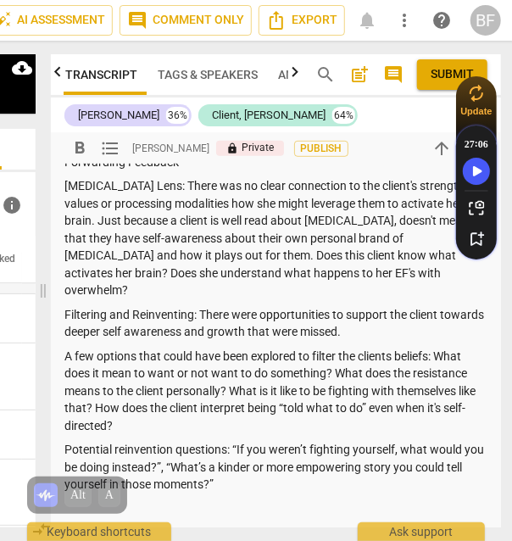
click at [296, 463] on p "Potential reinvention questions: “If you weren’t fighting yourself, what would …" at bounding box center [275, 467] width 423 height 53
click at [269, 470] on p "Potential reinvention questions: “If you weren’t fighting yourself, what would …" at bounding box center [275, 467] width 423 height 53
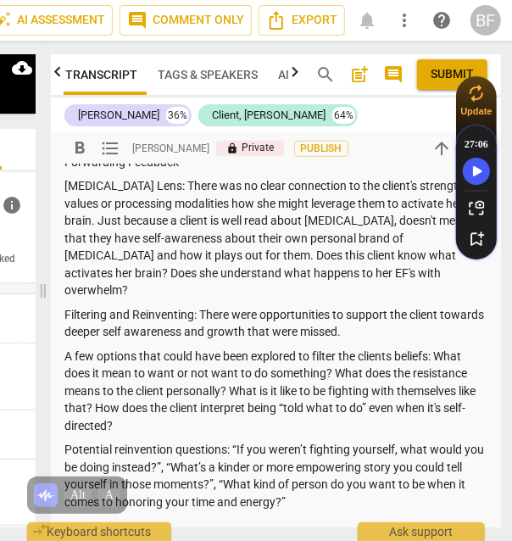
click at [334, 483] on p "Potential reinvention questions: “If you weren’t fighting yourself, what would …" at bounding box center [275, 476] width 423 height 70
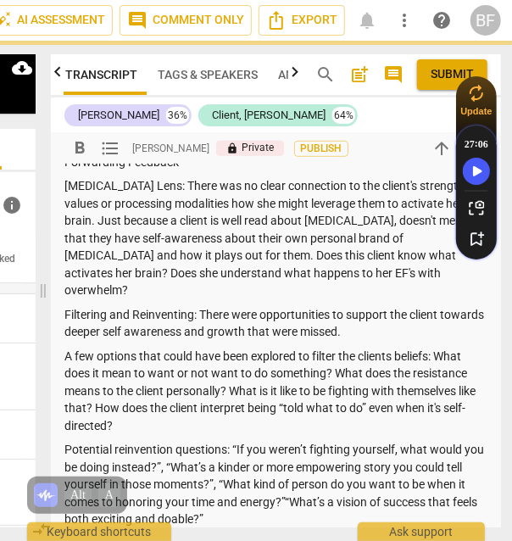
click at [291, 482] on p "Potential reinvention questions: “If you weren’t fighting yourself, what would …" at bounding box center [275, 484] width 423 height 87
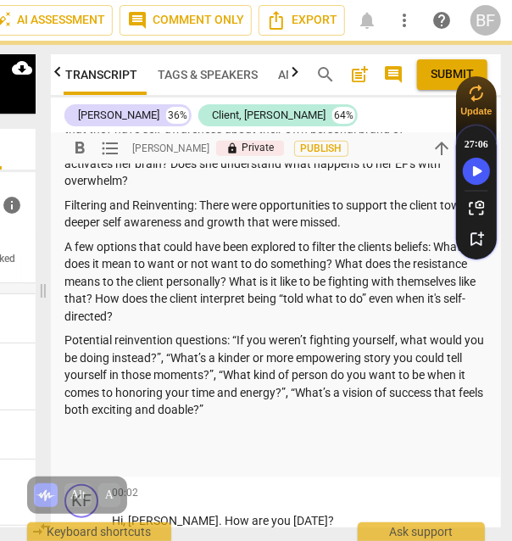
scroll to position [562, 0]
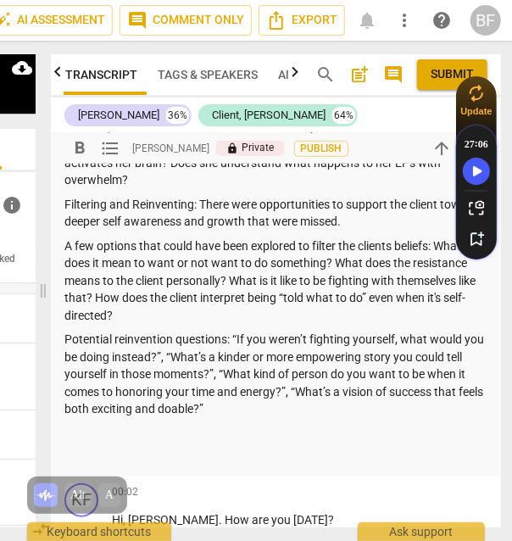
click at [321, 389] on p "Potential reinvention questions: “If you weren’t fighting yourself, what would …" at bounding box center [275, 374] width 423 height 87
click at [444, 371] on p "Potential reinvention questions: “If you weren’t fighting yourself, what would …" at bounding box center [275, 374] width 423 height 87
click at [368, 379] on p "Potential reinvention questions: “If you weren’t fighting yourself, what would …" at bounding box center [275, 374] width 423 height 87
click at [363, 388] on p "Potential reinvention questions: “If you weren’t fighting yourself, what would …" at bounding box center [275, 374] width 423 height 87
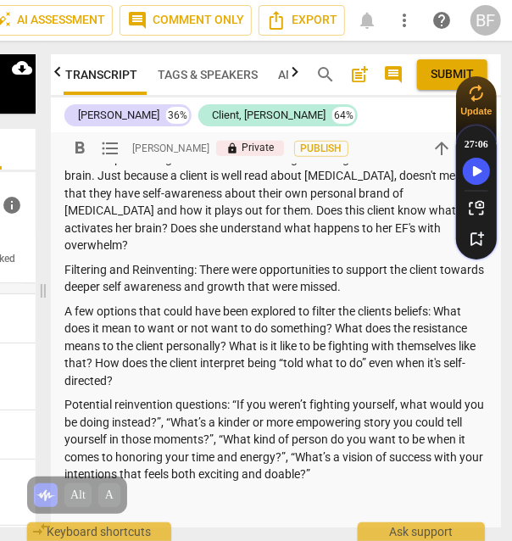
scroll to position [479, 0]
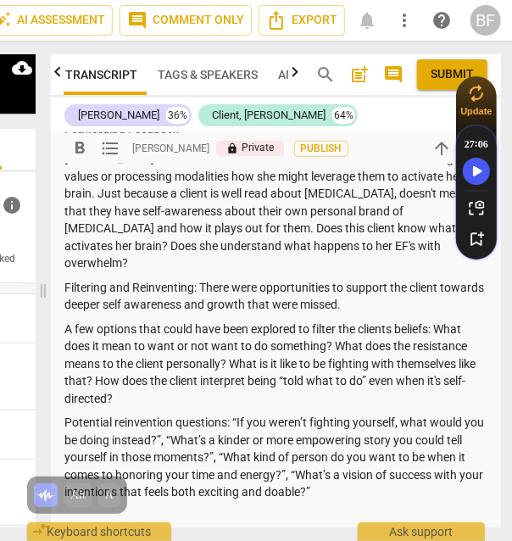
click at [359, 472] on p "Potential reinvention questions: “If you weren’t fighting yourself, what would …" at bounding box center [275, 457] width 423 height 87
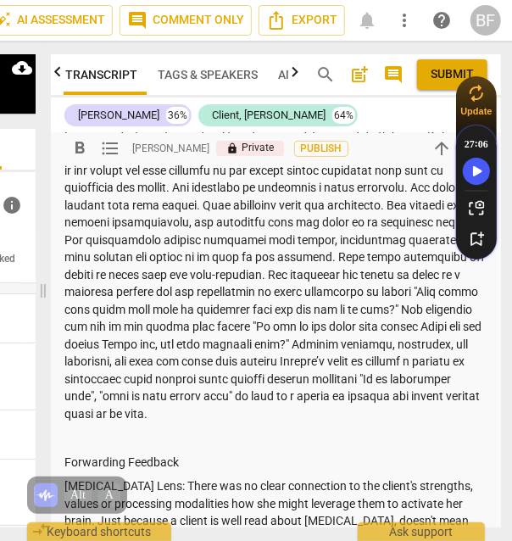
scroll to position [154, 0]
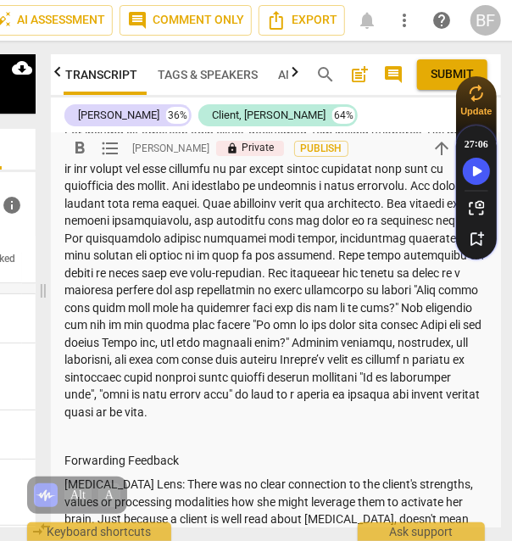
click at [148, 275] on p at bounding box center [275, 274] width 423 height 296
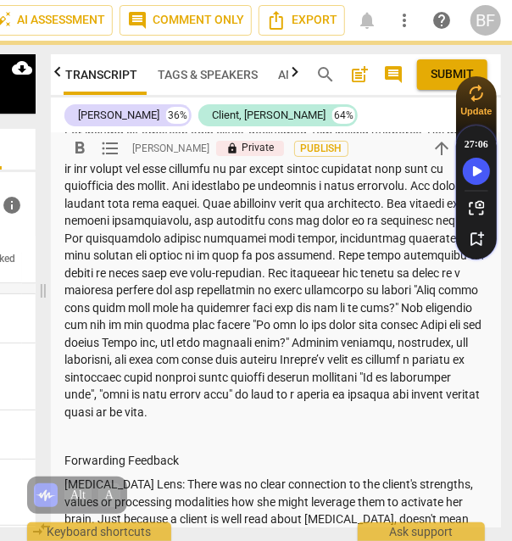
click at [377, 416] on p at bounding box center [275, 274] width 423 height 296
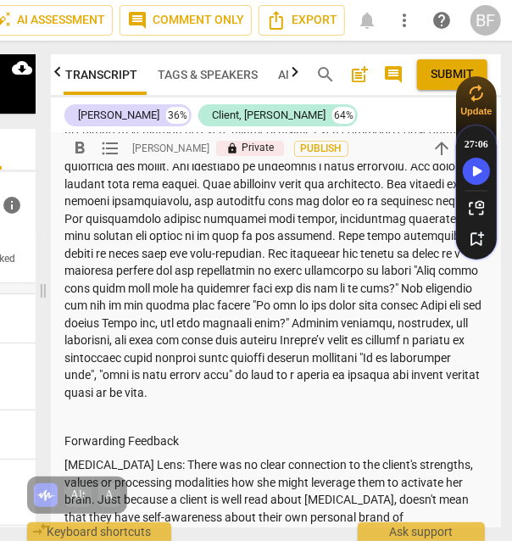
scroll to position [176, 0]
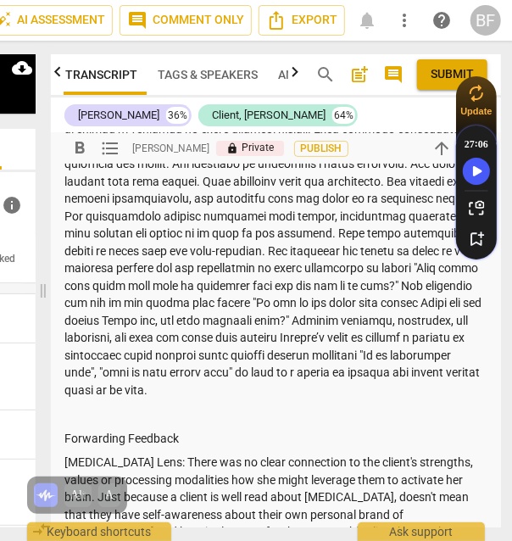
click at [450, 265] on p at bounding box center [275, 251] width 423 height 296
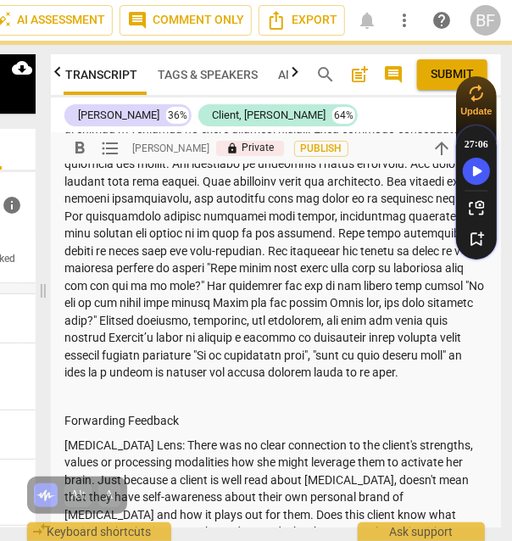
click at [371, 373] on p at bounding box center [275, 242] width 423 height 278
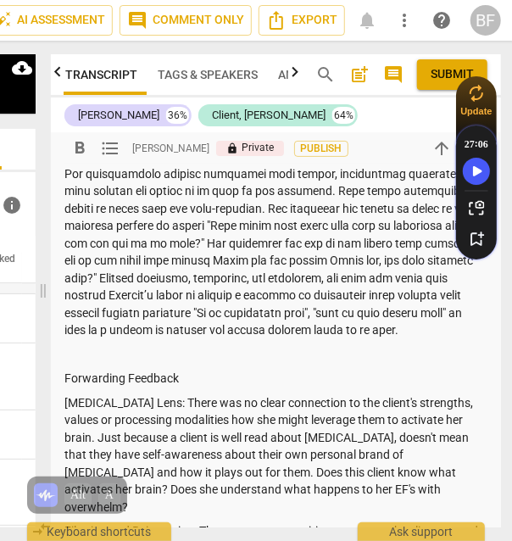
scroll to position [219, 0]
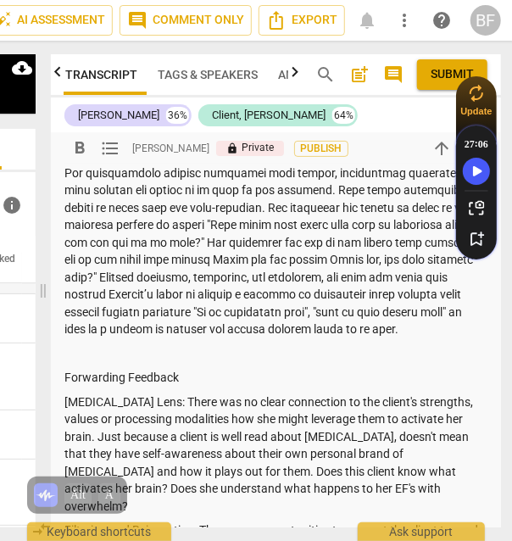
click at [369, 343] on div "Summary: Forwarding Feedback [MEDICAL_DATA] Lens: There was no clear connection…" at bounding box center [275, 414] width 423 height 757
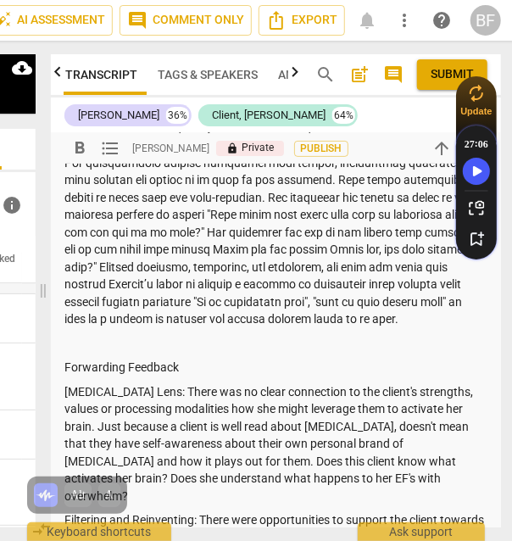
scroll to position [230, 0]
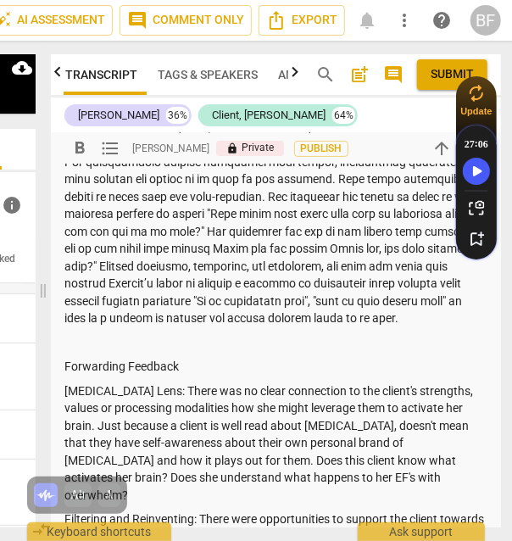
click at [215, 282] on p at bounding box center [275, 188] width 423 height 278
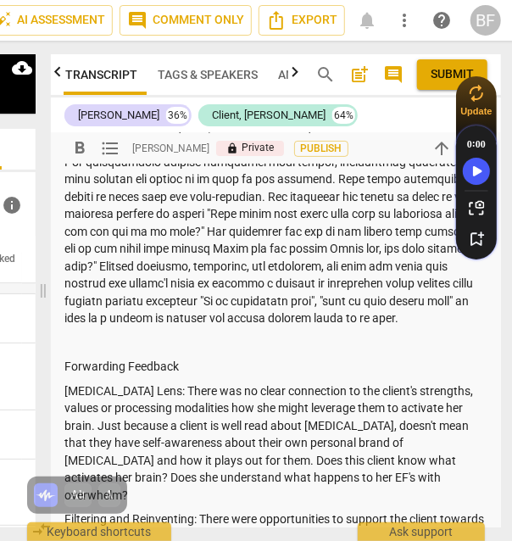
click at [341, 327] on p at bounding box center [275, 188] width 423 height 278
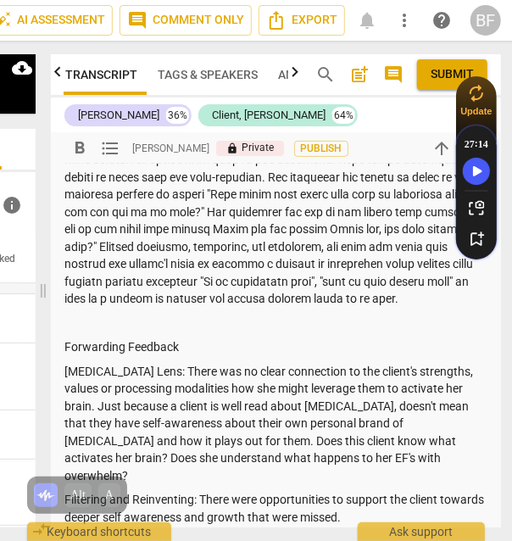
scroll to position [249, 0]
click at [333, 295] on p at bounding box center [275, 169] width 423 height 278
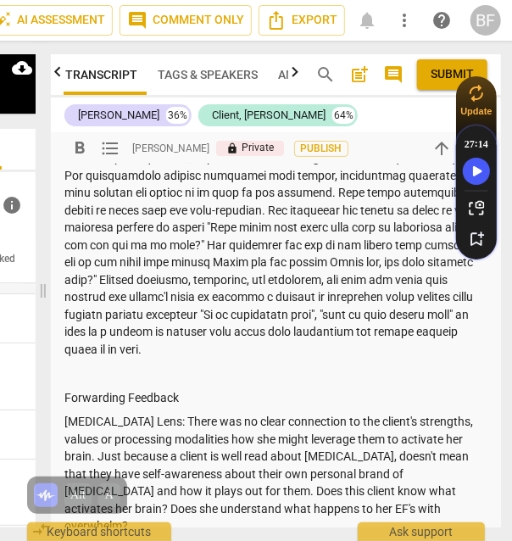
scroll to position [218, 0]
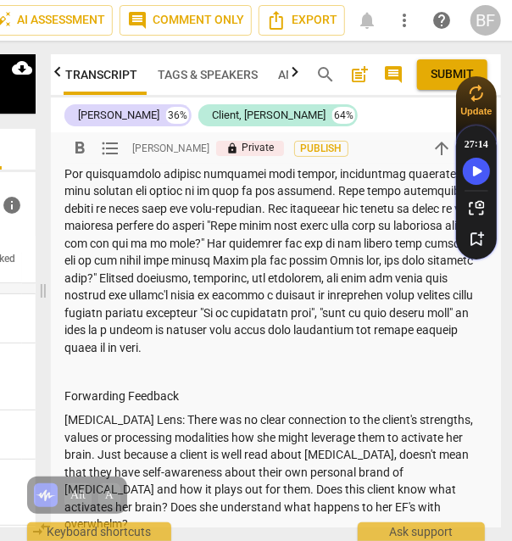
click at [352, 344] on p at bounding box center [275, 209] width 423 height 296
click at [348, 326] on p at bounding box center [275, 209] width 423 height 296
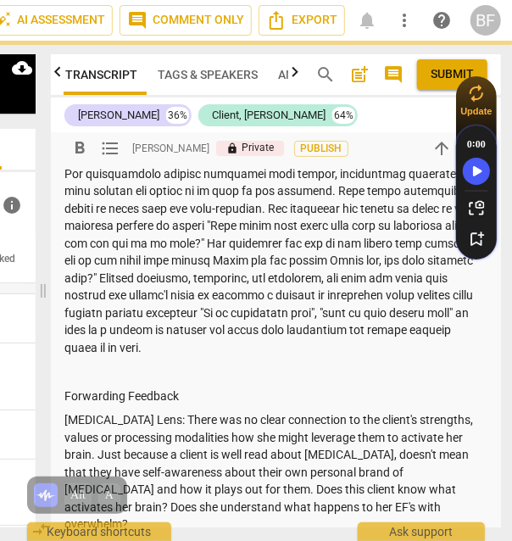
click at [430, 328] on p at bounding box center [275, 209] width 423 height 296
click at [158, 348] on p at bounding box center [275, 209] width 423 height 296
click at [236, 346] on p at bounding box center [275, 209] width 423 height 296
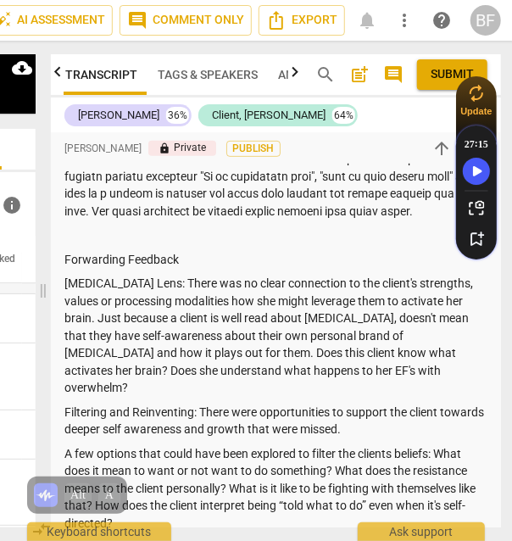
scroll to position [355, 0]
drag, startPoint x: 288, startPoint y: 388, endPoint x: 115, endPoint y: 368, distance: 174.1
drag, startPoint x: 115, startPoint y: 368, endPoint x: 95, endPoint y: 367, distance: 19.5
click at [95, 367] on p "[MEDICAL_DATA] Lens: There was no clear connection to the client's strengths, v…" at bounding box center [275, 336] width 423 height 122
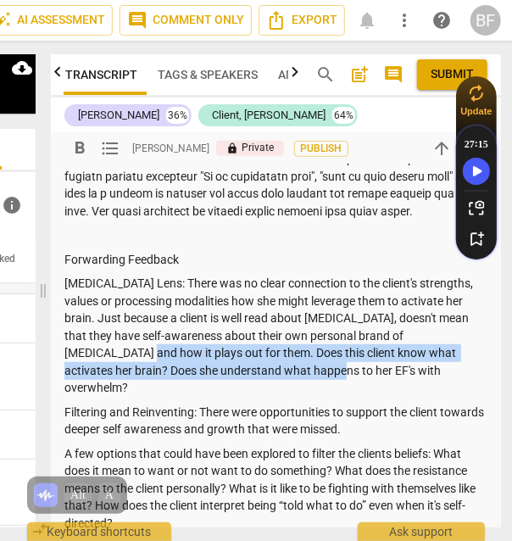
drag, startPoint x: 95, startPoint y: 367, endPoint x: 299, endPoint y: 380, distance: 204.0
click at [299, 380] on p "[MEDICAL_DATA] Lens: There was no clear connection to the client's strengths, v…" at bounding box center [275, 336] width 423 height 122
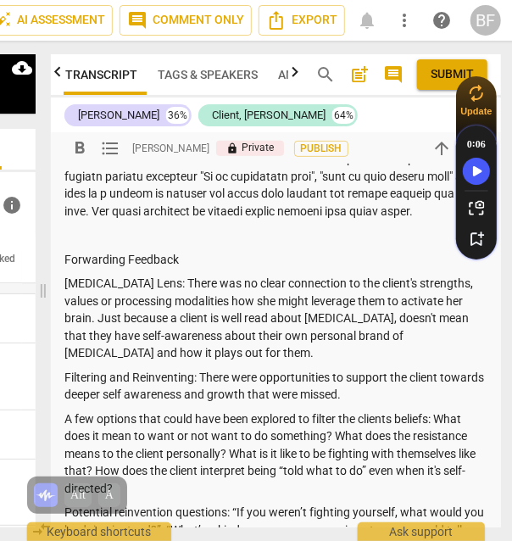
click at [325, 333] on p "[MEDICAL_DATA] Lens: There was no clear connection to the client's strengths, v…" at bounding box center [275, 318] width 423 height 87
click at [195, 362] on p "[MEDICAL_DATA] Lens: There was no clear connection to the client's strengths, v…" at bounding box center [275, 318] width 423 height 87
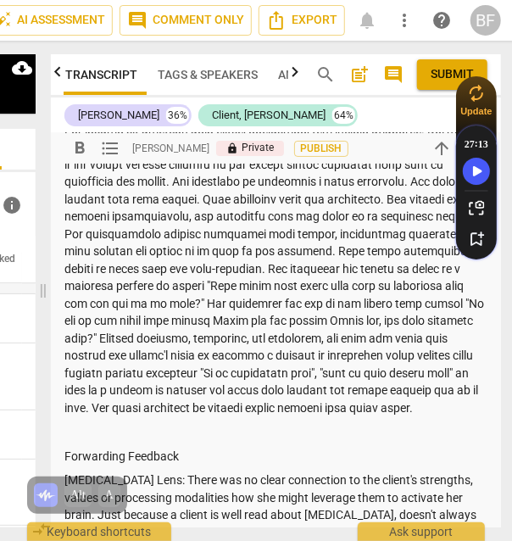
scroll to position [156, 0]
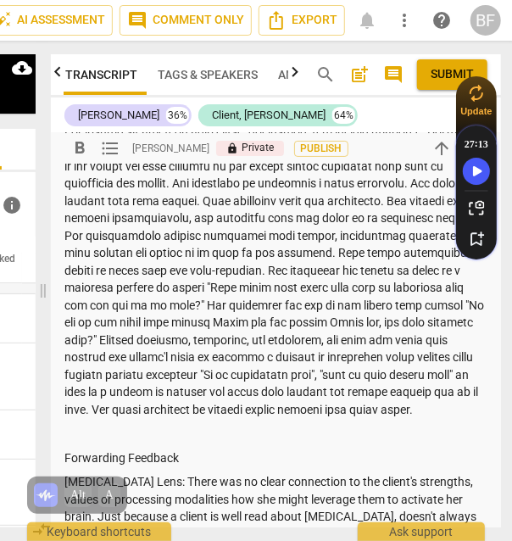
click at [243, 439] on div "Summary: Forwarding Feedback [MEDICAL_DATA] Lens: There was no clear connection…" at bounding box center [275, 468] width 423 height 740
click at [242, 419] on p at bounding box center [275, 271] width 423 height 296
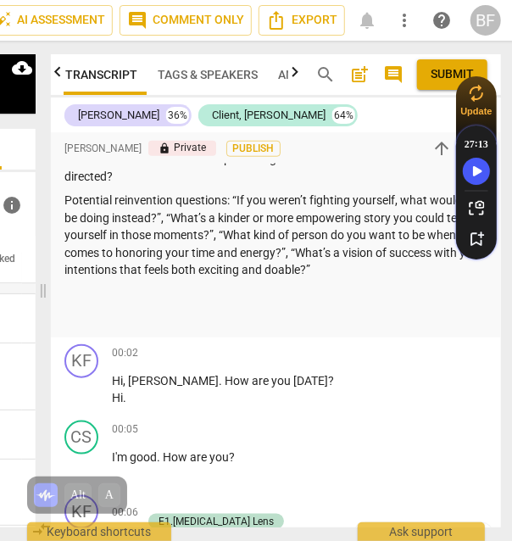
scroll to position [667, 0]
click at [228, 304] on p at bounding box center [275, 295] width 423 height 18
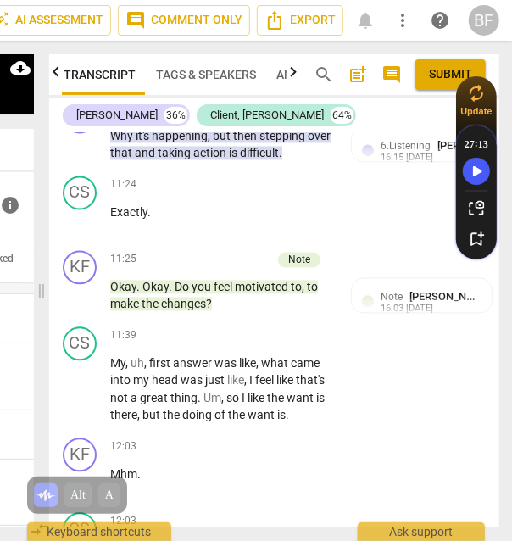
scroll to position [9067, 0]
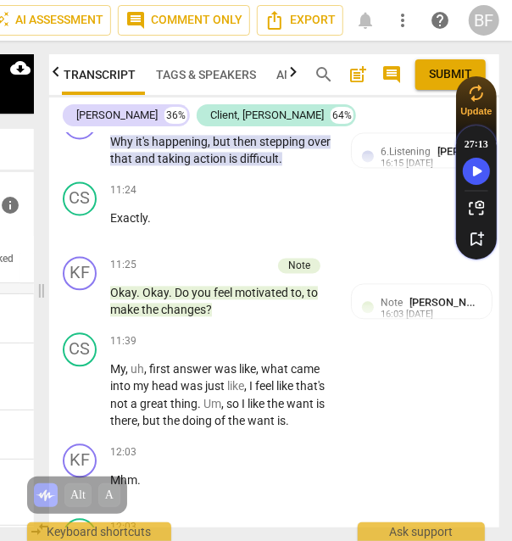
click at [181, 274] on div "+" at bounding box center [178, 265] width 17 height 17
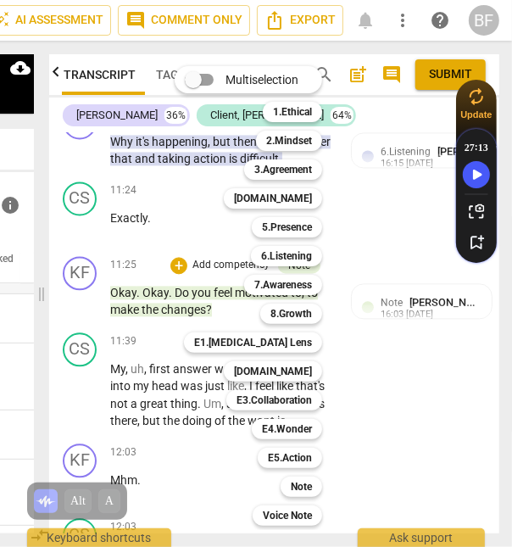
click at [293, 258] on b "6.Listening" at bounding box center [286, 256] width 51 height 20
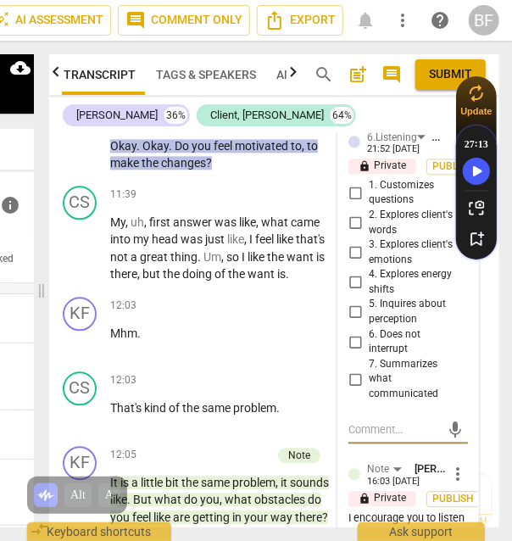
scroll to position [9231, 0]
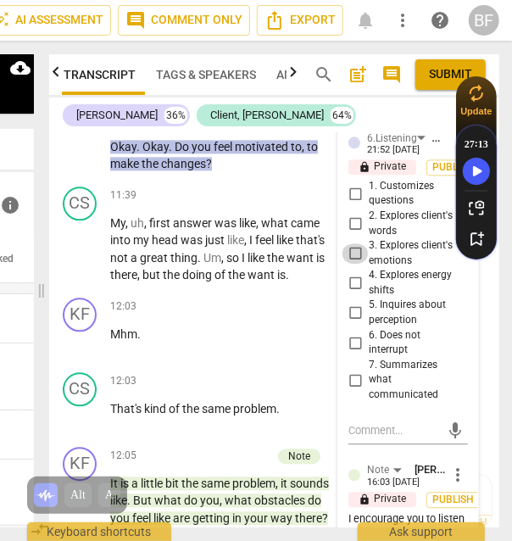
click at [352, 264] on input "3. Explores client's emotions" at bounding box center [355, 253] width 27 height 20
checkbox input "true"
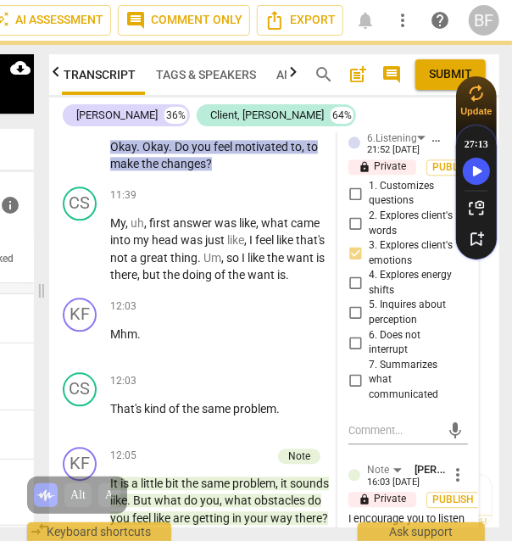
click at [415, 109] on div "[PERSON_NAME] 36% Client, [PERSON_NAME] 64%" at bounding box center [274, 115] width 423 height 29
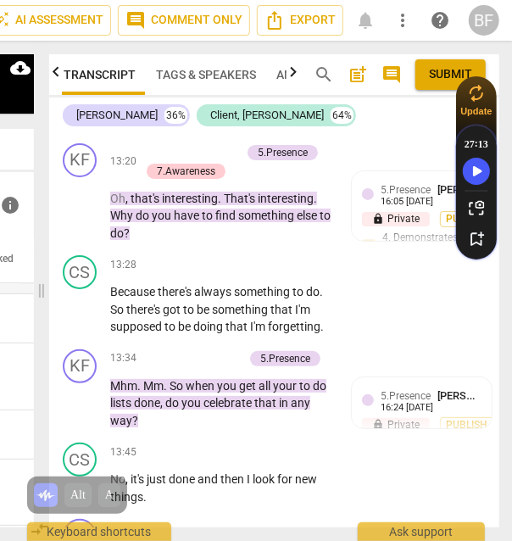
scroll to position [10317, 0]
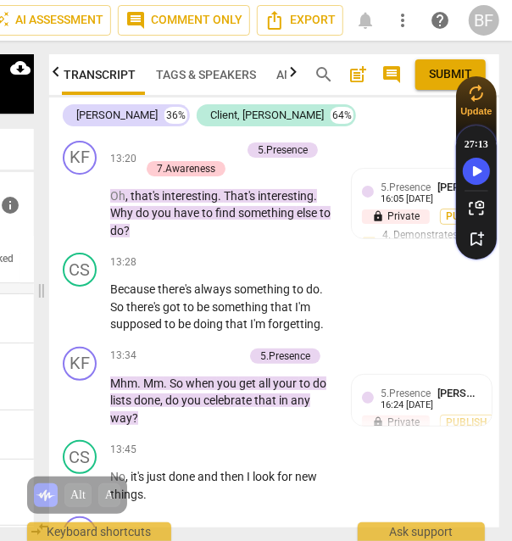
click at [145, 159] on div "+" at bounding box center [148, 150] width 17 height 17
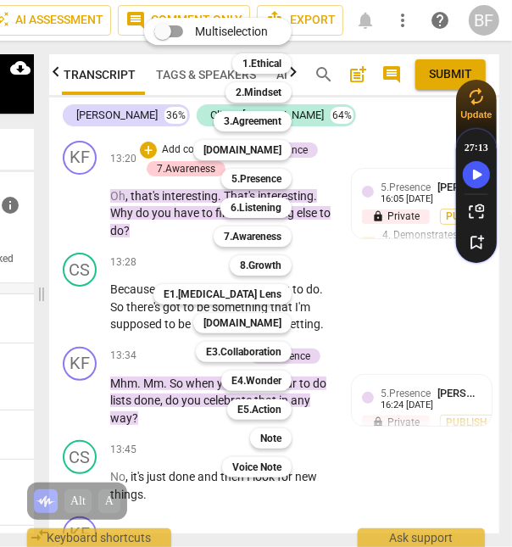
click at [254, 212] on b "6.Listening" at bounding box center [256, 208] width 51 height 20
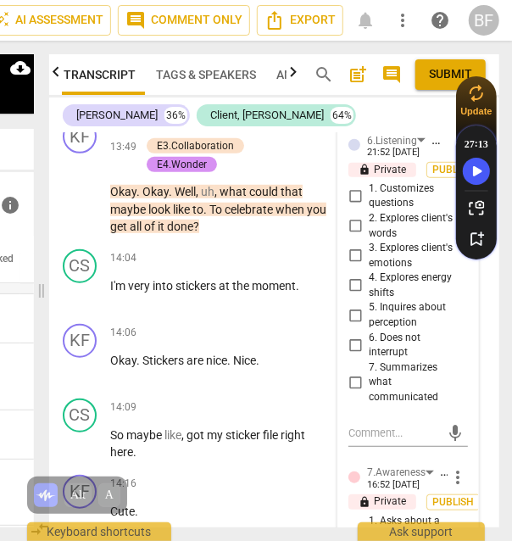
scroll to position [10716, 0]
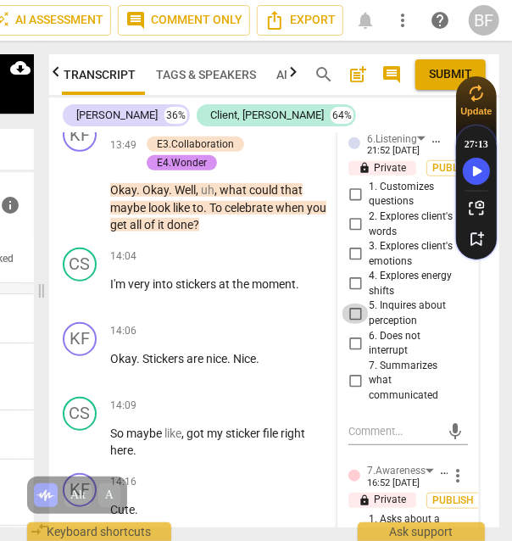
click at [350, 324] on input "5. Inquires about perception" at bounding box center [355, 314] width 27 height 20
checkbox input "true"
click at [483, 316] on div "CS play_arrow pause 14:04 + Add competency keyboard_arrow_right I'm very into s…" at bounding box center [274, 278] width 450 height 75
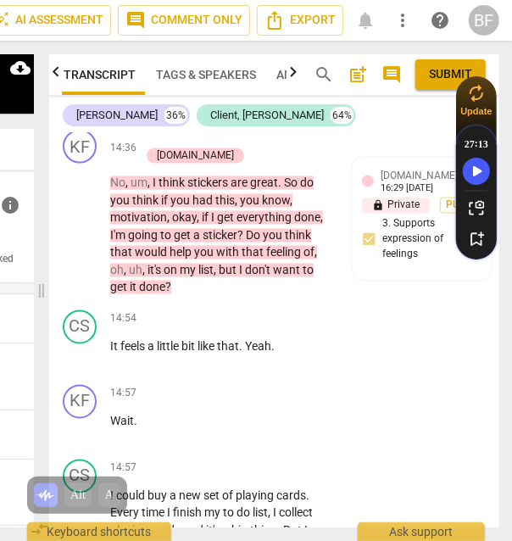
scroll to position [11409, 0]
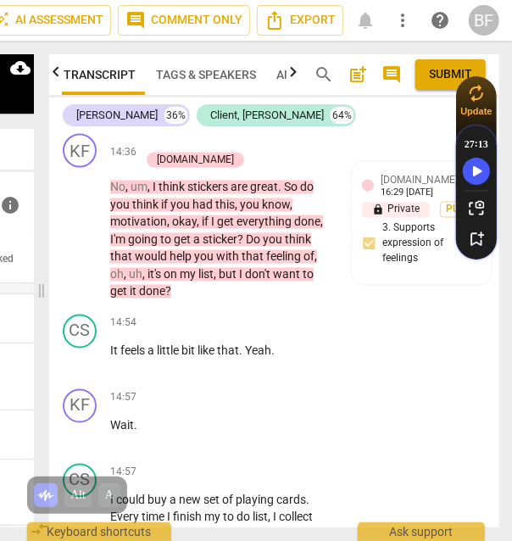
click at [157, 151] on div "+" at bounding box center [148, 142] width 17 height 17
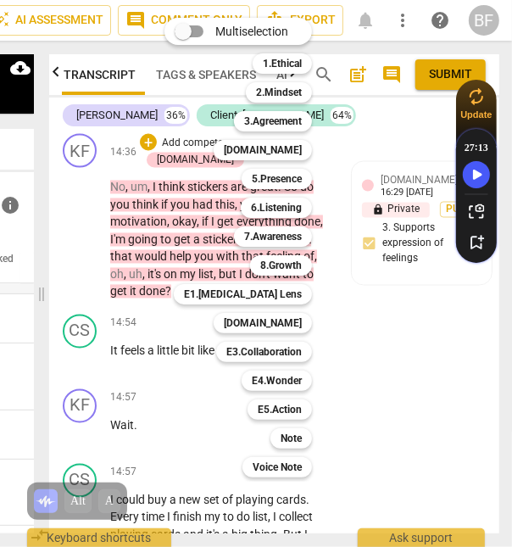
click at [289, 210] on b "6.Listening" at bounding box center [276, 208] width 51 height 20
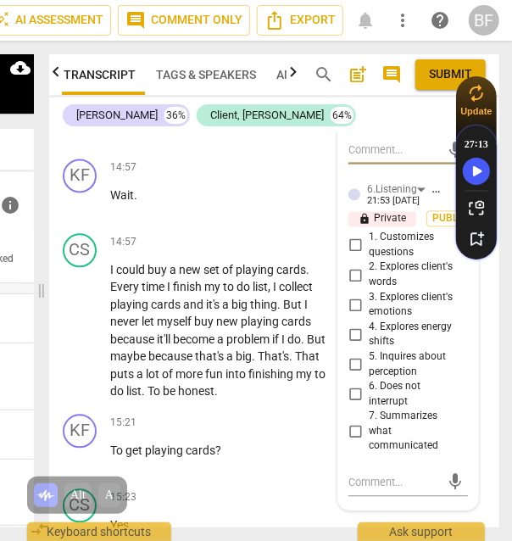
scroll to position [11659, 0]
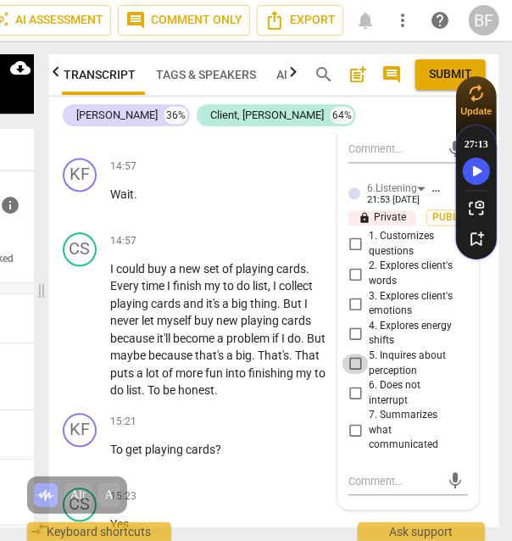
click at [352, 374] on input "5. Inquires about perception" at bounding box center [355, 364] width 27 height 20
checkbox input "true"
click at [482, 371] on div "CS play_arrow pause 14:57 + Add competency keyboard_arrow_right I could buy a n…" at bounding box center [274, 316] width 450 height 181
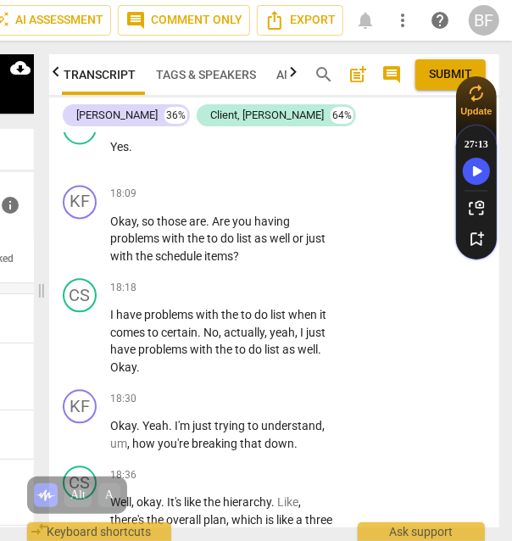
scroll to position [14185, 0]
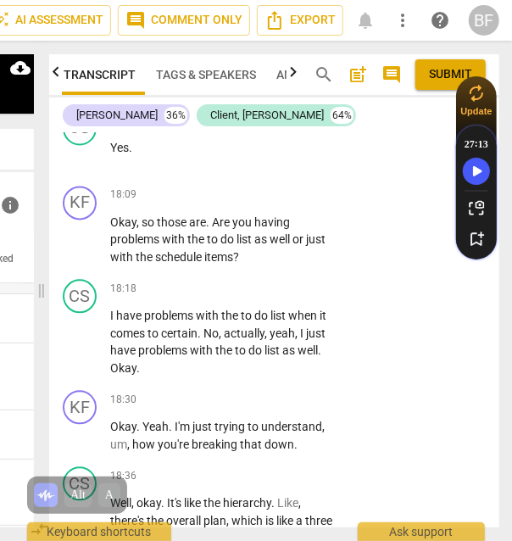
click at [224, 190] on div "+" at bounding box center [228, 195] width 17 height 17
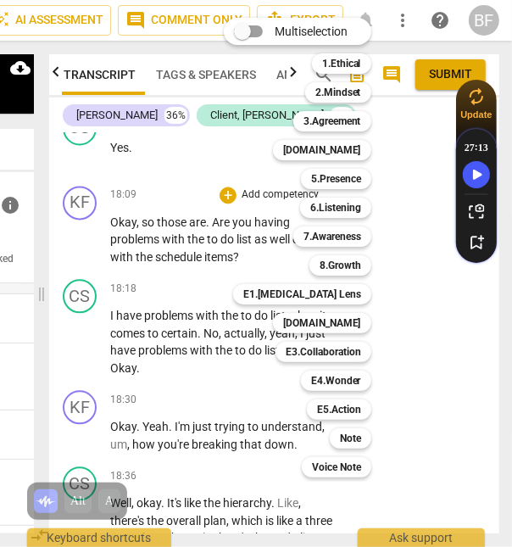
click at [320, 232] on b "7.Awareness" at bounding box center [333, 236] width 58 height 20
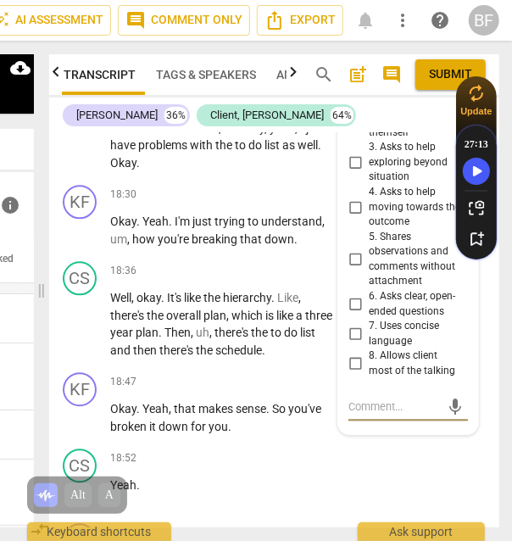
scroll to position [14403, 0]
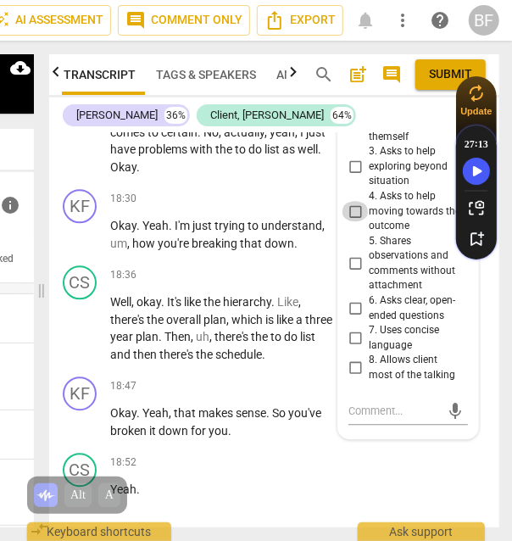
click at [355, 207] on input "4. Asks to help moving towards the outcome" at bounding box center [355, 211] width 27 height 20
checkbox input "true"
click at [483, 297] on div "CS play_arrow pause 18:36 + Add competency keyboard_arrow_right Well , okay . I…" at bounding box center [274, 314] width 450 height 111
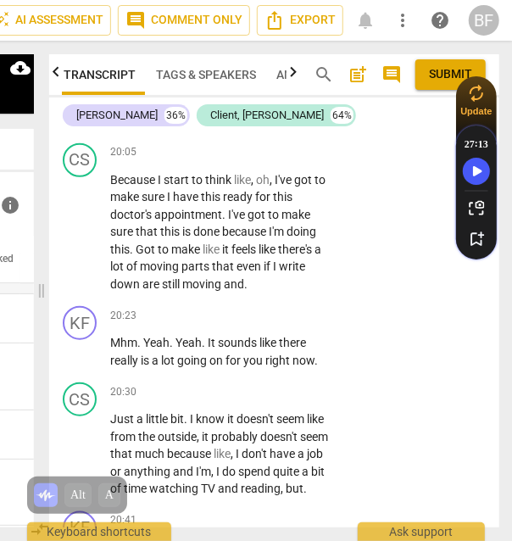
scroll to position [15821, 0]
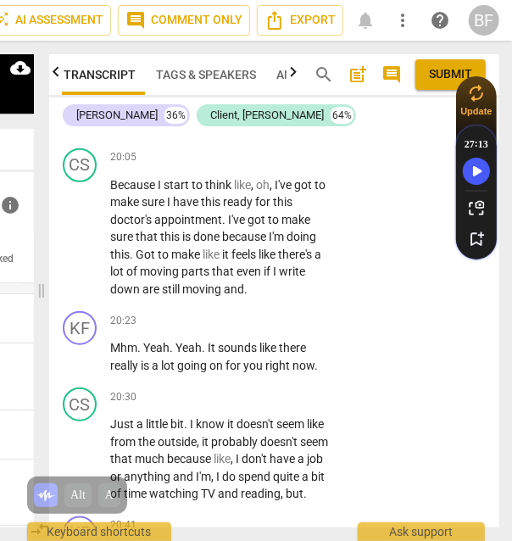
click at [231, 312] on div "+" at bounding box center [228, 320] width 17 height 17
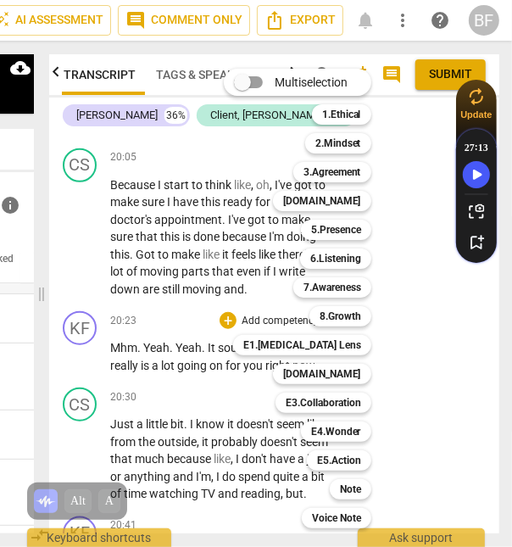
click at [349, 260] on b "6.Listening" at bounding box center [335, 259] width 51 height 20
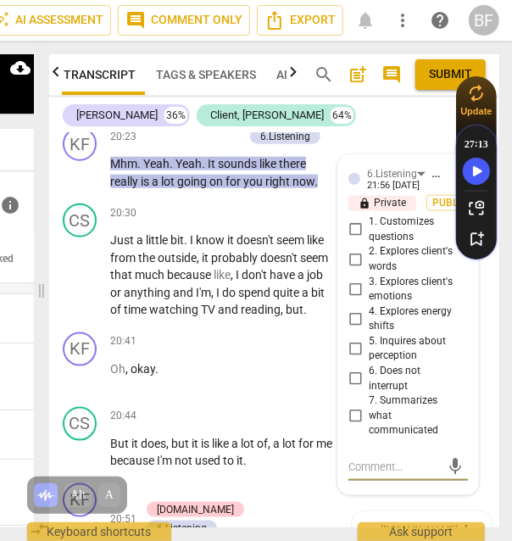
scroll to position [15987, 0]
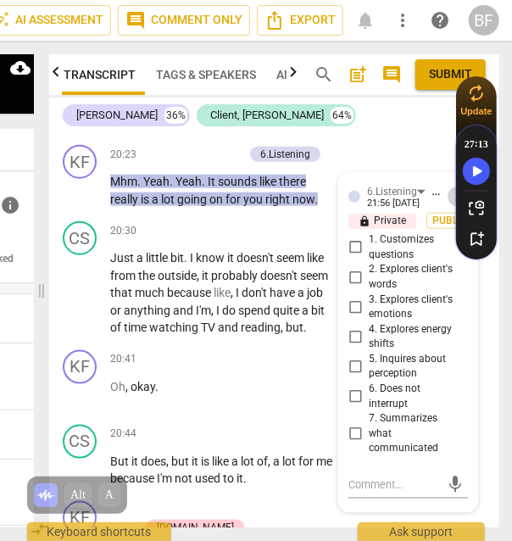
click at [448, 187] on span "more_vert" at bounding box center [458, 197] width 20 height 20
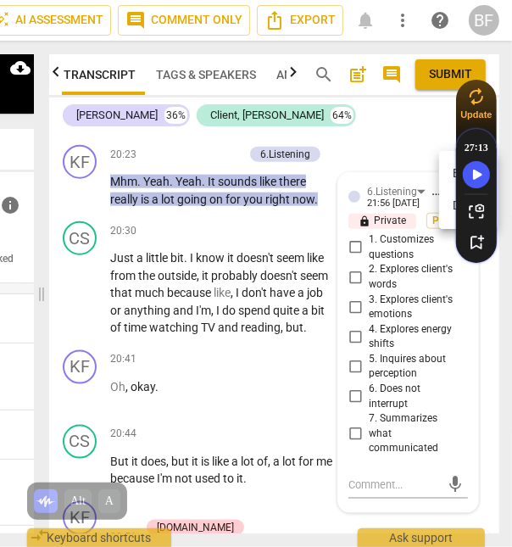
click at [447, 201] on li "Delete" at bounding box center [468, 206] width 59 height 32
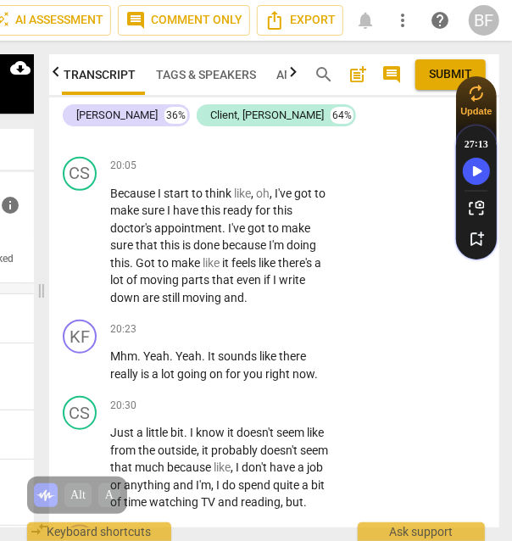
scroll to position [15810, 0]
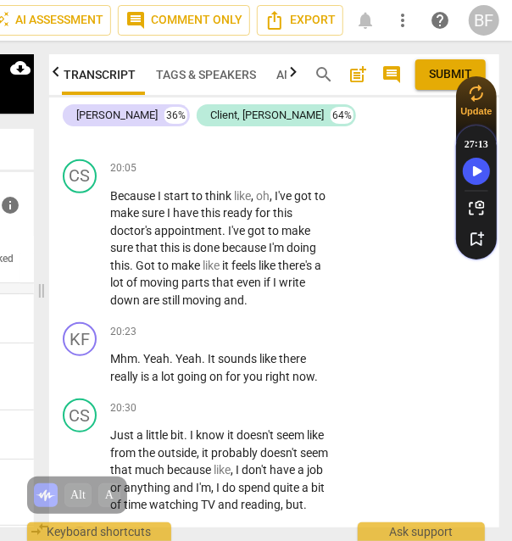
click at [225, 323] on div "+" at bounding box center [228, 331] width 17 height 17
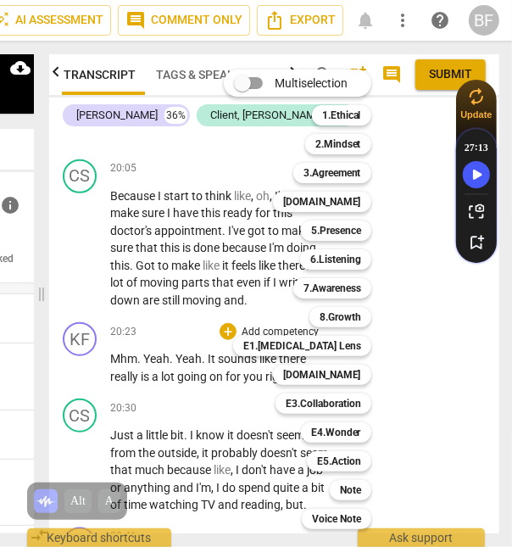
click at [350, 194] on b "[DOMAIN_NAME]" at bounding box center [322, 202] width 78 height 20
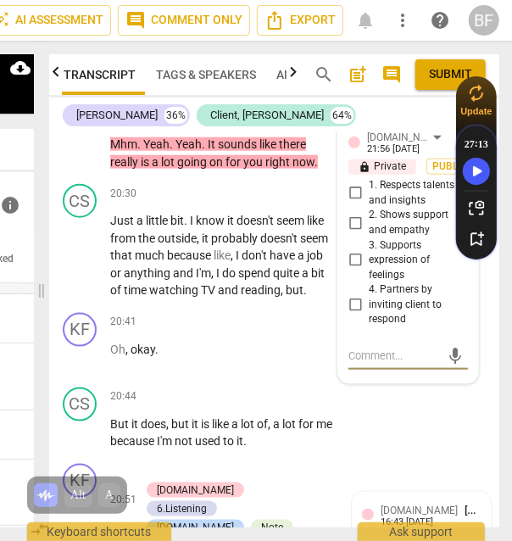
scroll to position [15997, 0]
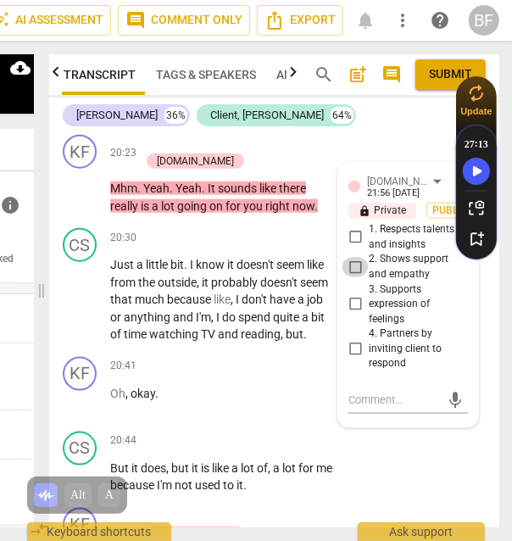
click at [352, 257] on input "2. Shows support and empathy" at bounding box center [355, 267] width 27 height 20
checkbox input "true"
click at [372, 392] on textarea at bounding box center [395, 400] width 92 height 16
type textarea "I"
type textarea "Is"
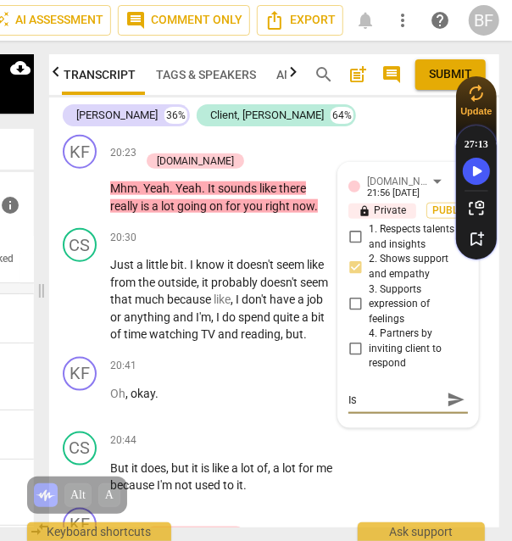
type textarea "Is"
type textarea "Is t"
type textarea "Is th"
type textarea "Is thi"
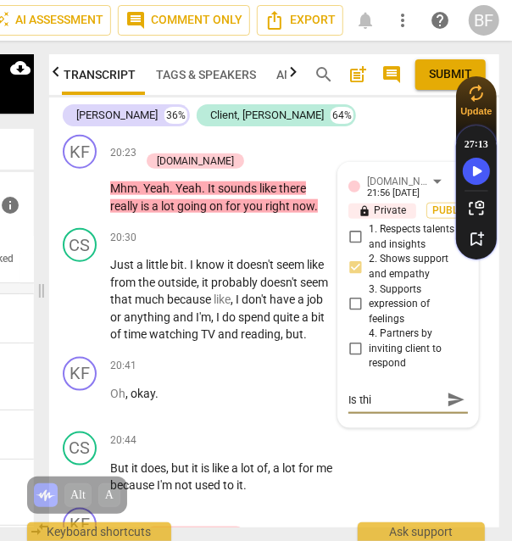
type textarea "Is thi"
type textarea "Is this"
type textarea "Is this t"
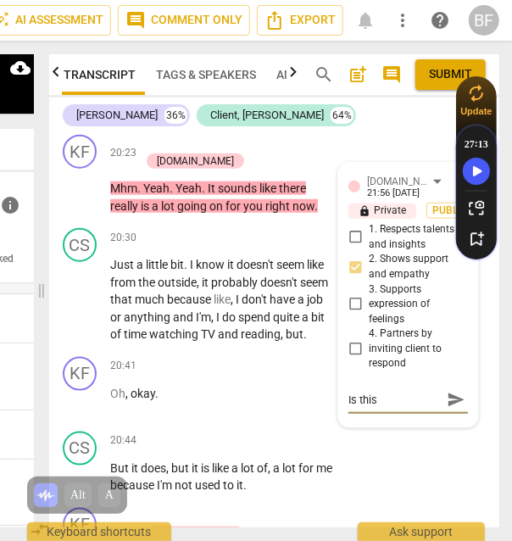
type textarea "Is this t"
type textarea "Is this tr"
type textarea "Is this tru"
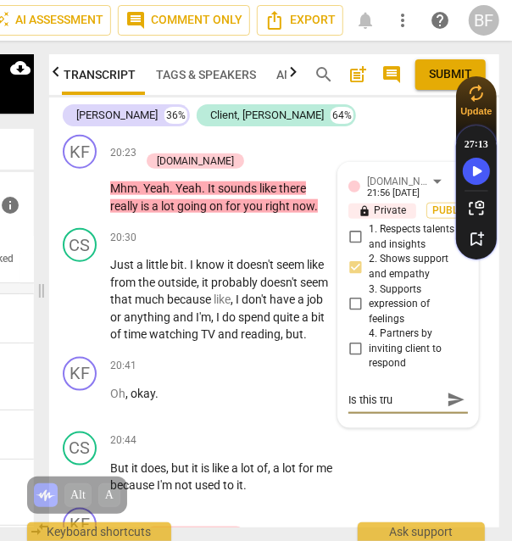
type textarea "Is this trul"
type textarea "Is this truly"
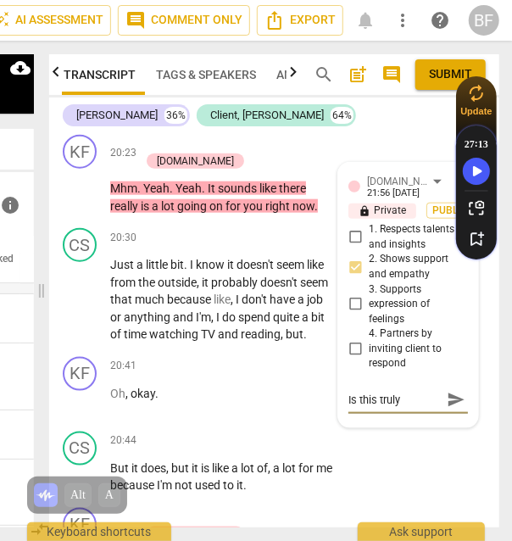
type textarea "Is this truly"
type textarea "Is this truly r"
type textarea "Is this truly ri"
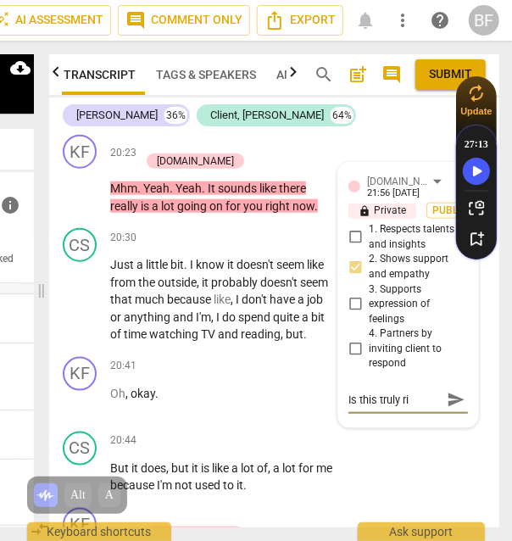
type textarea "Is this truly rig"
type textarea "Is this truly righ"
type textarea "Is this truly right"
type textarea "Is this truly right n"
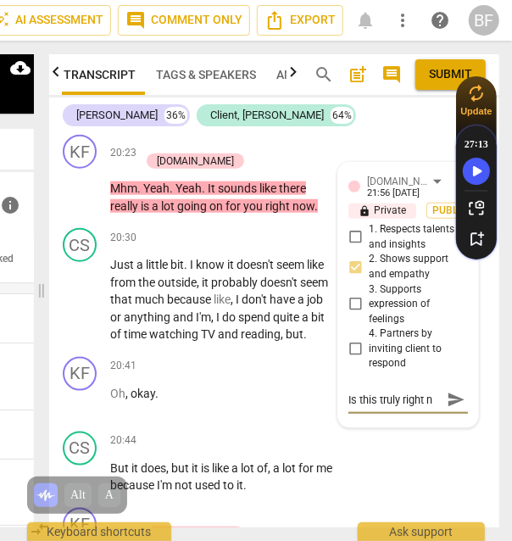
type textarea "Is this truly right no"
type textarea "Is this truly right now"
type textarea "Is this truly right now,"
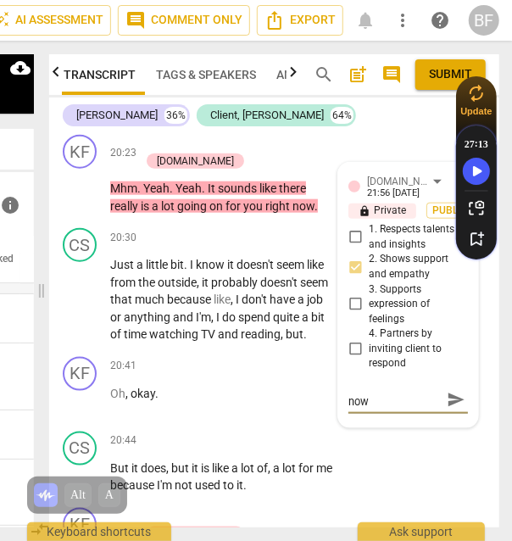
type textarea "Is this truly right now,"
type textarea "Is this truly right now, o"
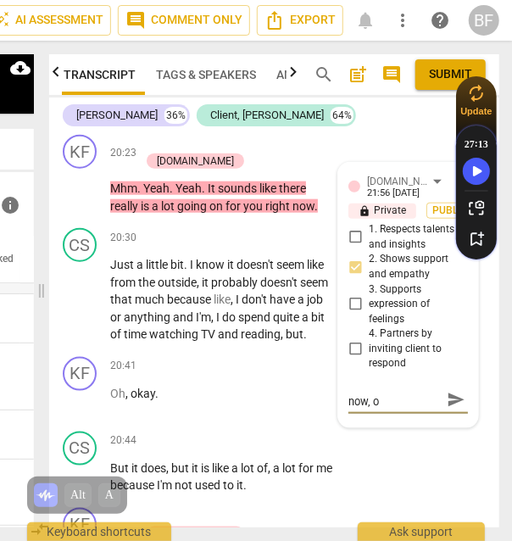
type textarea "Is this truly right now, or"
type textarea "Is this truly right now, or d"
type textarea "Is this truly right now, or do"
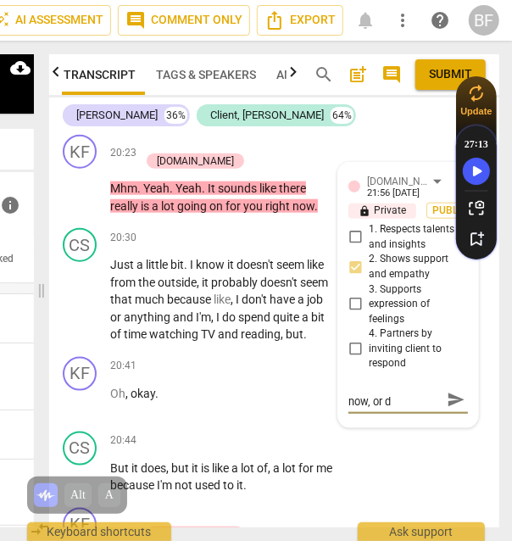
type textarea "Is this truly right now, or do"
type textarea "Is this truly right now, or doe"
type textarea "Is this truly right now, or does"
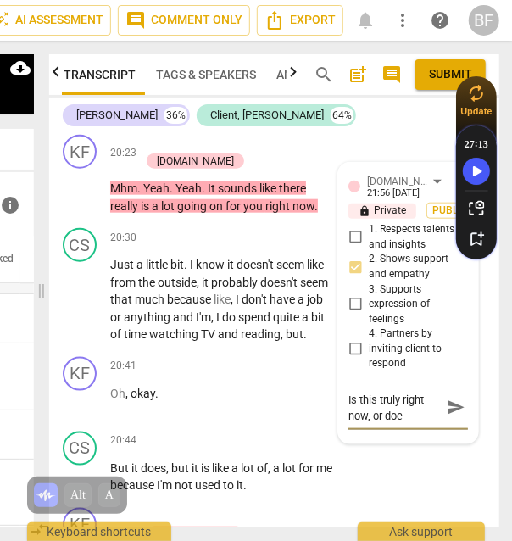
type textarea "Is this truly right now, or does"
type textarea "Is this truly right now, or does s"
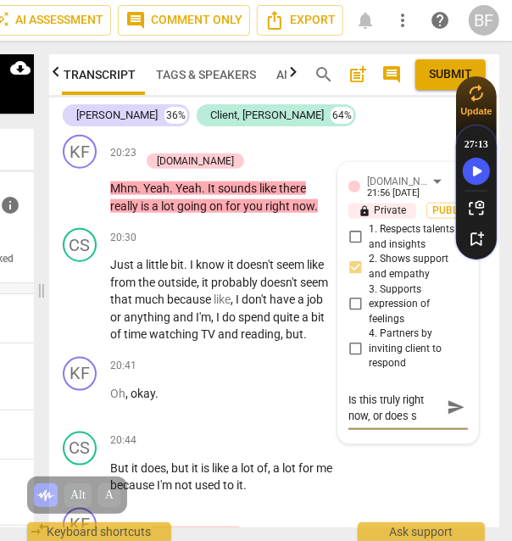
type textarea "Is this truly right now, or does sh"
type textarea "Is this truly right now, or does she"
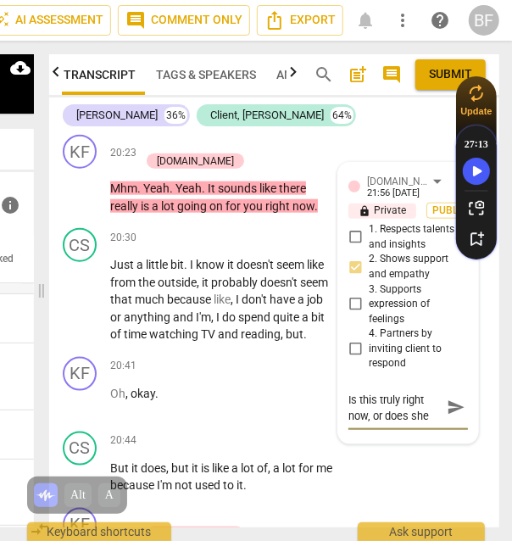
type textarea "Is this truly right now, or does she"
type textarea "Is this truly right now, or does she a"
type textarea "Is this truly right now, or does she al"
type textarea "Is this truly right now, or does she alw"
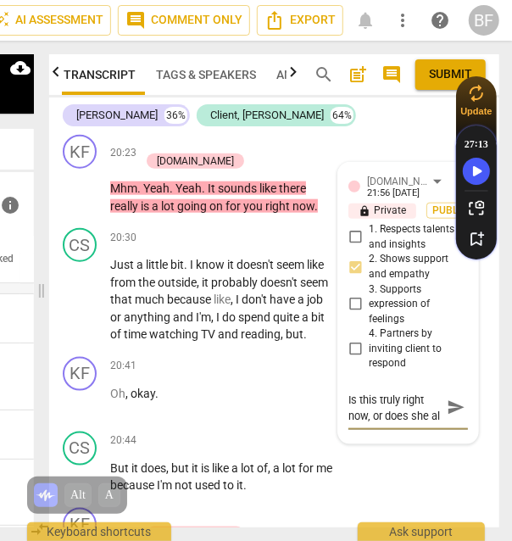
type textarea "Is this truly right now, or does she alw"
type textarea "Is this truly right now, or does she alwa"
type textarea "Is this truly right now, or does she alway"
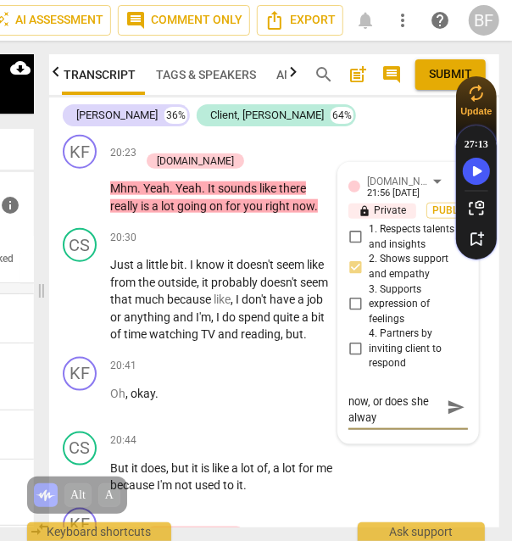
type textarea "Is this truly right now, or does she always"
type textarea "Is this truly right now, or does she always f"
type textarea "Is this truly right now, or does she always fe"
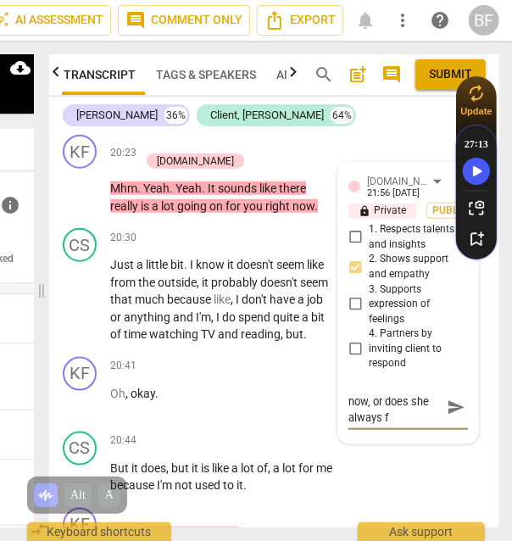
type textarea "Is this truly right now, or does she always fe"
type textarea "Is this truly right now, or does she always fee"
type textarea "Is this truly right now, or does she always feel"
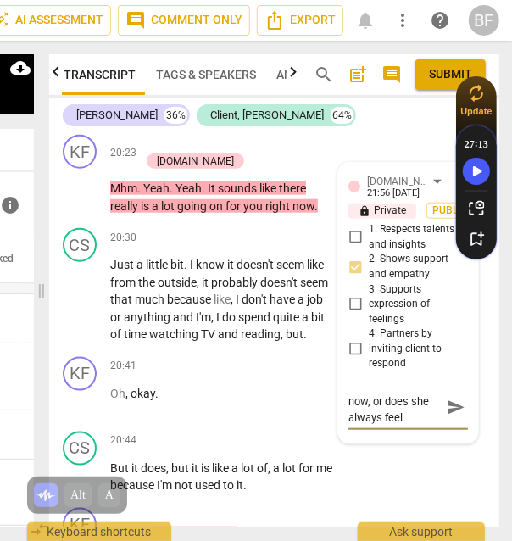
type textarea "Is this truly right now, or does she always feel"
type textarea "Is this truly right now, or does she always feel t"
type textarea "Is this truly right now, or does she always feel th"
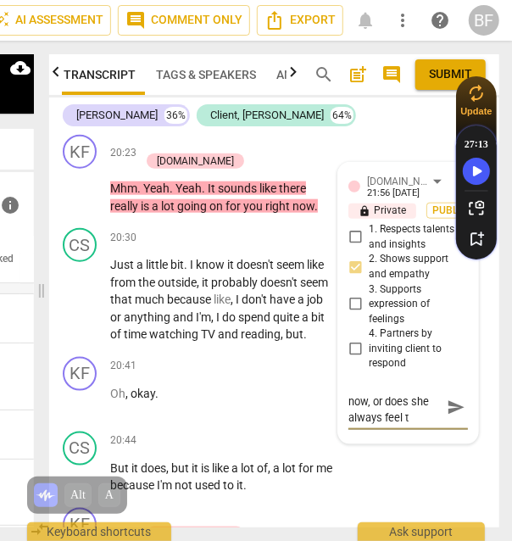
type textarea "Is this truly right now, or does she always feel th"
type textarea "Is this truly right now, or does she always feel thi"
type textarea "Is this truly right now, or does she always feel this"
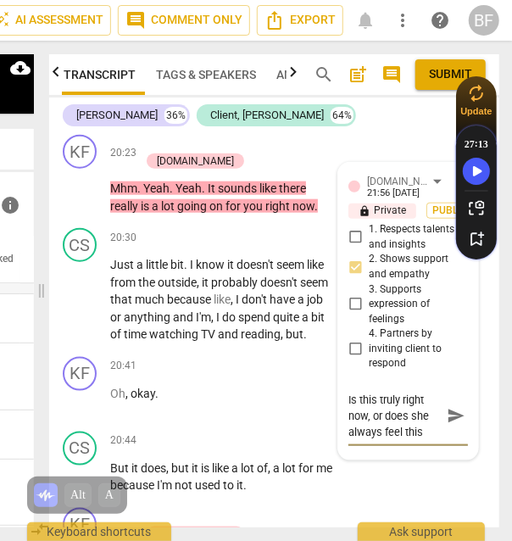
scroll to position [0, 0]
type textarea "Is this truly right now, or does she always feel this"
type textarea "Is this truly right now, or does she always feel this w"
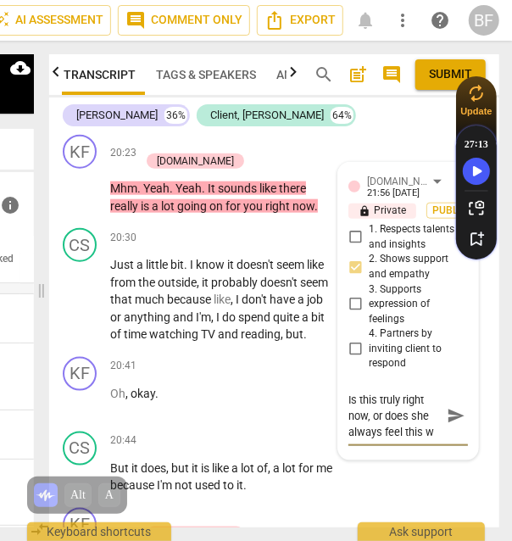
type textarea "Is this truly right now, or does she always feel this wa"
type textarea "Is this truly right now, or does she always feel this way"
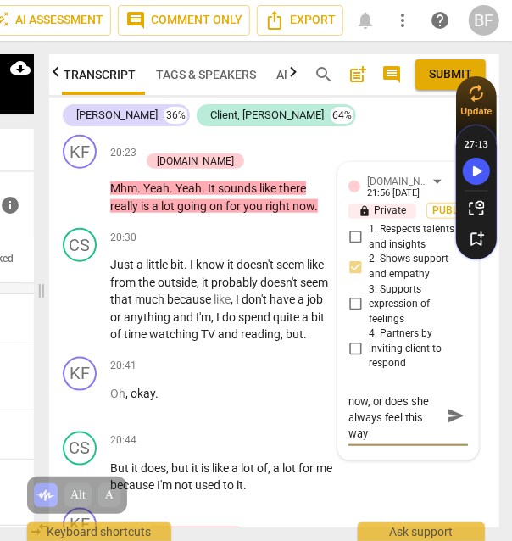
type textarea "Is this truly right now, or does she always feel this way"
type textarea "Is this truly right now, or does she always feel this way w"
type textarea "Is this truly right now, or does she always feel this way wh"
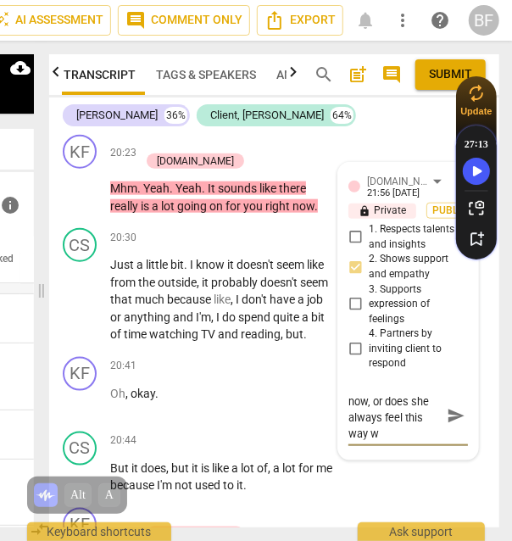
type textarea "Is this truly right now, or does she always feel this way wh"
type textarea "Is this truly right now, or does she always feel this way whe"
type textarea "Is this truly right now, or does she always feel this way when"
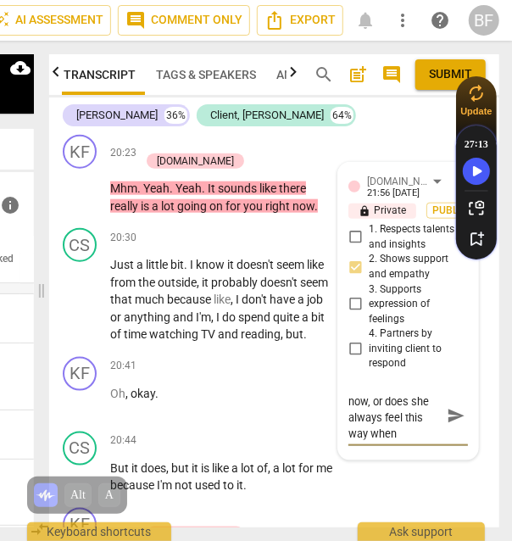
type textarea "Is this truly right now, or does she always feel this way when s"
type textarea "Is this truly right now, or does she always feel this way when sh"
type textarea "Is this truly right now, or does she always feel this way when she"
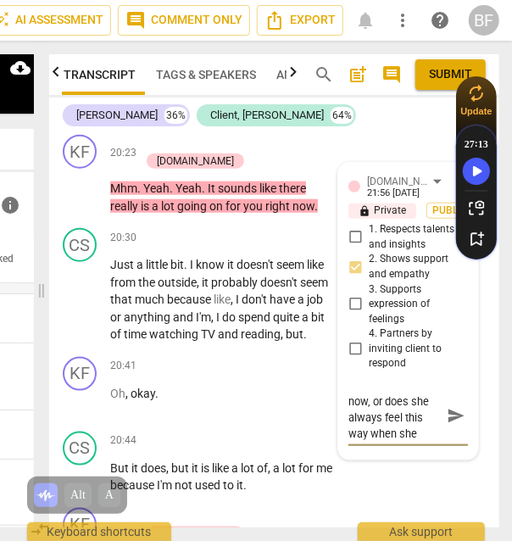
type textarea "Is this truly right now, or does she always feel this way when she"
type textarea "Is this truly right now, or does she always feel this way when she l"
type textarea "Is this truly right now, or does she always feel this way when she lo"
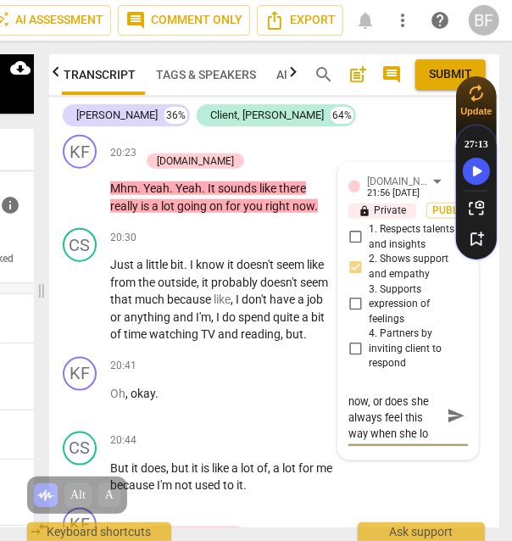
type textarea "Is this truly right now, or does she always feel this way when she loo"
type textarea "Is this truly right now, or does she always feel this way when she look"
type textarea "Is this truly right now, or does she always feel this way when she looks"
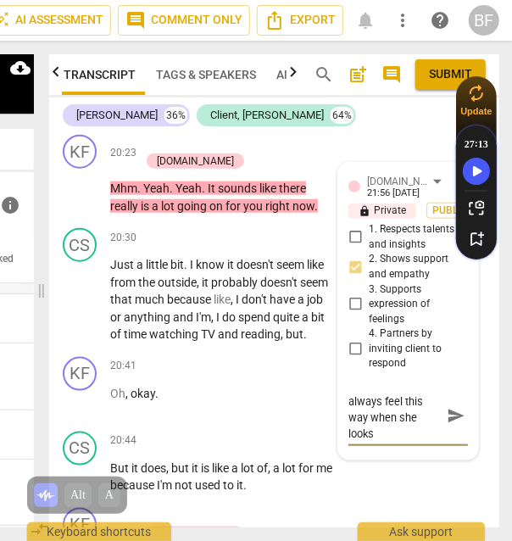
type textarea "Is this truly right now, or does she always feel this way when she looks a"
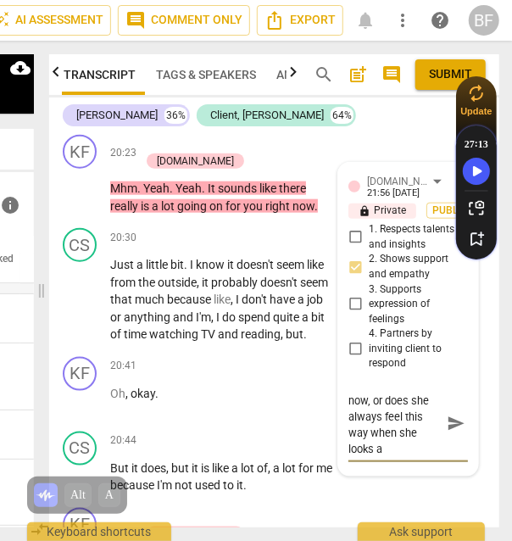
type textarea "Is this truly right now, or does she always feel this way when she looks at"
type textarea "Is this truly right now, or does she always feel this way when she looks at a"
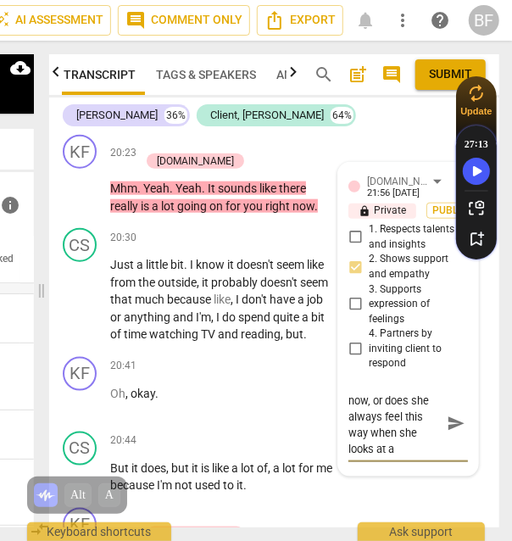
type textarea "Is this truly right now, or does she always feel this way when she looks at a"
type textarea "Is this truly right now, or does she always feel this way when she looks at"
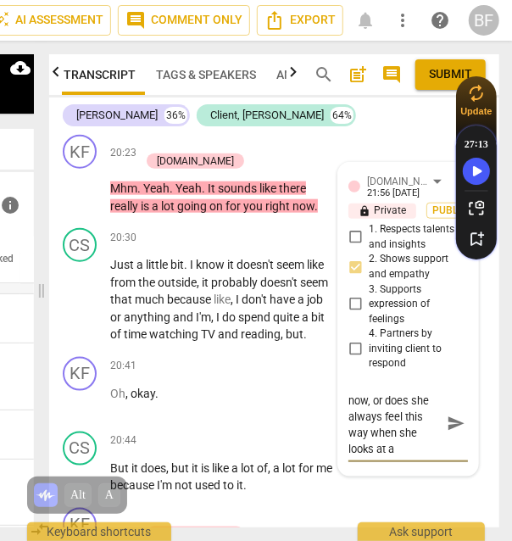
type textarea "Is this truly right now, or does she always feel this way when she looks at"
type textarea "Is this truly right now, or does she always feel this way when she looks at h"
type textarea "Is this truly right now, or does she always feel this way when she looks at he"
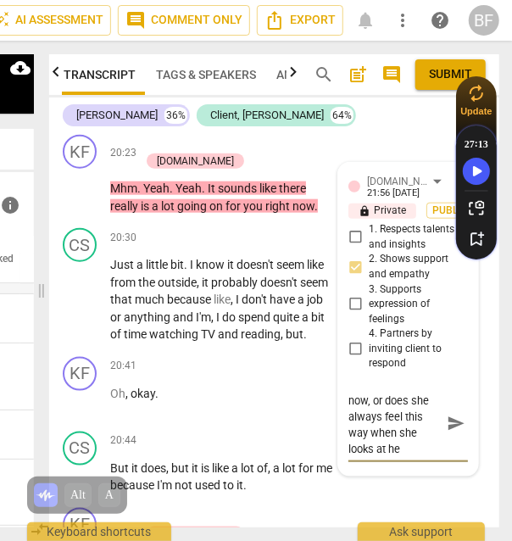
type textarea "Is this truly right now, or does she always feel this way when she looks at her"
type textarea "Is this truly right now, or does she always feel this way when she looks at her…"
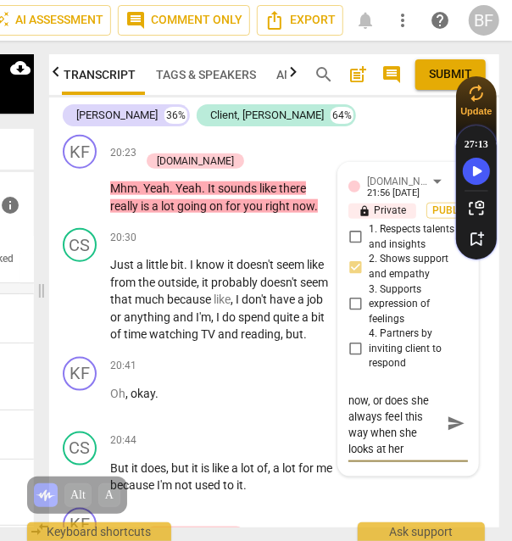
type textarea "Is this truly right now, or does she always feel this way when she looks at her…"
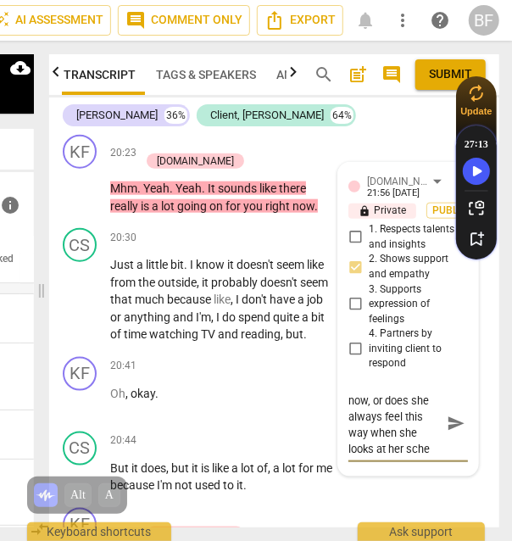
type textarea "Is this truly right now, or does she always feel this way when she looks at her…"
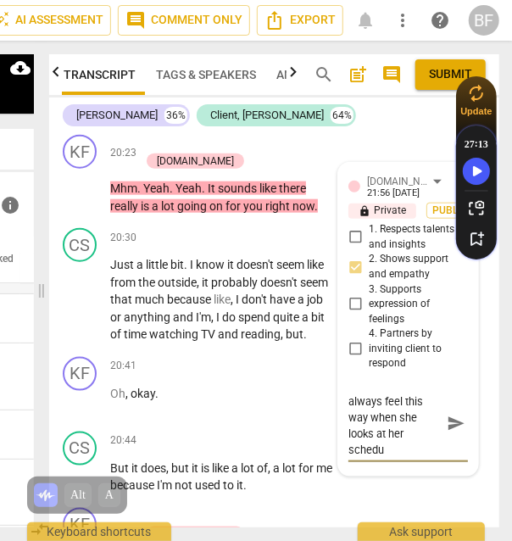
type textarea "Is this truly right now, or does she always feel this way when she looks at her…"
click at [447, 415] on span "send" at bounding box center [456, 424] width 19 height 19
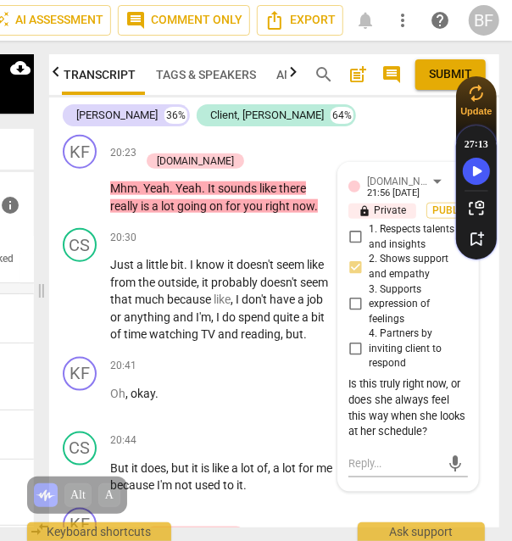
scroll to position [0, 0]
click at [489, 350] on div "KF play_arrow pause 20:41 + Add competency keyboard_arrow_right Oh , okay ." at bounding box center [274, 387] width 450 height 75
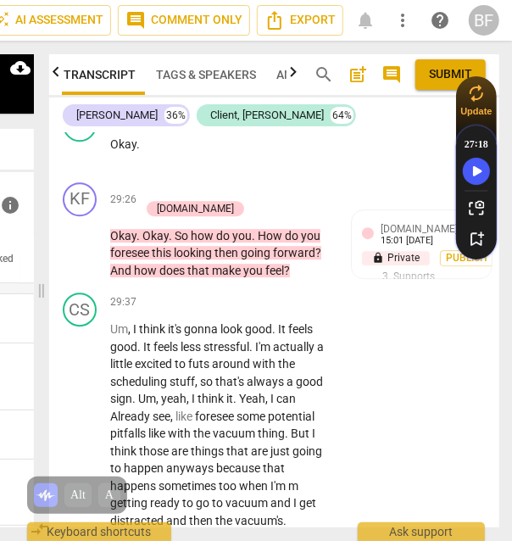
scroll to position [22354, 0]
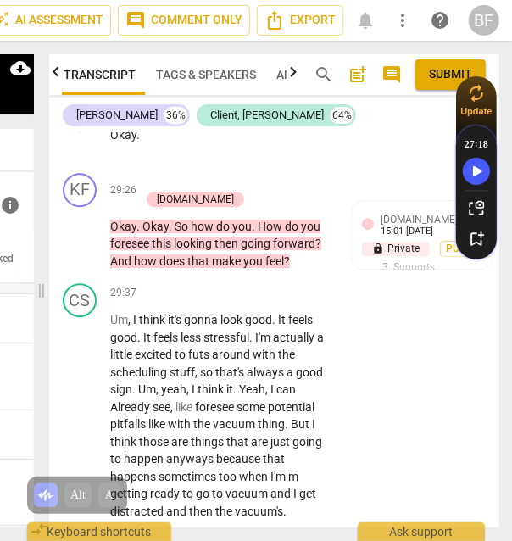
click at [157, 173] on div "+" at bounding box center [148, 181] width 17 height 17
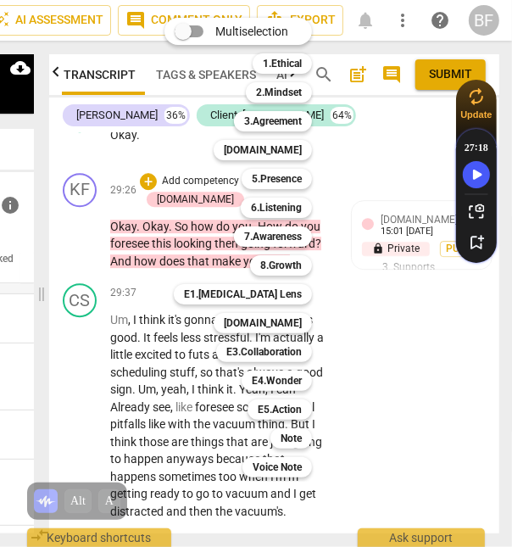
click at [293, 377] on b "E4.Wonder" at bounding box center [277, 381] width 50 height 20
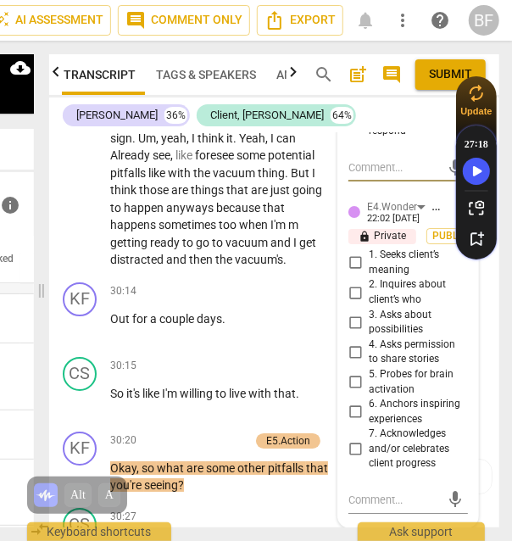
scroll to position [22684, 0]
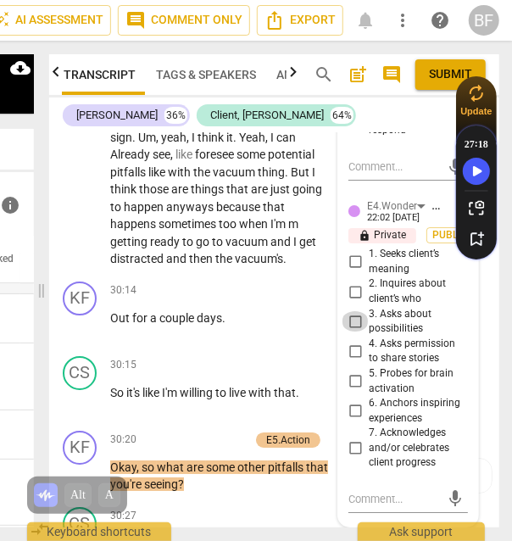
click at [351, 311] on input "3. Asks about possibilities" at bounding box center [355, 321] width 27 height 20
checkbox input "true"
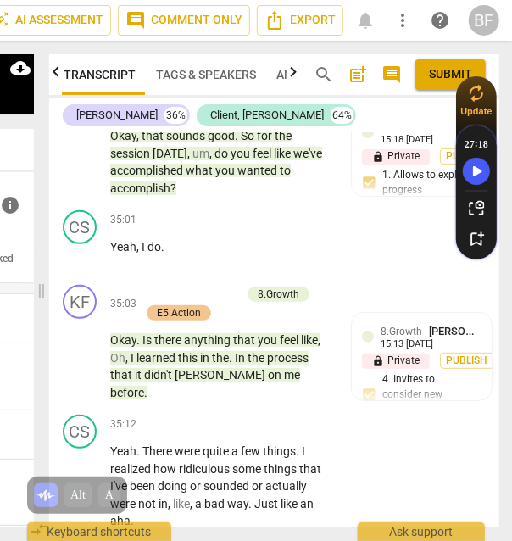
scroll to position [25653, 0]
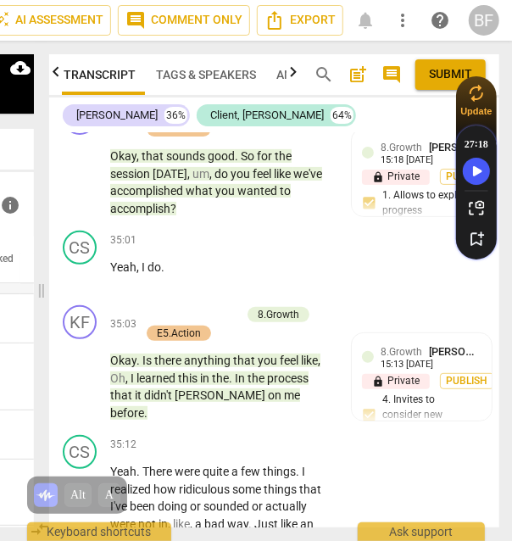
click at [395, 346] on span "8.Growth" at bounding box center [402, 352] width 42 height 12
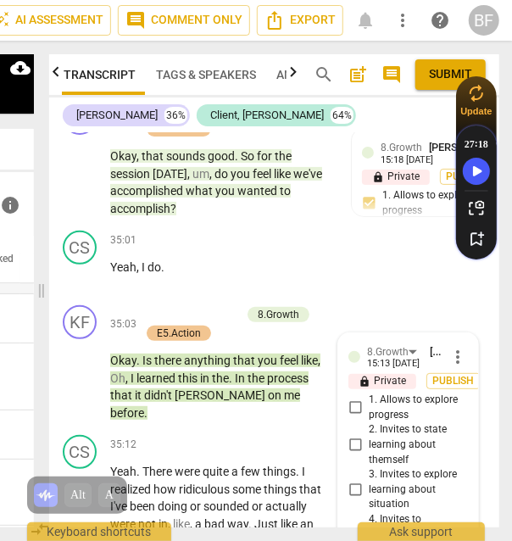
scroll to position [26011, 0]
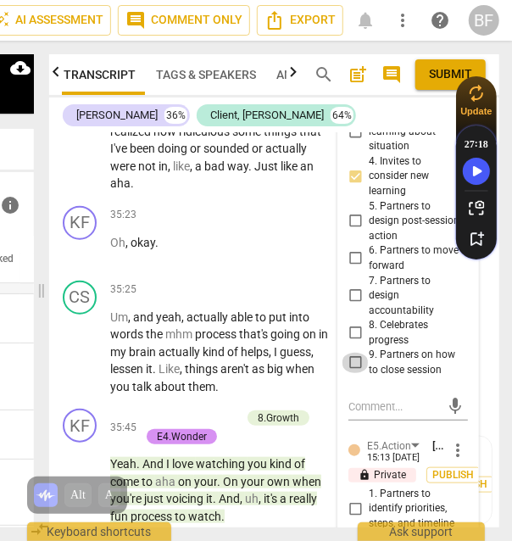
click at [354, 353] on input "9. Partners on how to close session" at bounding box center [355, 363] width 27 height 20
checkbox input "true"
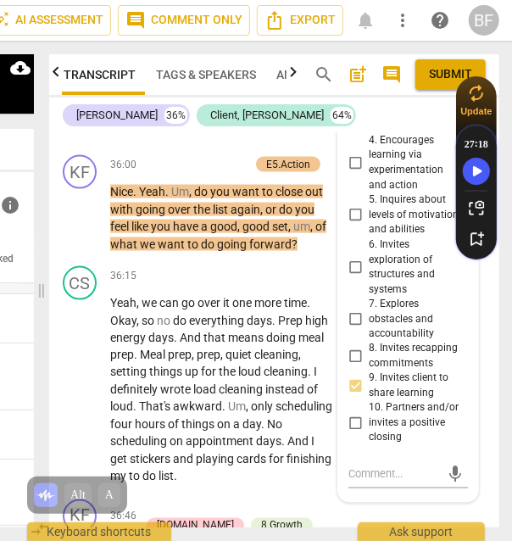
scroll to position [26469, 0]
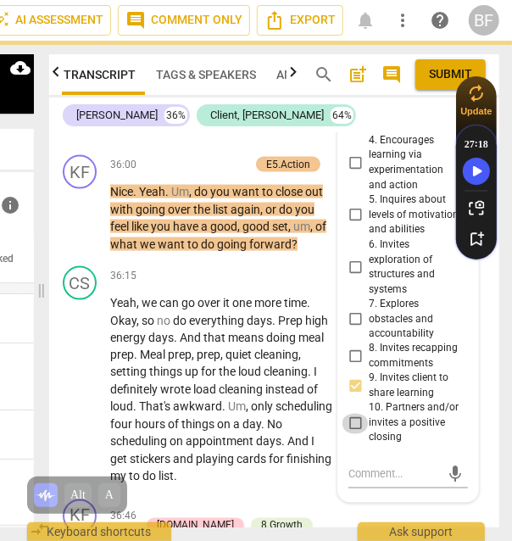
click at [354, 414] on input "10. Partners and/or invites a positive closing" at bounding box center [355, 424] width 27 height 20
checkbox input "true"
click at [491, 350] on div "CS play_arrow pause 36:15 + Add competency keyboard_arrow_right Yeah , we can g…" at bounding box center [274, 376] width 450 height 233
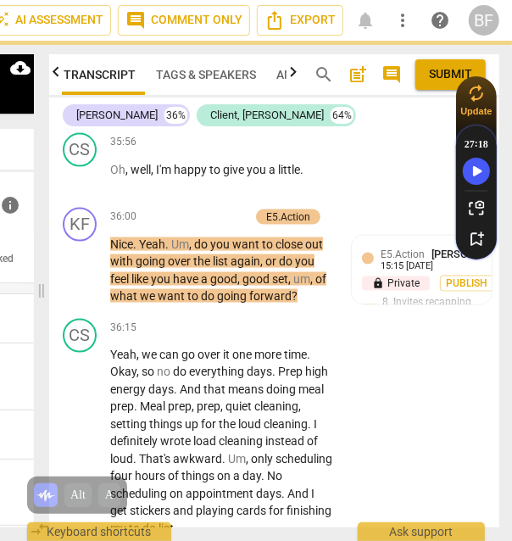
click at [487, 337] on div "CS play_arrow pause 36:15 + Add competency keyboard_arrow_right Yeah , we can g…" at bounding box center [274, 428] width 450 height 233
